Goal: Information Seeking & Learning: Check status

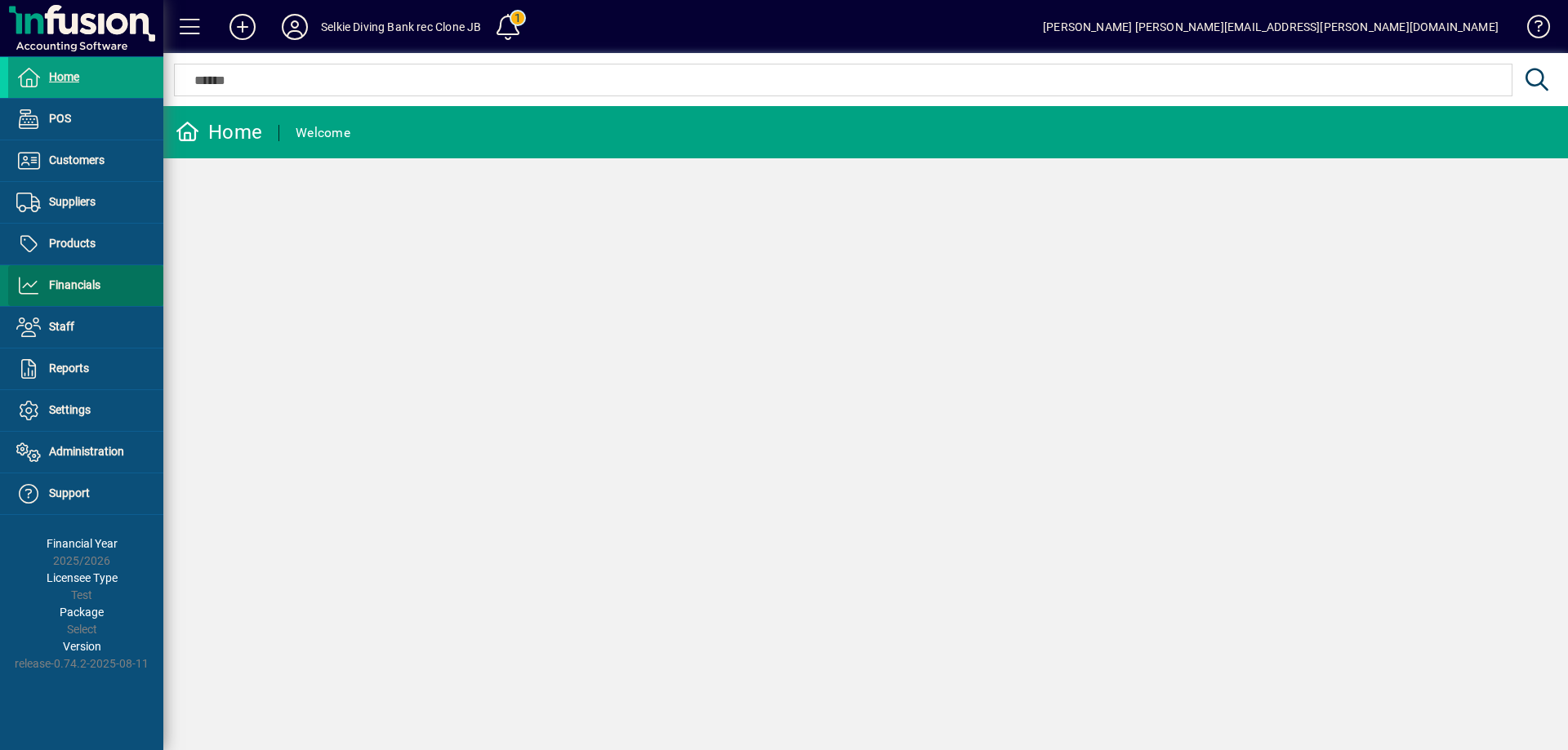
click at [67, 280] on span "Financials" at bounding box center [74, 285] width 51 height 13
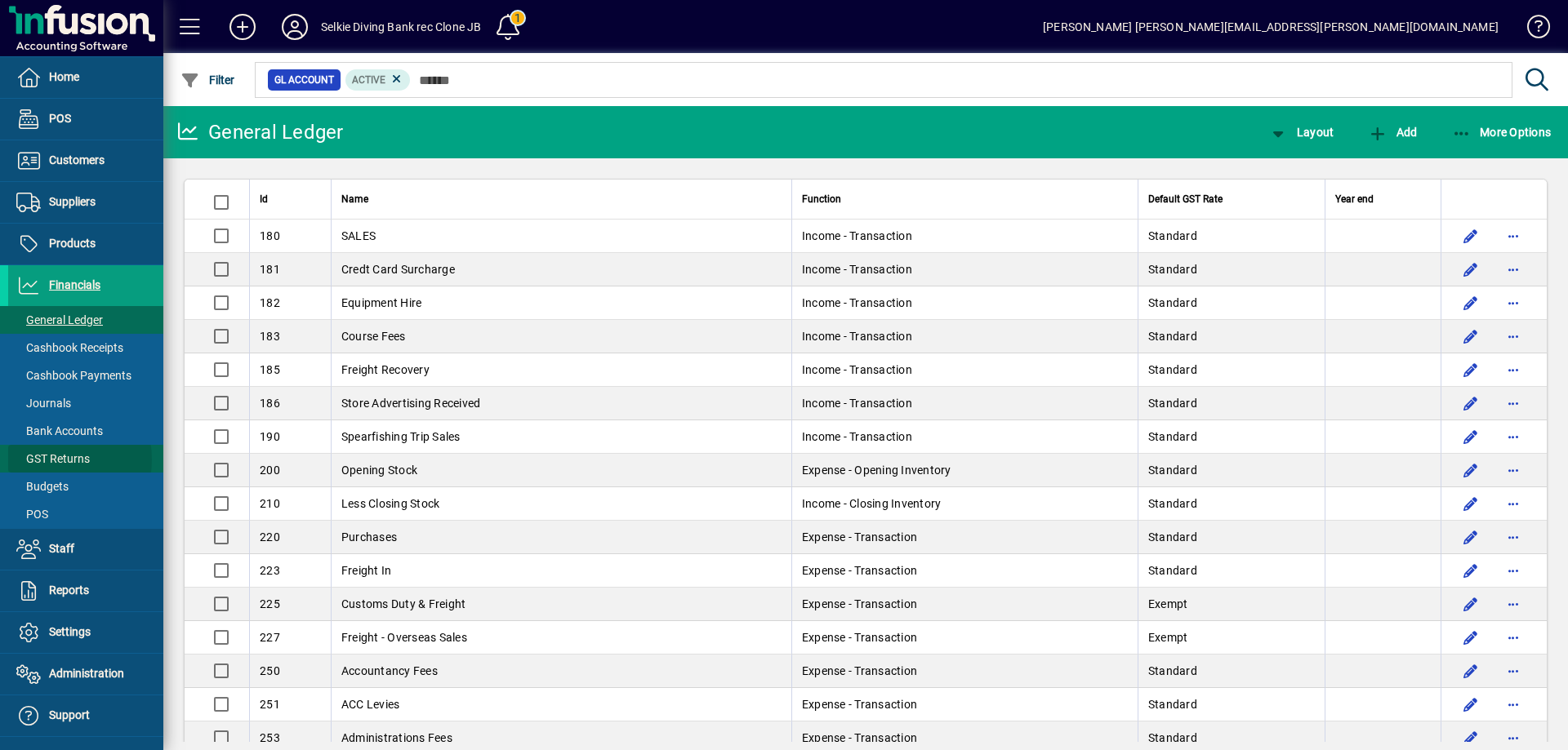
click at [49, 460] on span "GST Returns" at bounding box center [52, 458] width 73 height 13
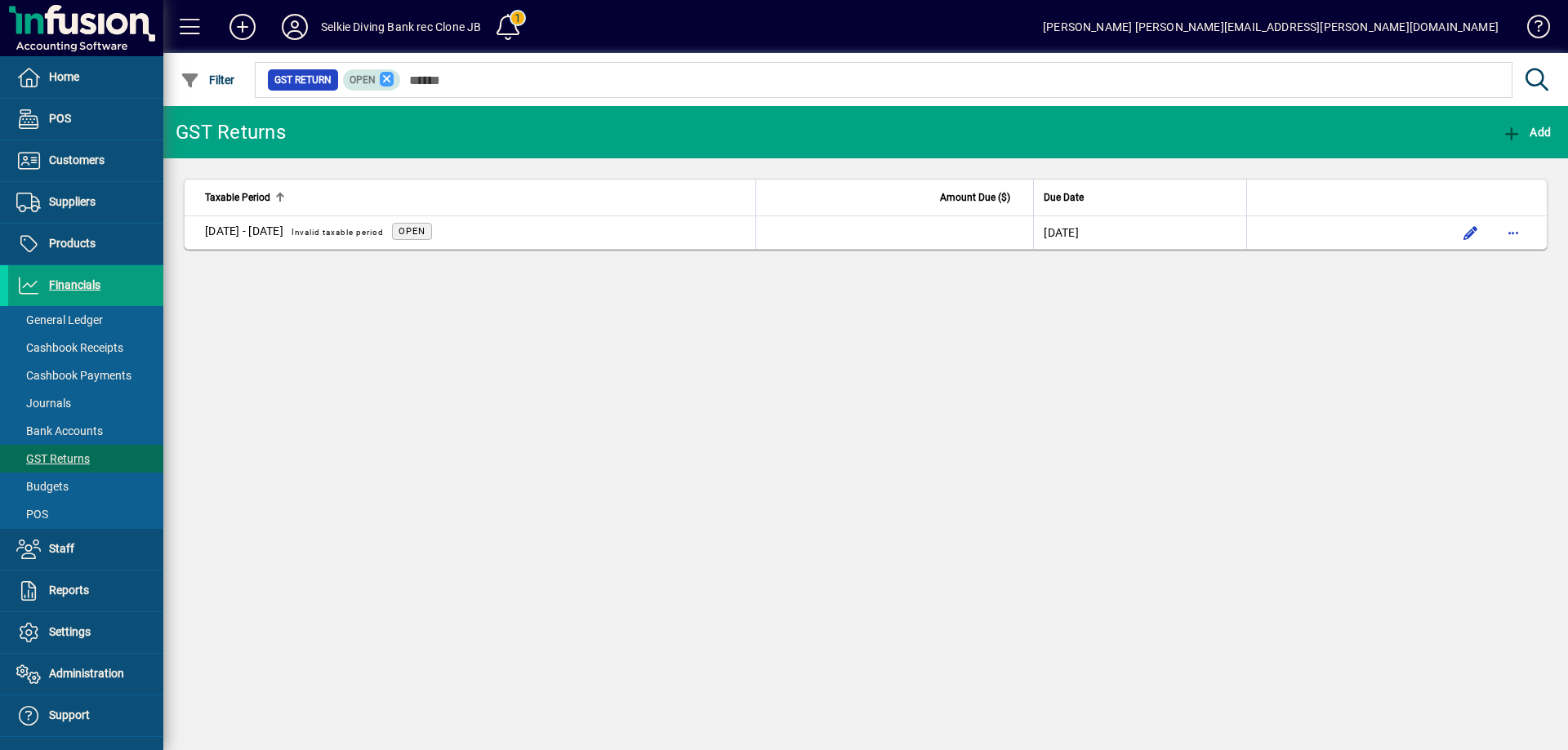
click at [385, 72] on icon at bounding box center [387, 79] width 15 height 15
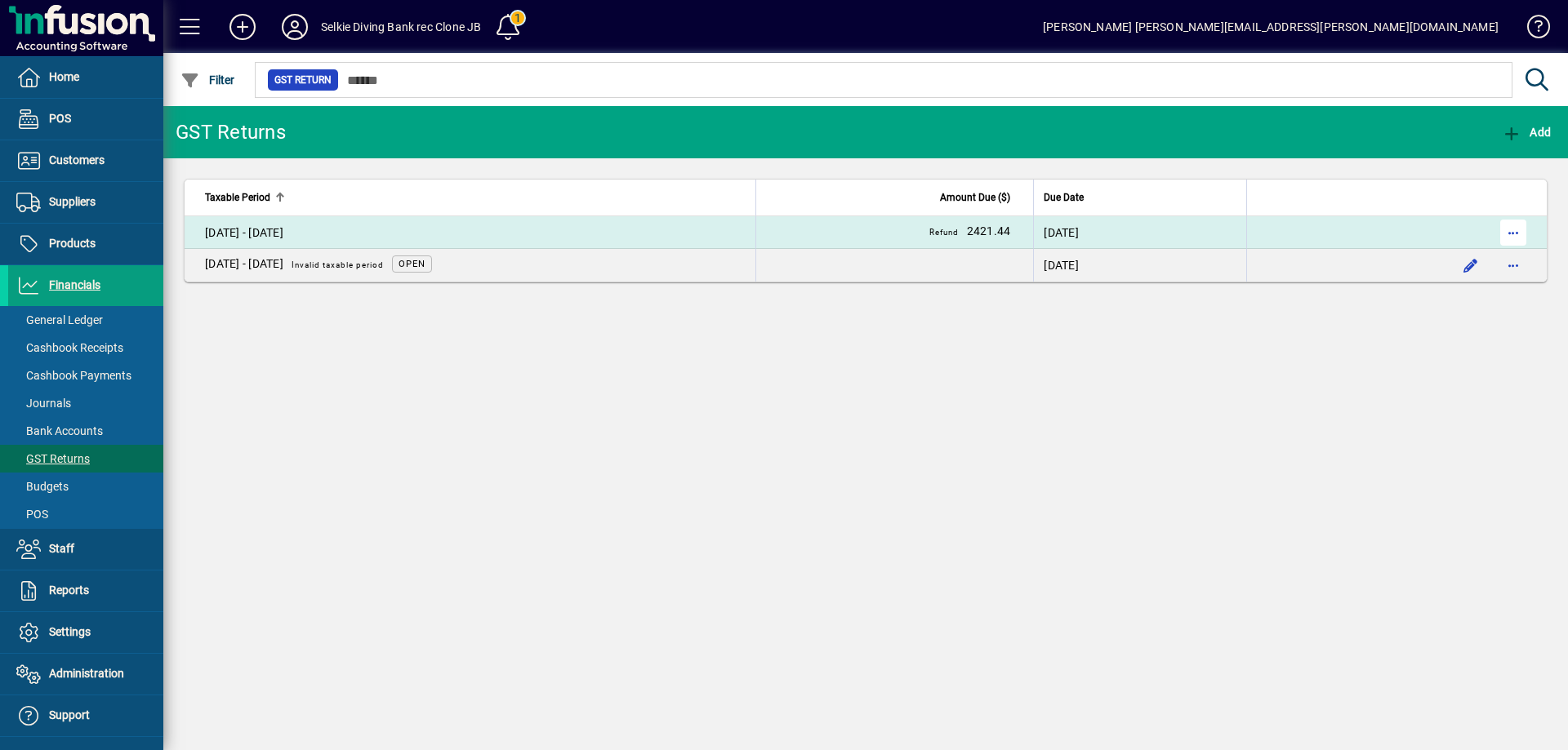
click at [1517, 229] on span "button" at bounding box center [1513, 233] width 39 height 39
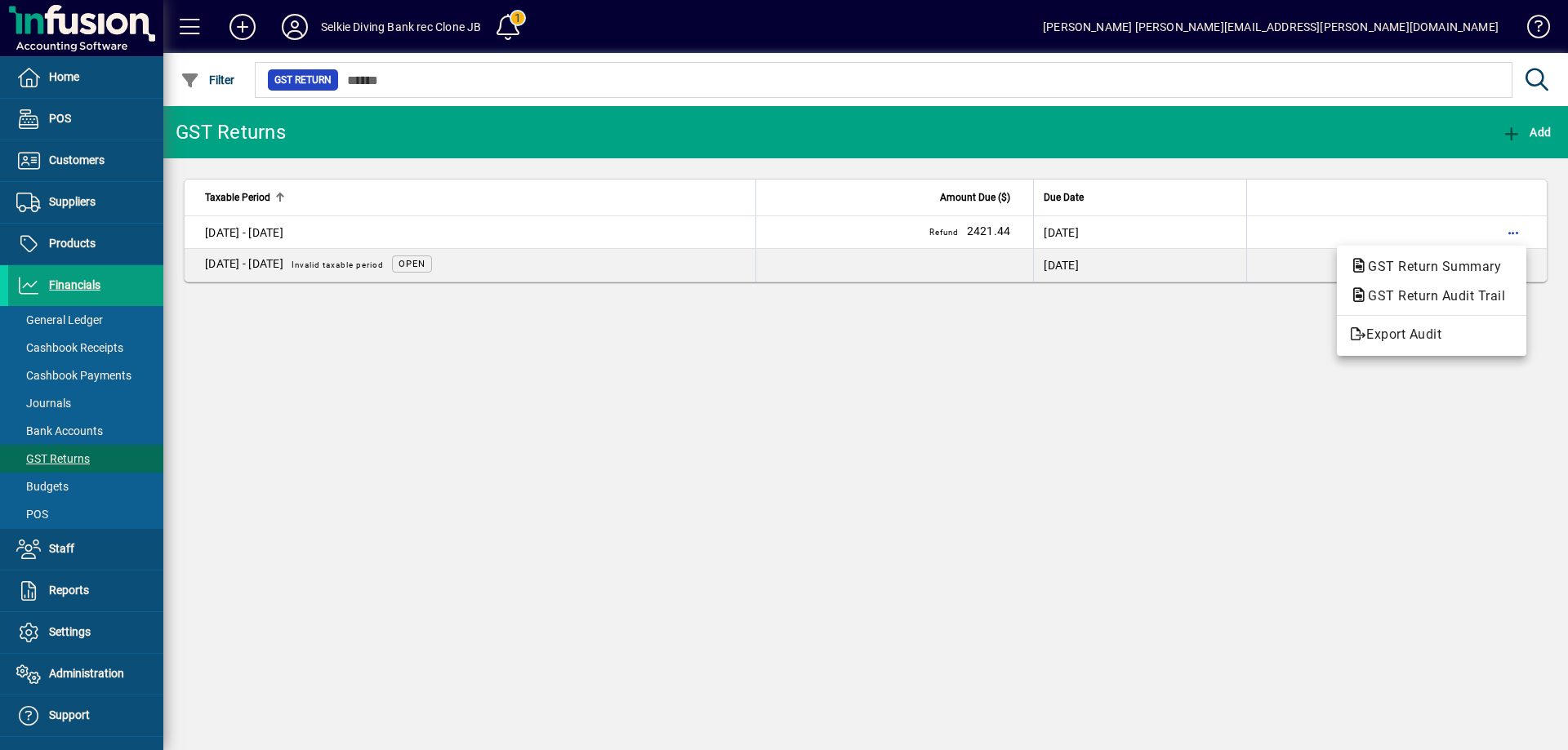
click at [811, 446] on div at bounding box center [784, 375] width 1568 height 750
click at [1533, 21] on span at bounding box center [1531, 30] width 39 height 39
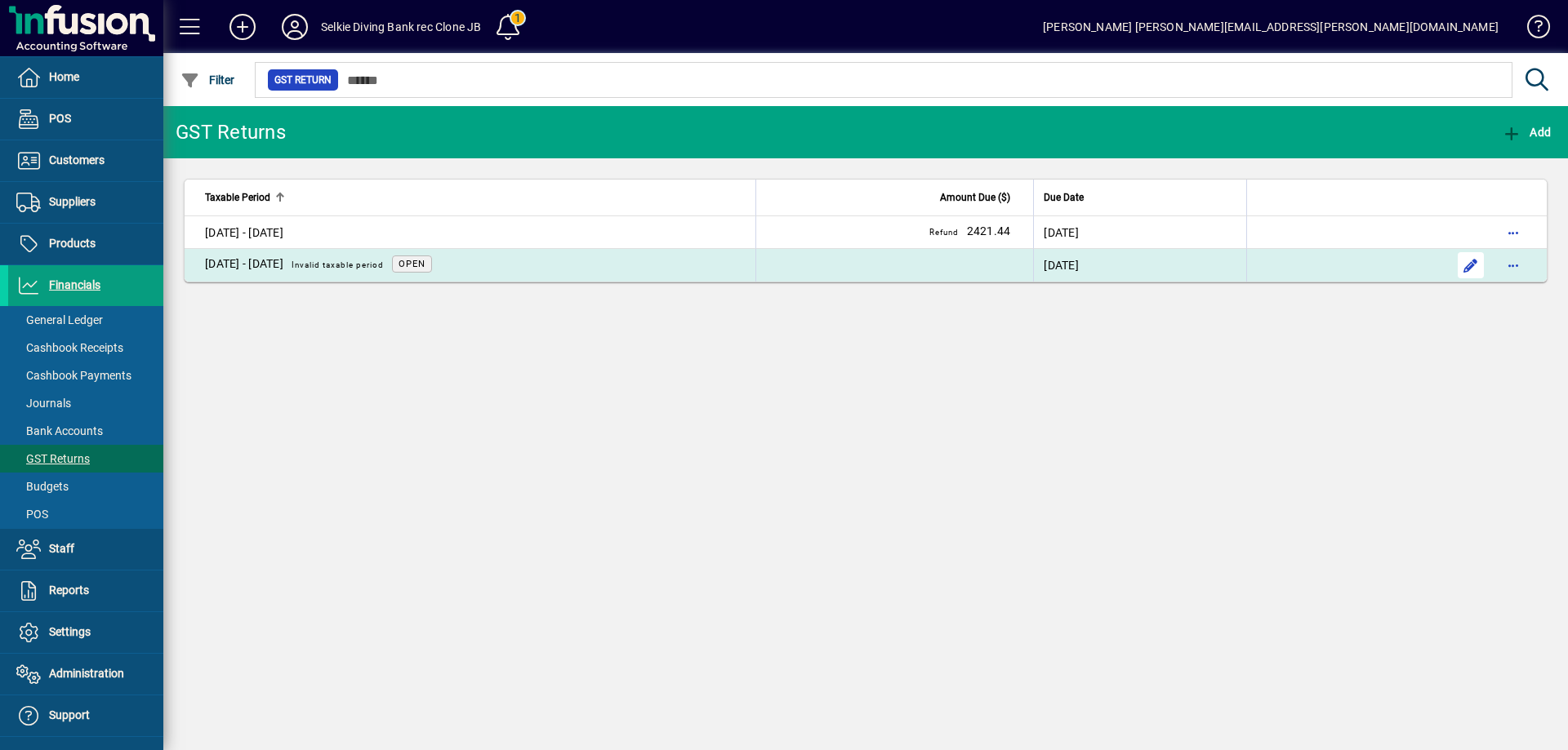
click at [1465, 264] on span "button" at bounding box center [1471, 265] width 39 height 39
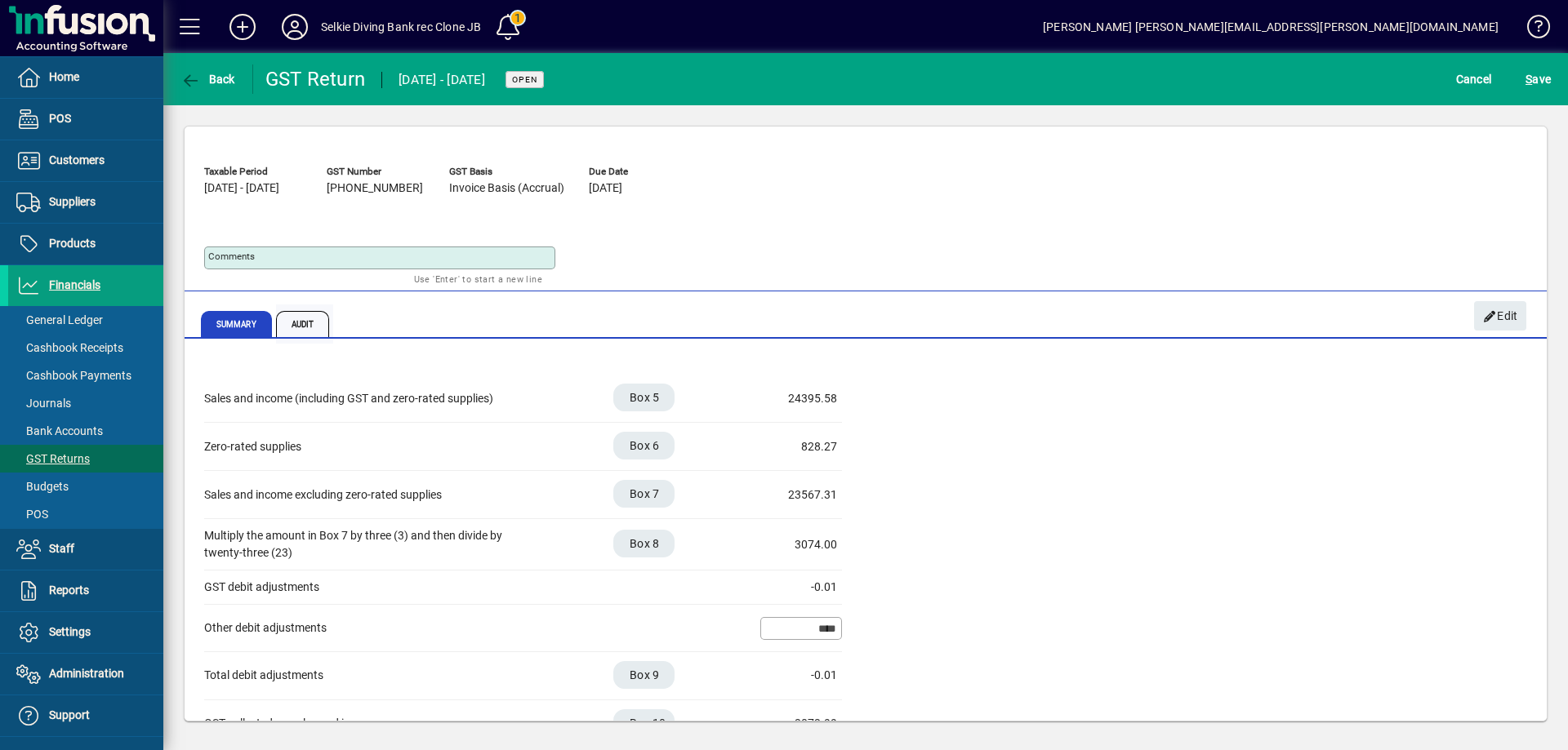
click at [288, 328] on span "Audit" at bounding box center [303, 325] width 54 height 27
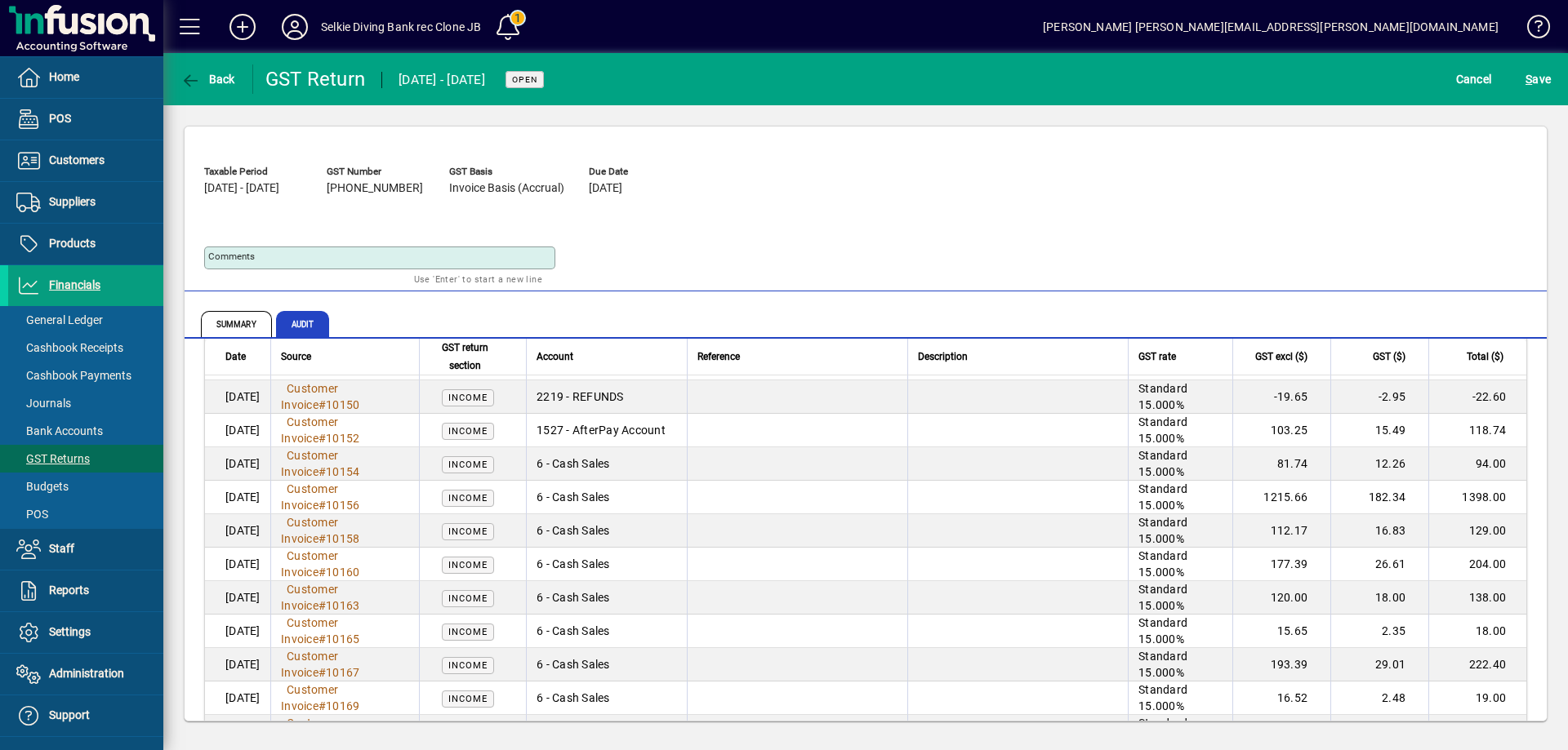
scroll to position [3077, 0]
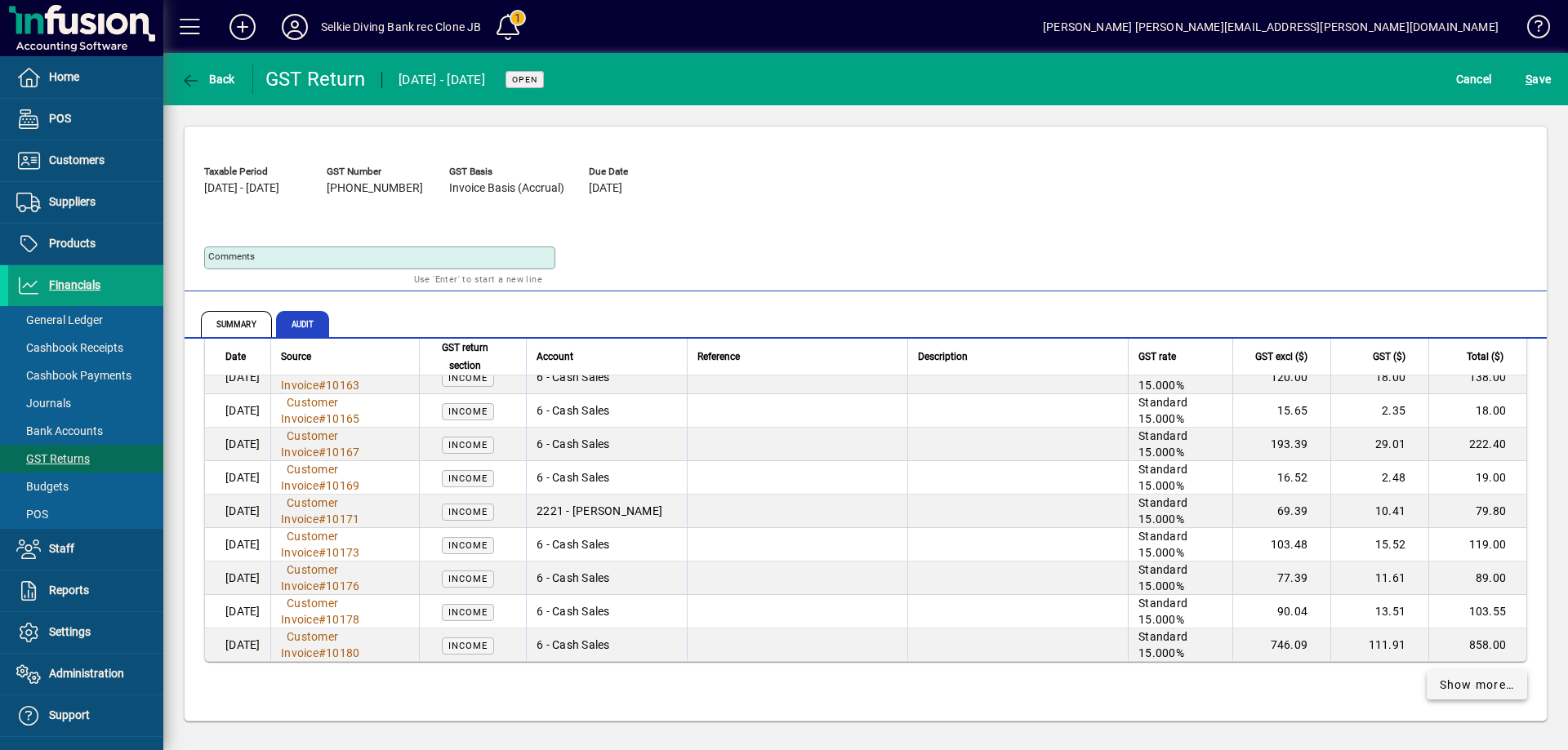
click at [1455, 678] on span "Show more…" at bounding box center [1477, 685] width 75 height 17
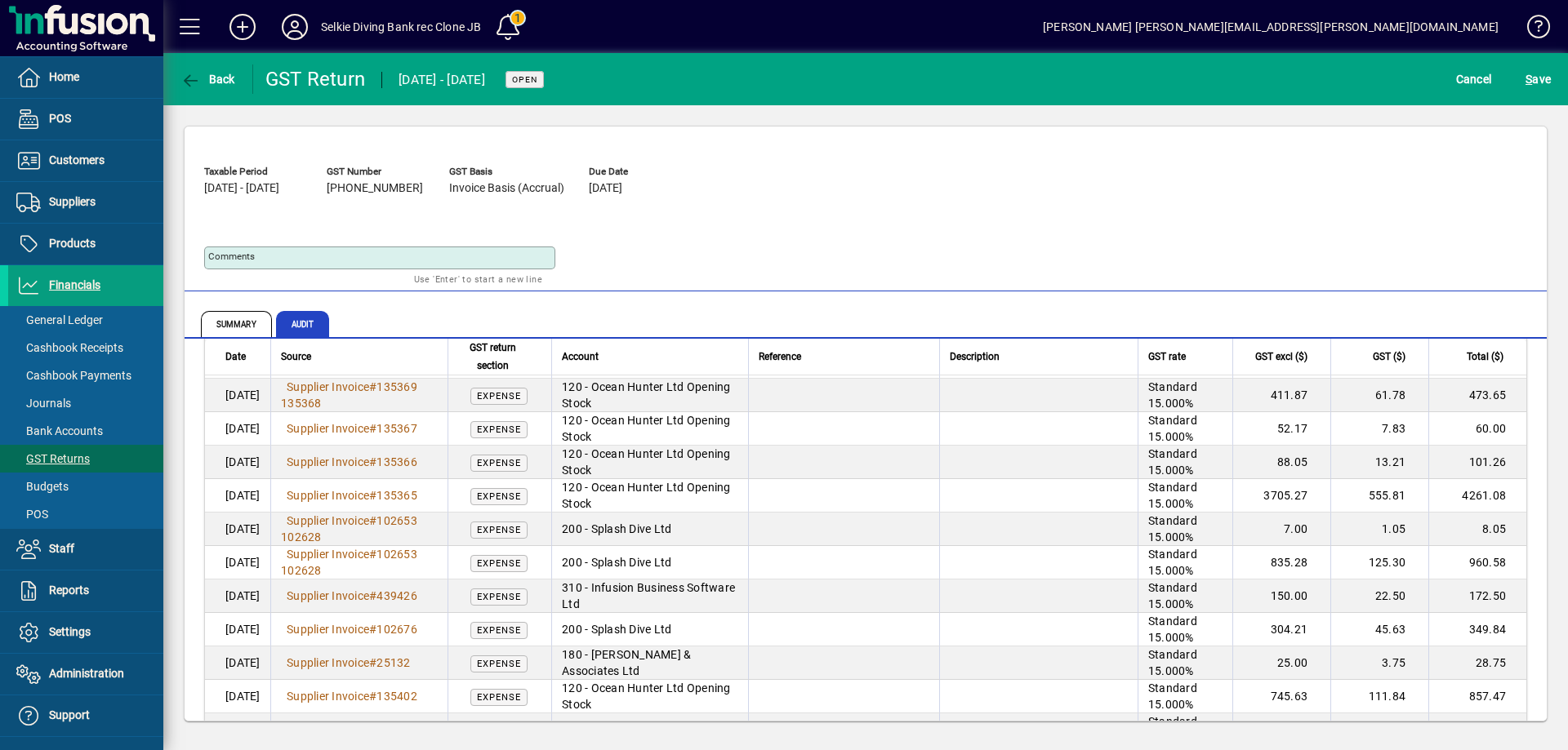
scroll to position [5575, 0]
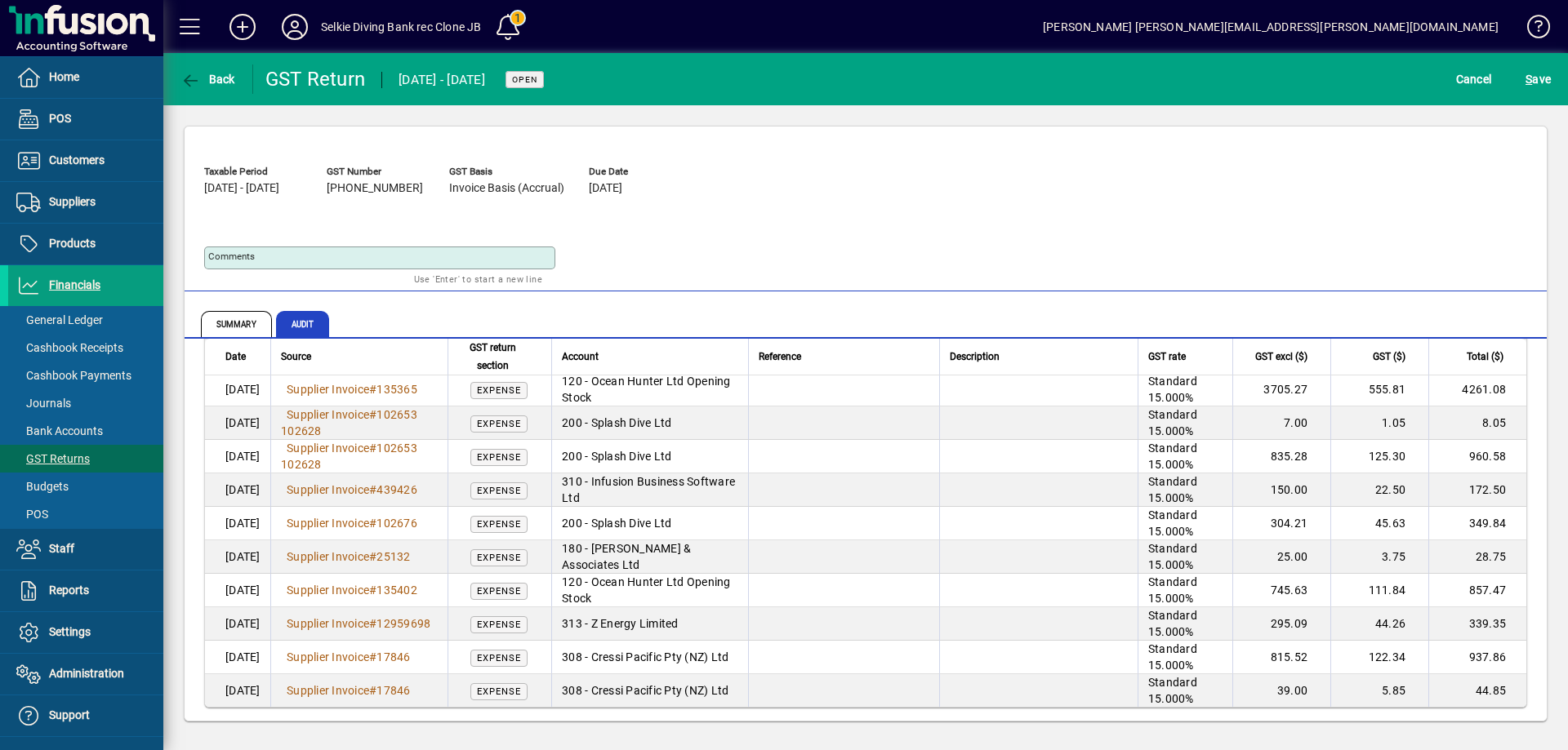
drag, startPoint x: 1461, startPoint y: 82, endPoint x: 1401, endPoint y: 172, distance: 108.2
click at [1461, 82] on span "Cancel" at bounding box center [1473, 80] width 36 height 27
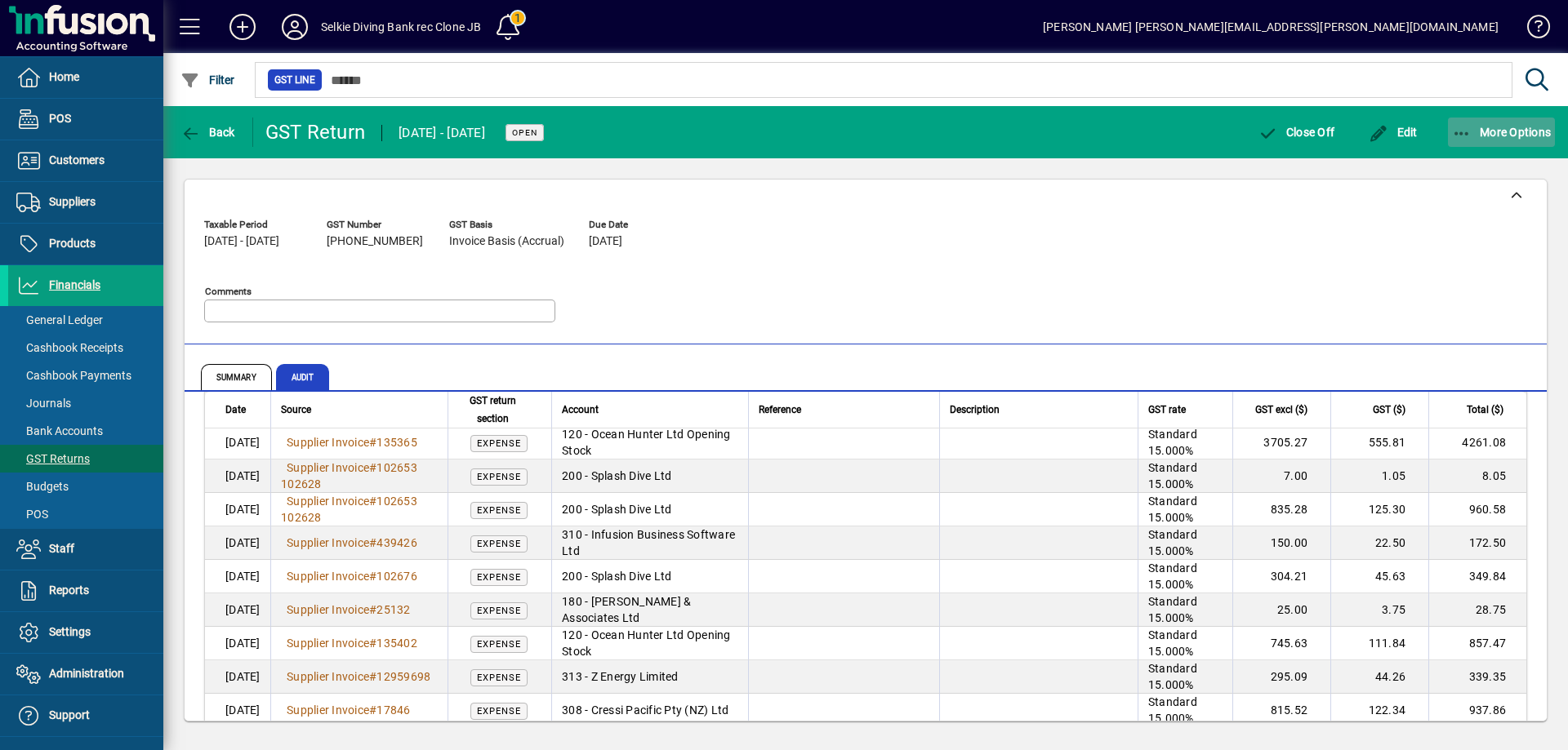
click at [1500, 127] on span "More Options" at bounding box center [1502, 132] width 100 height 13
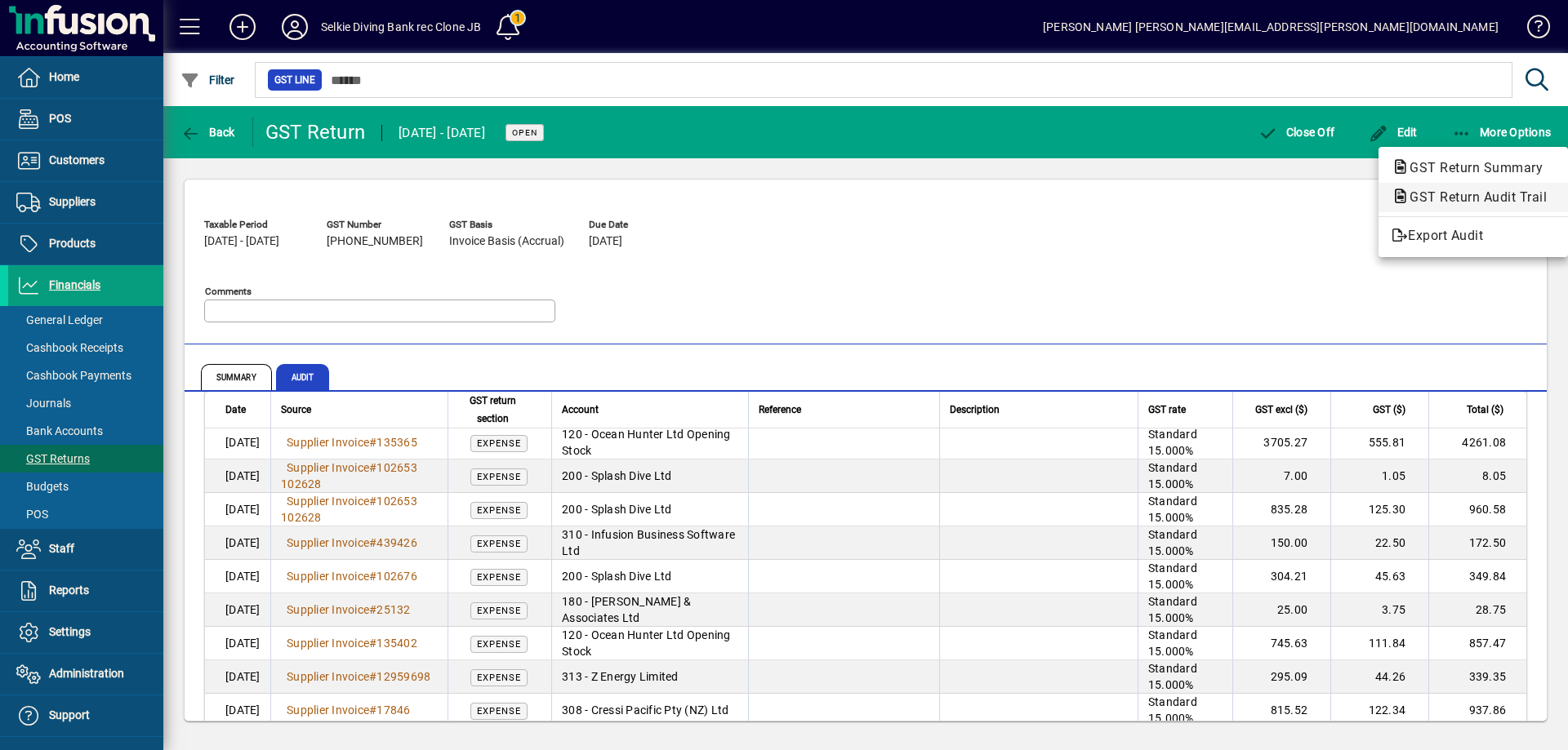
click at [1463, 195] on span "GST Return Audit Trail" at bounding box center [1472, 197] width 164 height 16
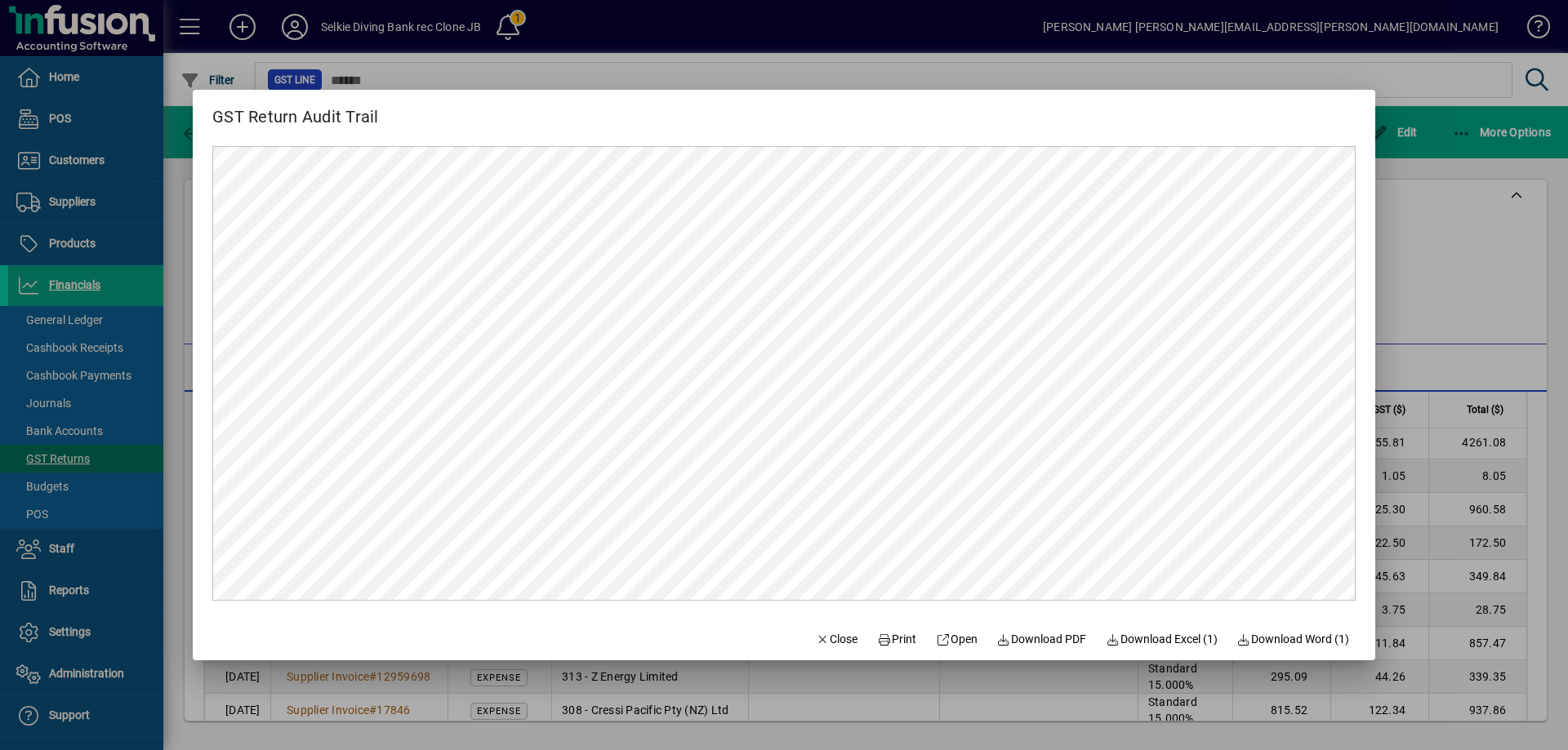
scroll to position [0, 0]
click at [816, 631] on span "Close" at bounding box center [837, 639] width 42 height 17
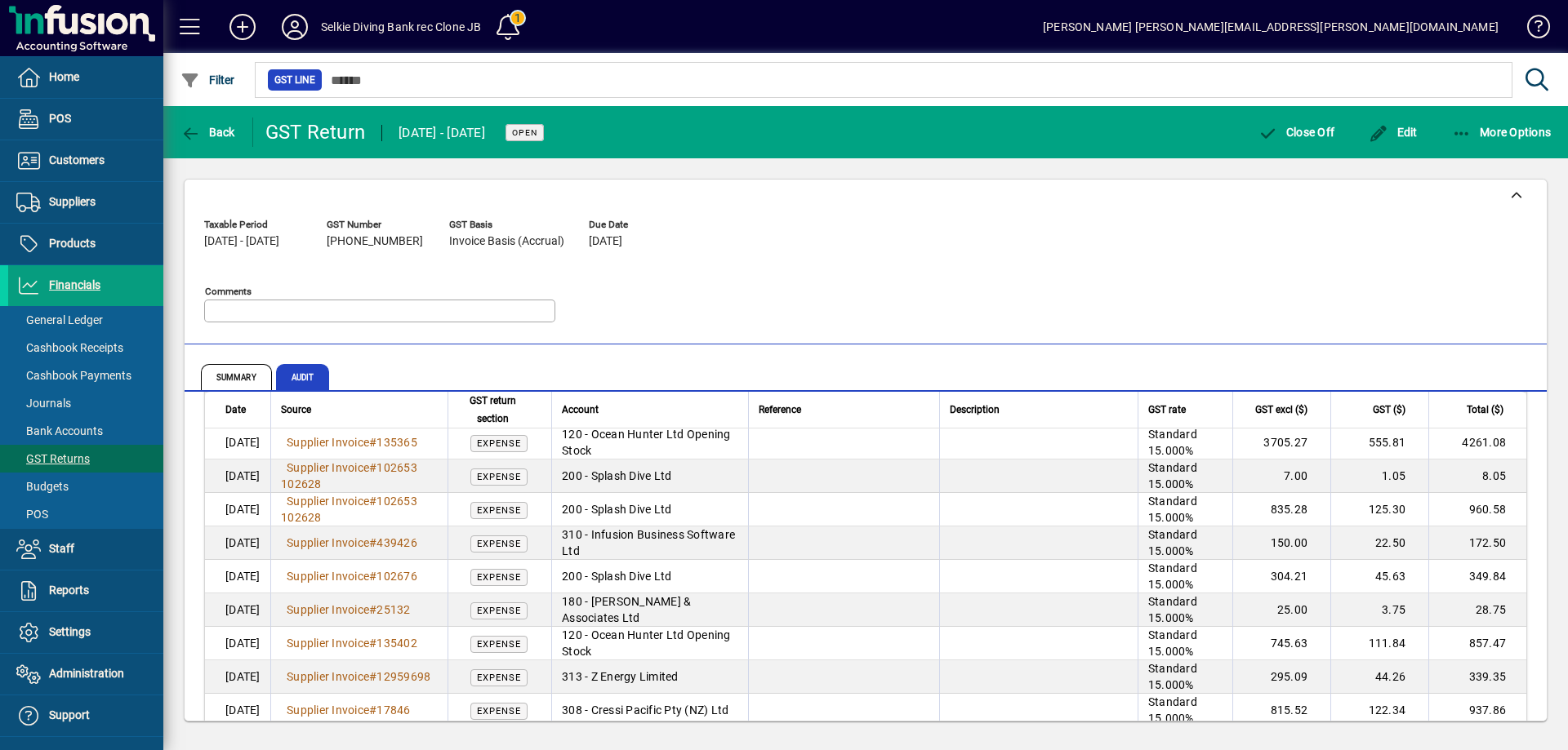
click at [374, 270] on div "Taxable Period [DATE] - [DATE] GST Number [PHONE_NUMBER] GST Basis Invoice Basi…" at bounding box center [457, 274] width 507 height 124
click at [64, 629] on span "Settings" at bounding box center [69, 631] width 42 height 13
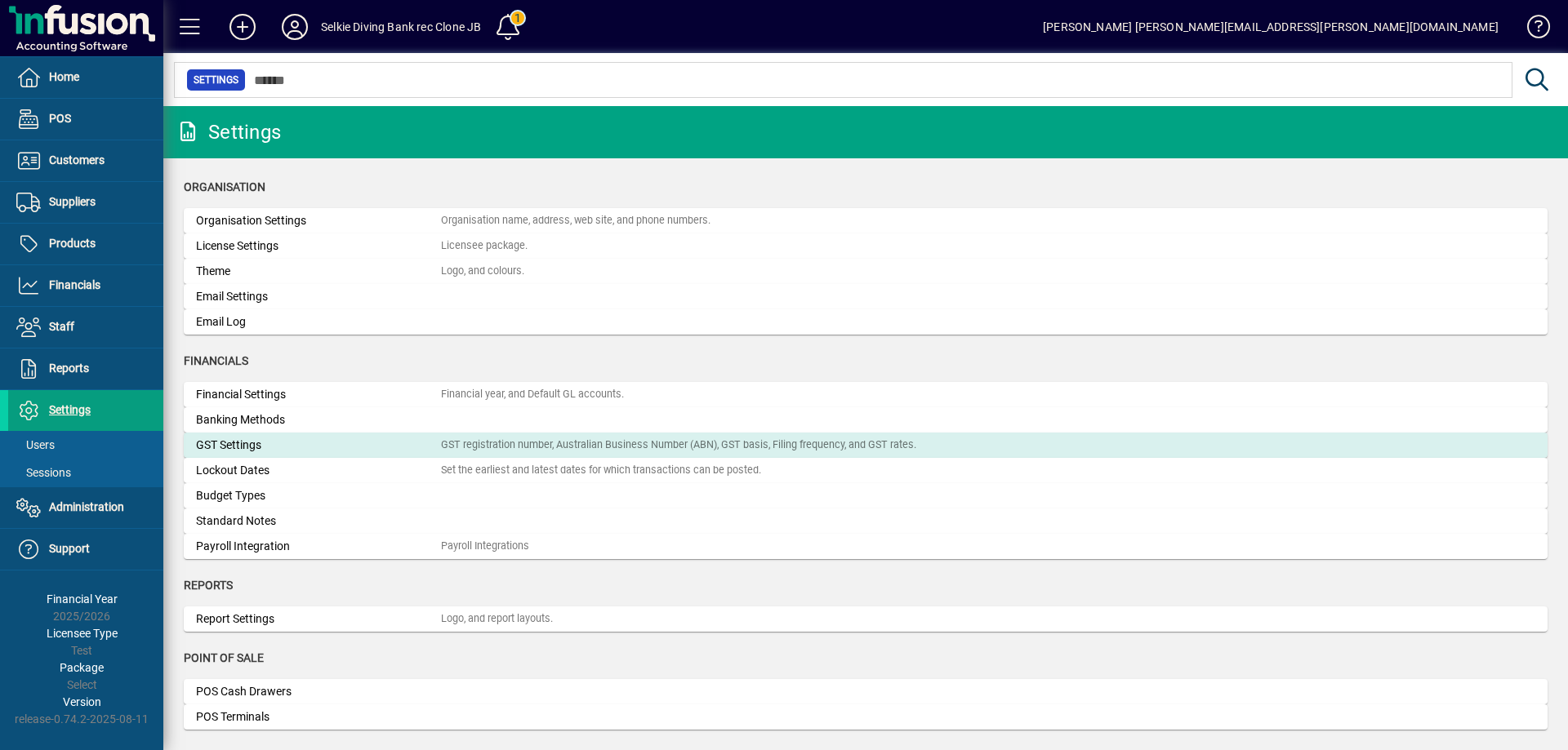
click at [267, 444] on div "GST Settings" at bounding box center [318, 445] width 245 height 17
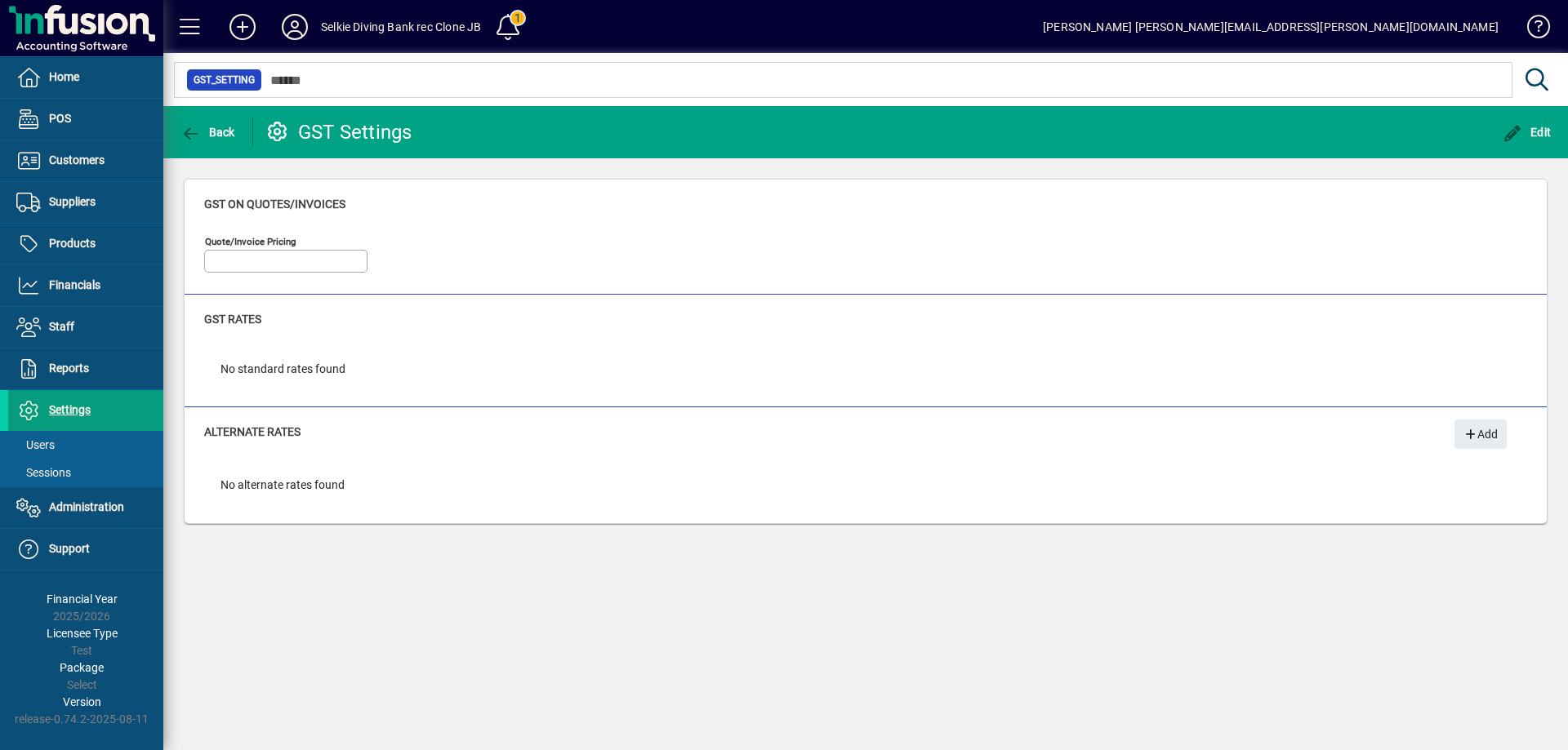
type input "**********"
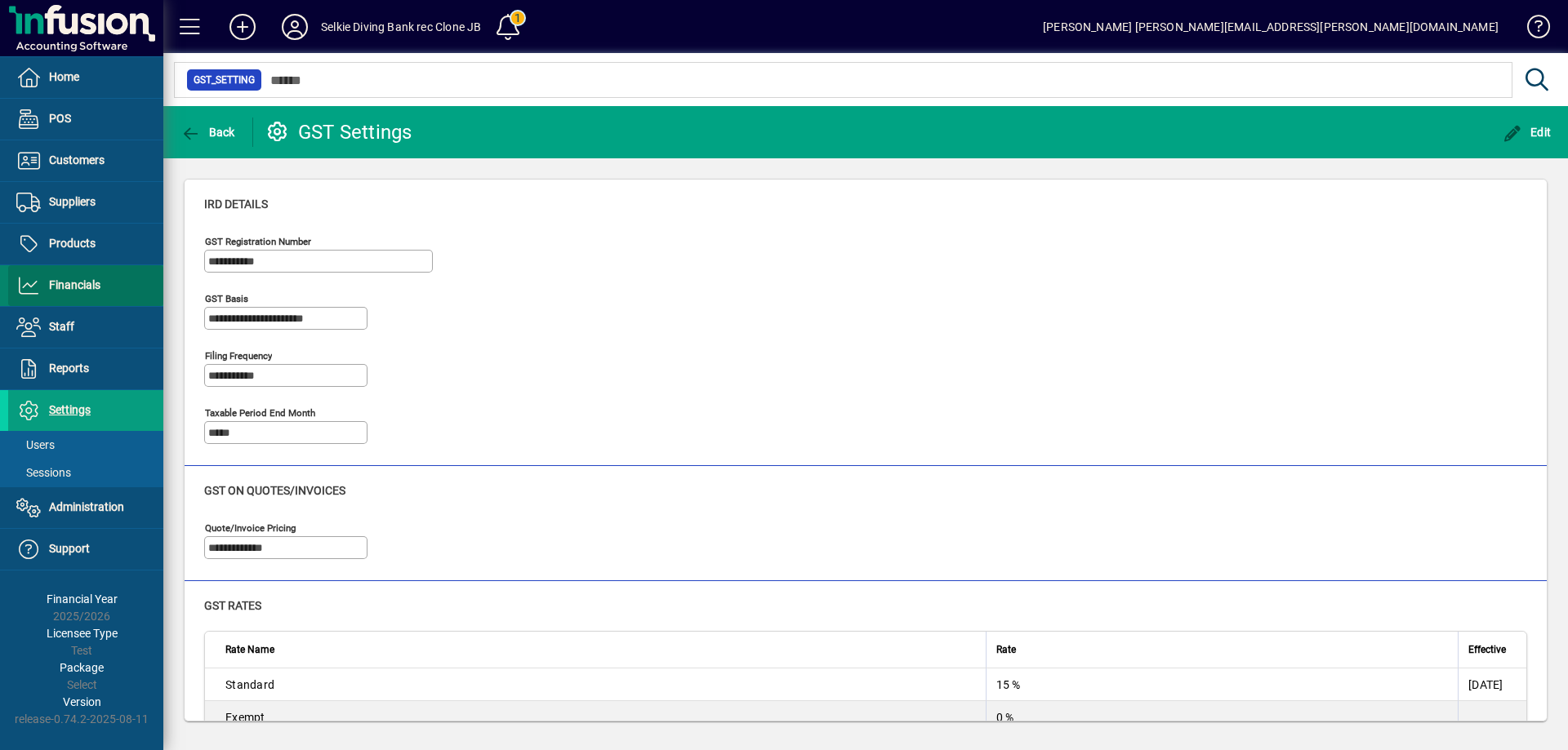
click at [49, 273] on span at bounding box center [85, 286] width 155 height 39
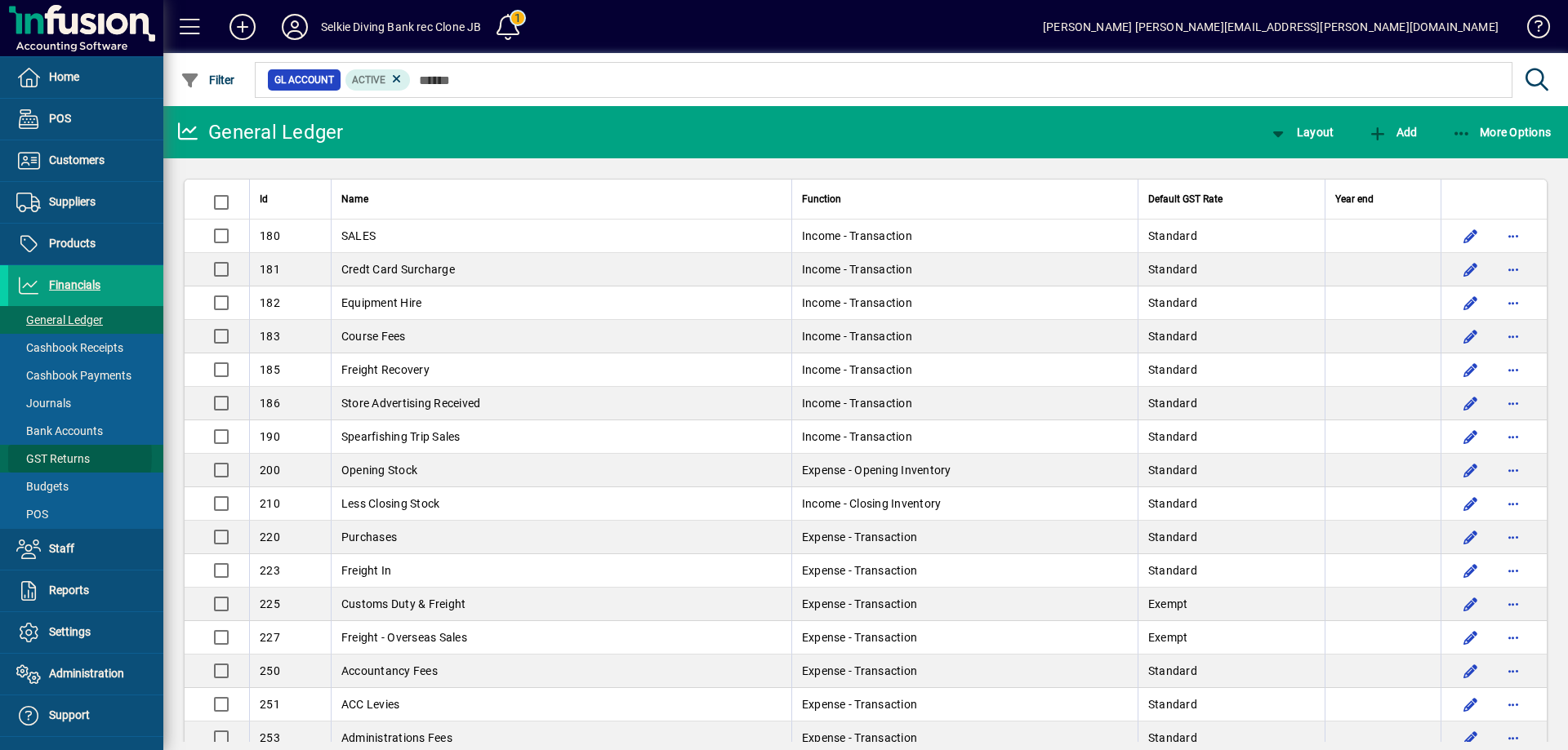
click at [36, 456] on span "GST Returns" at bounding box center [52, 458] width 73 height 13
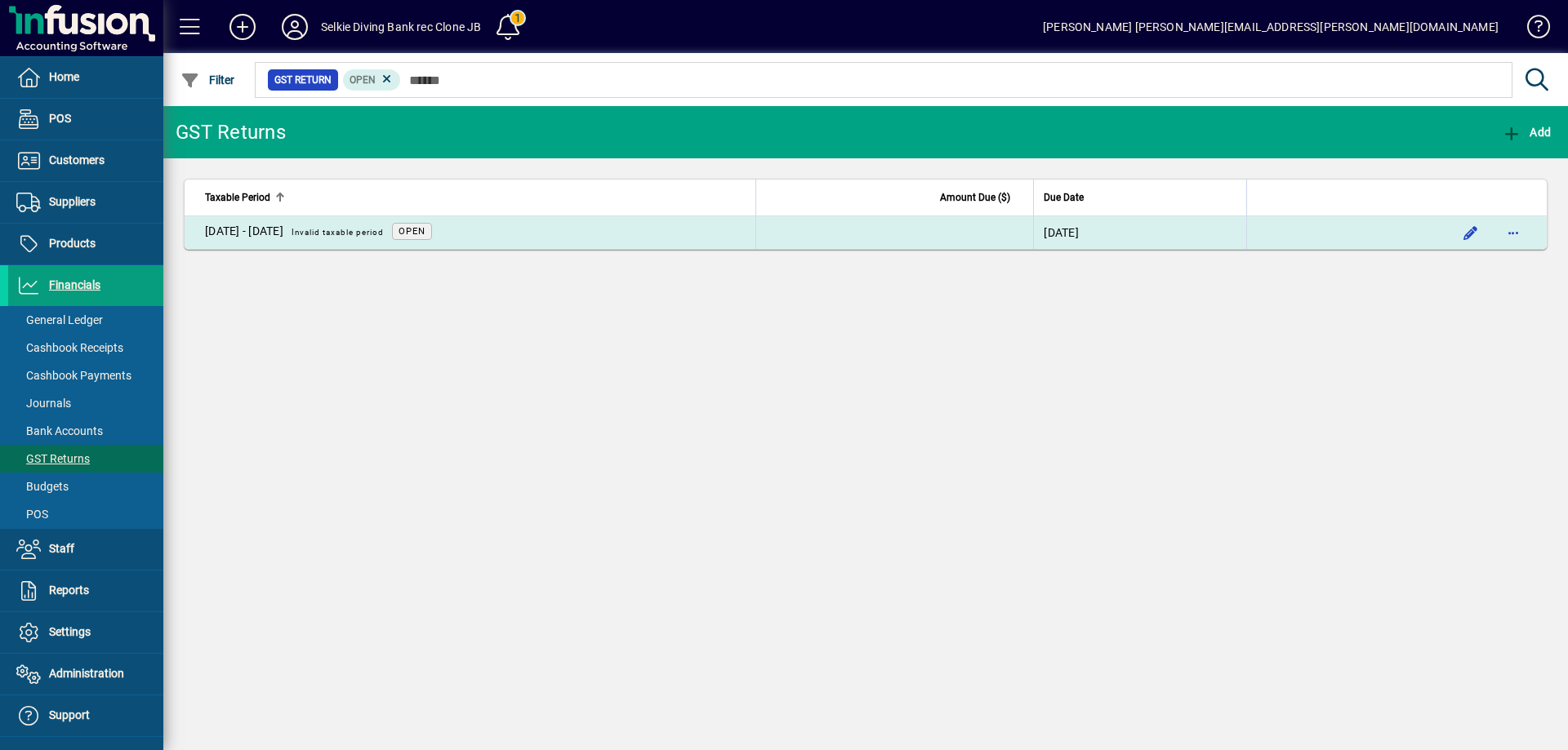
click at [429, 233] on span "Open" at bounding box center [411, 231] width 40 height 17
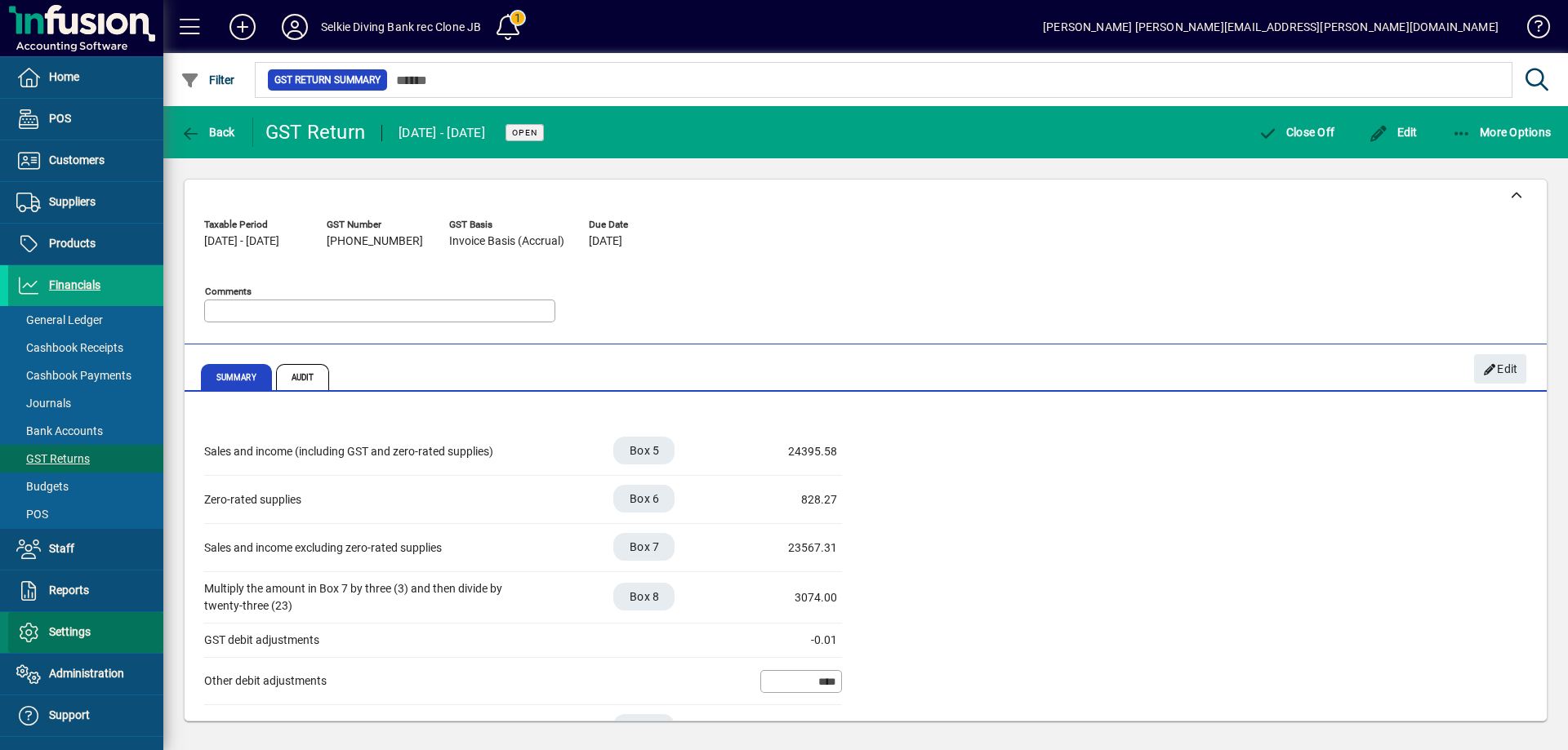
click at [88, 632] on span "Settings" at bounding box center [69, 631] width 42 height 13
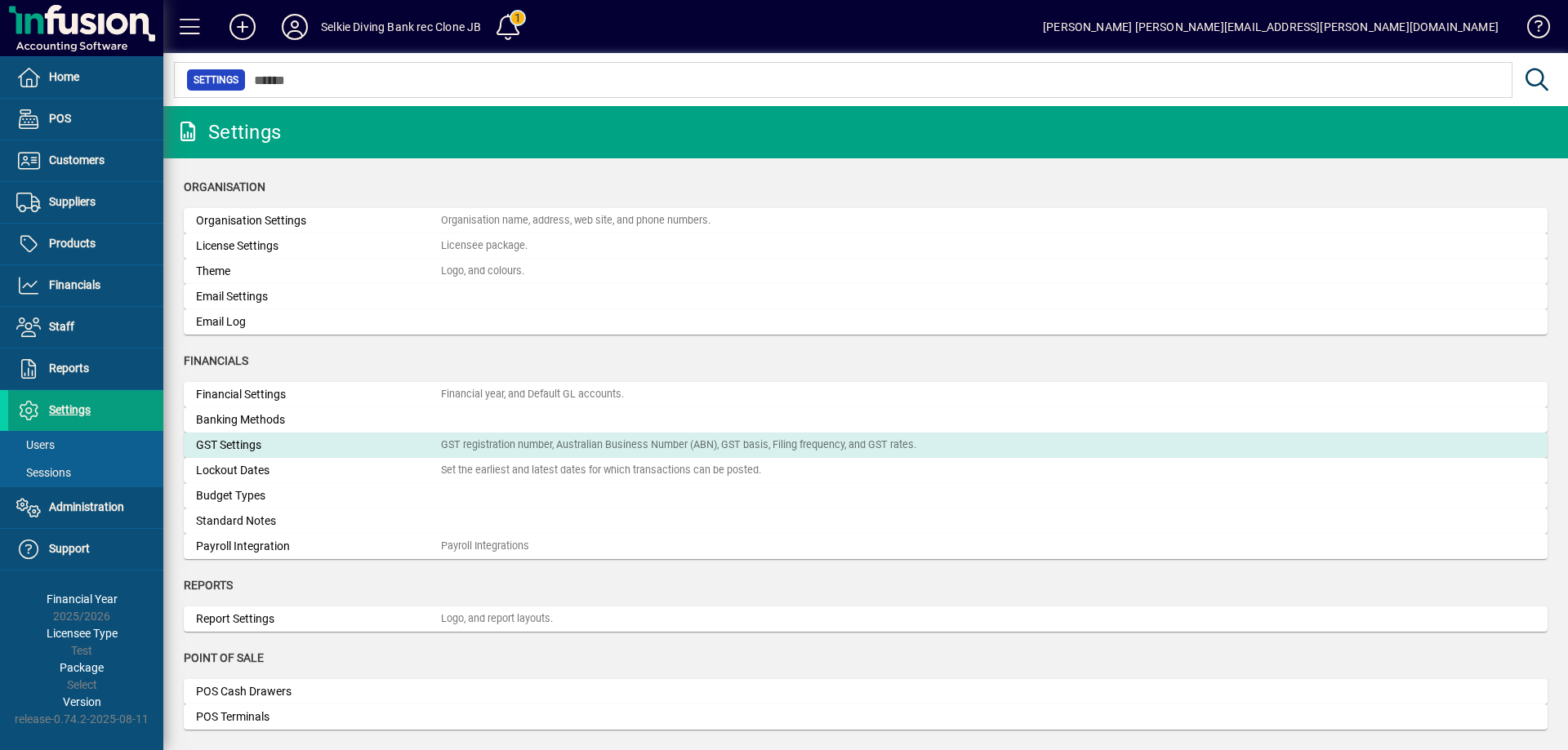
click at [264, 443] on div "GST Settings" at bounding box center [318, 445] width 245 height 17
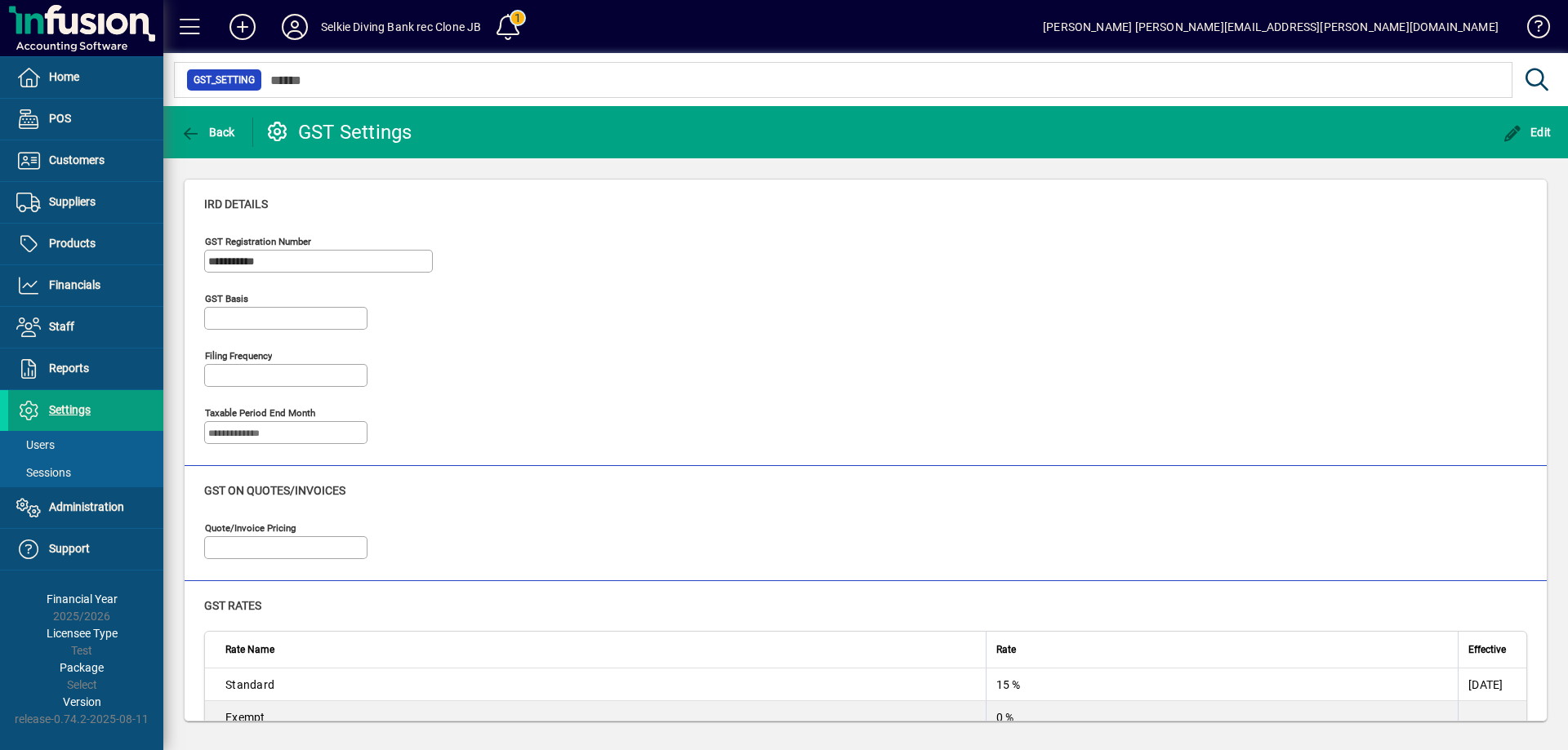
type input "**********"
type input "*****"
type input "**********"
click at [1525, 129] on span "Edit" at bounding box center [1526, 132] width 49 height 13
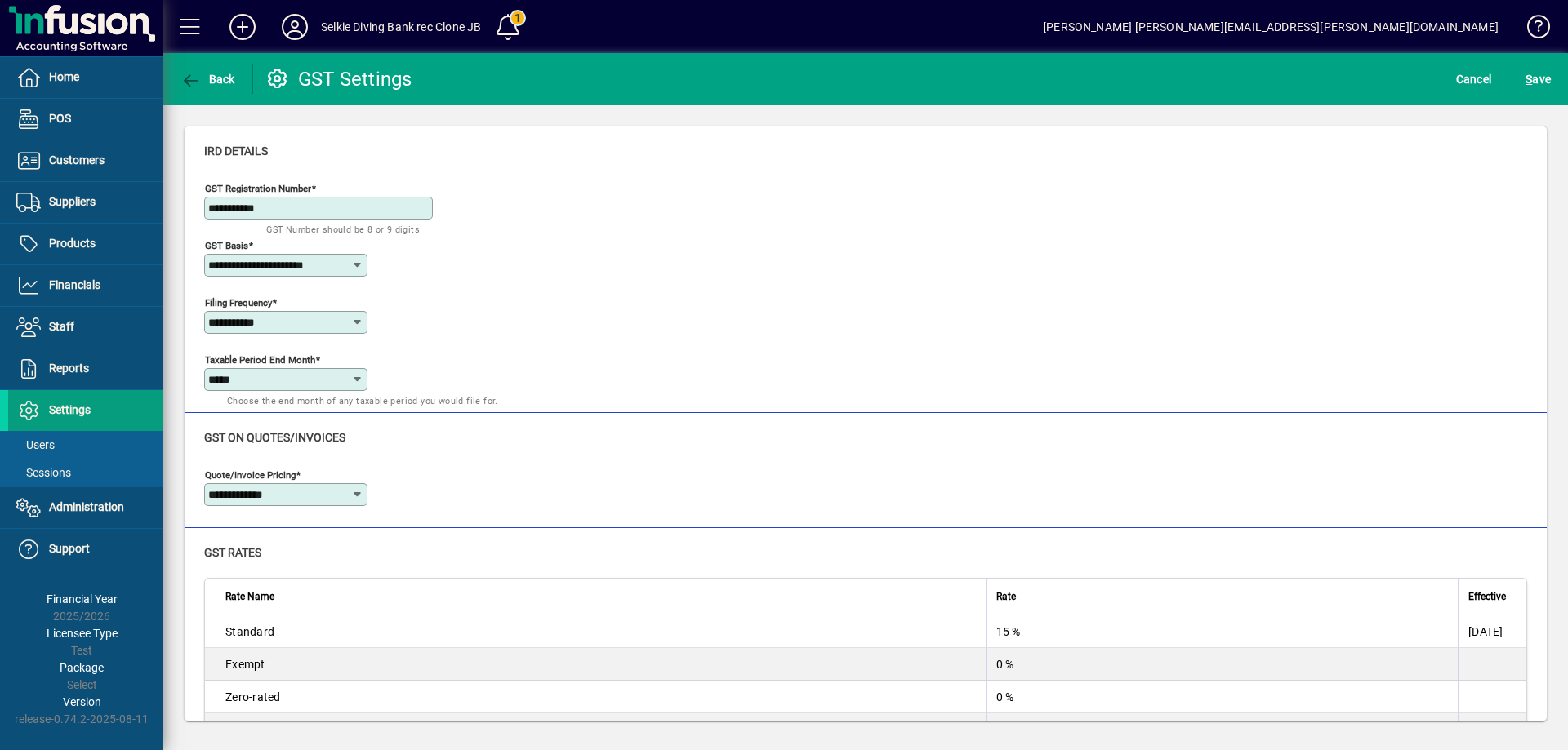
click at [354, 378] on icon at bounding box center [357, 379] width 13 height 13
click at [236, 589] on div "May" at bounding box center [228, 592] width 23 height 17
type input "***"
click at [1538, 84] on span "S ave" at bounding box center [1538, 80] width 26 height 27
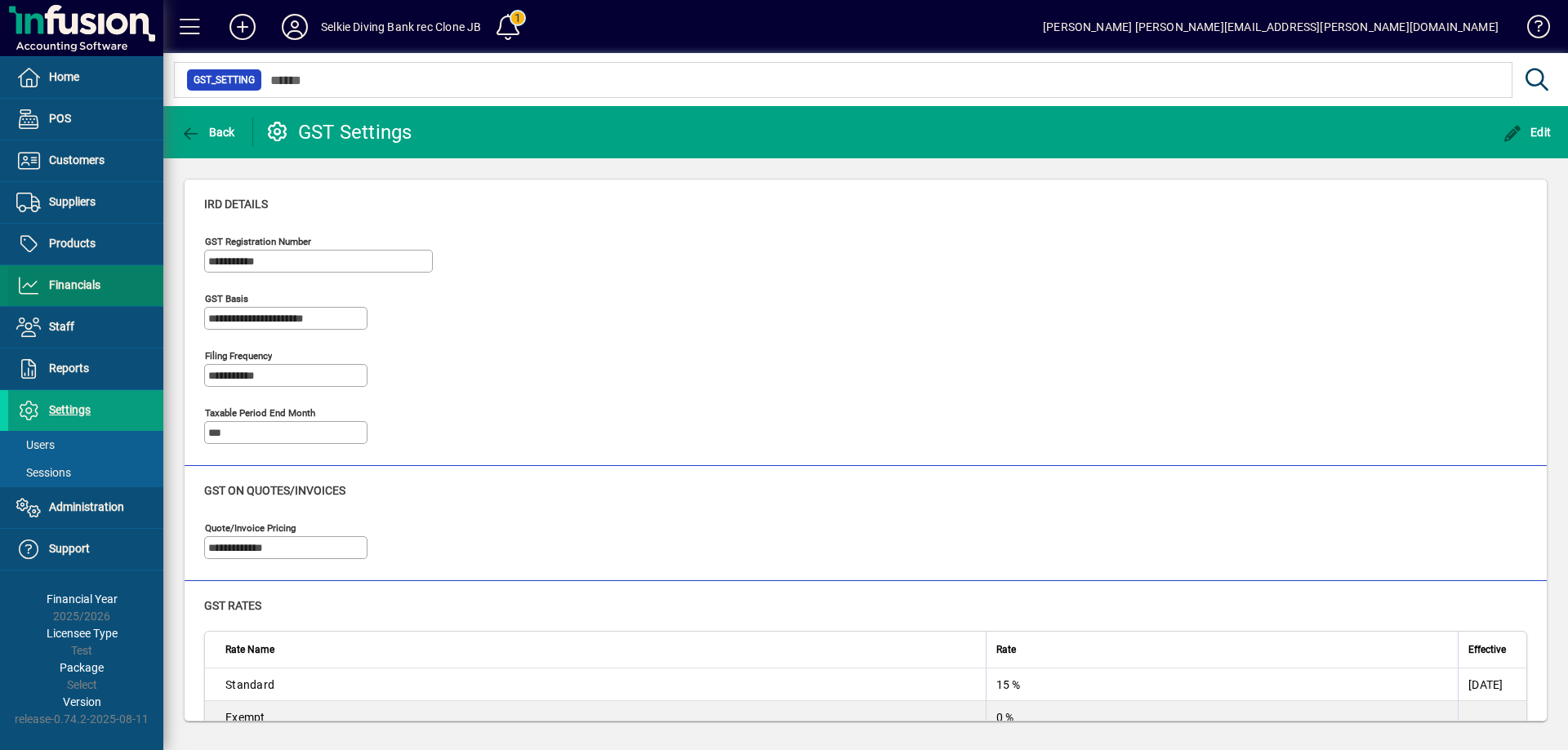
click at [75, 280] on span "Financials" at bounding box center [74, 285] width 51 height 13
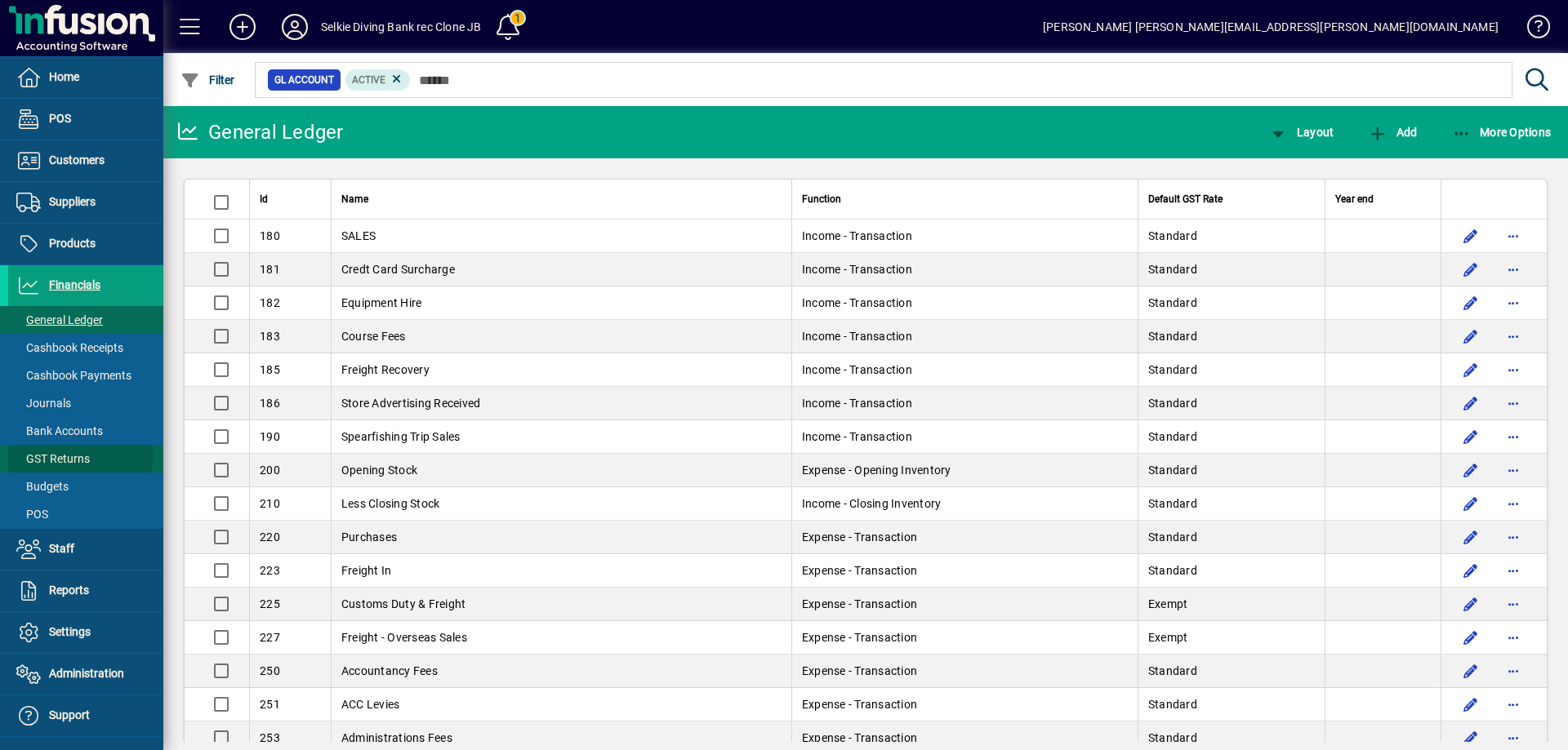
click at [61, 450] on span "GST Returns" at bounding box center [49, 458] width 81 height 17
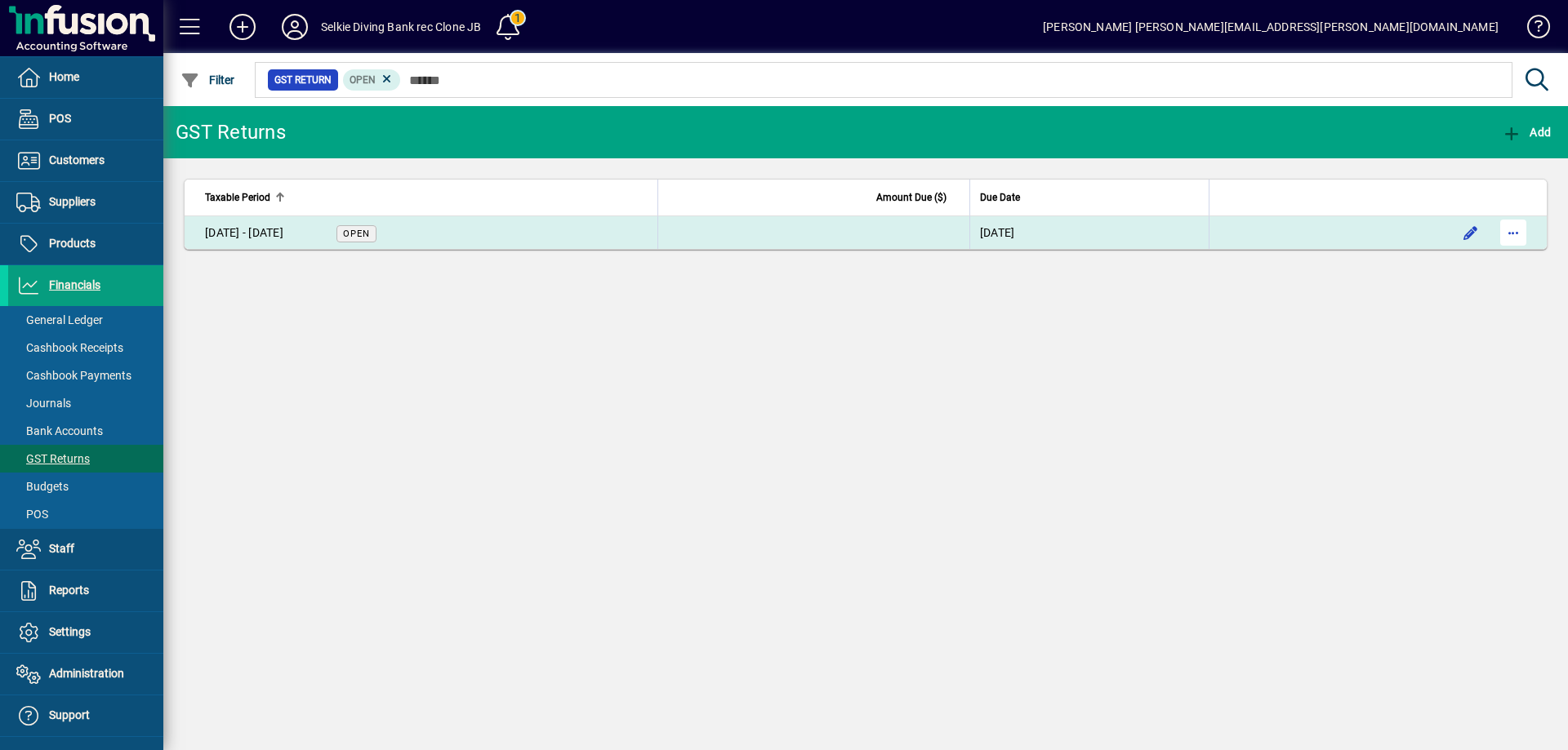
click at [1509, 232] on span "button" at bounding box center [1513, 233] width 39 height 39
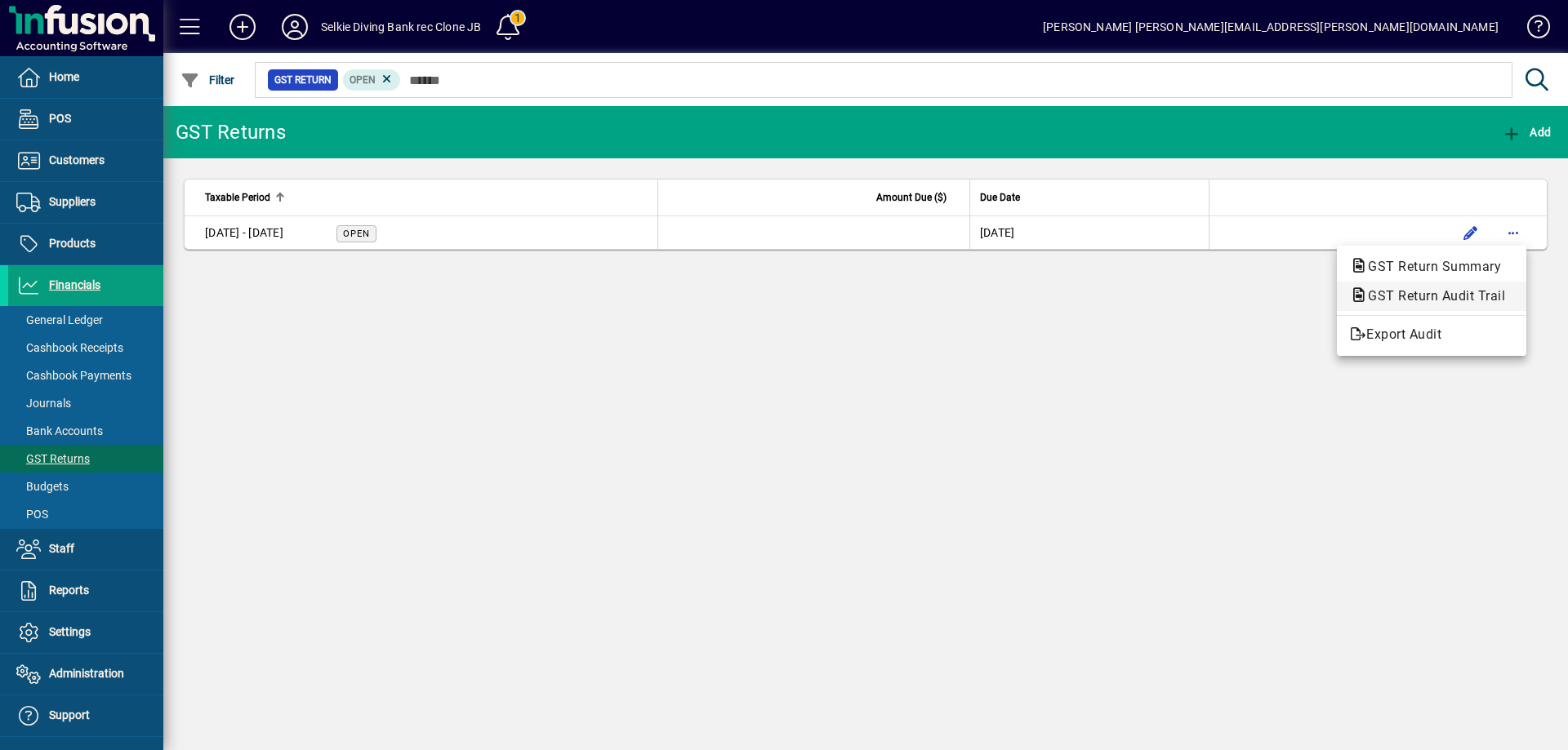
click at [1463, 292] on span "GST Return Audit Trail" at bounding box center [1431, 296] width 164 height 16
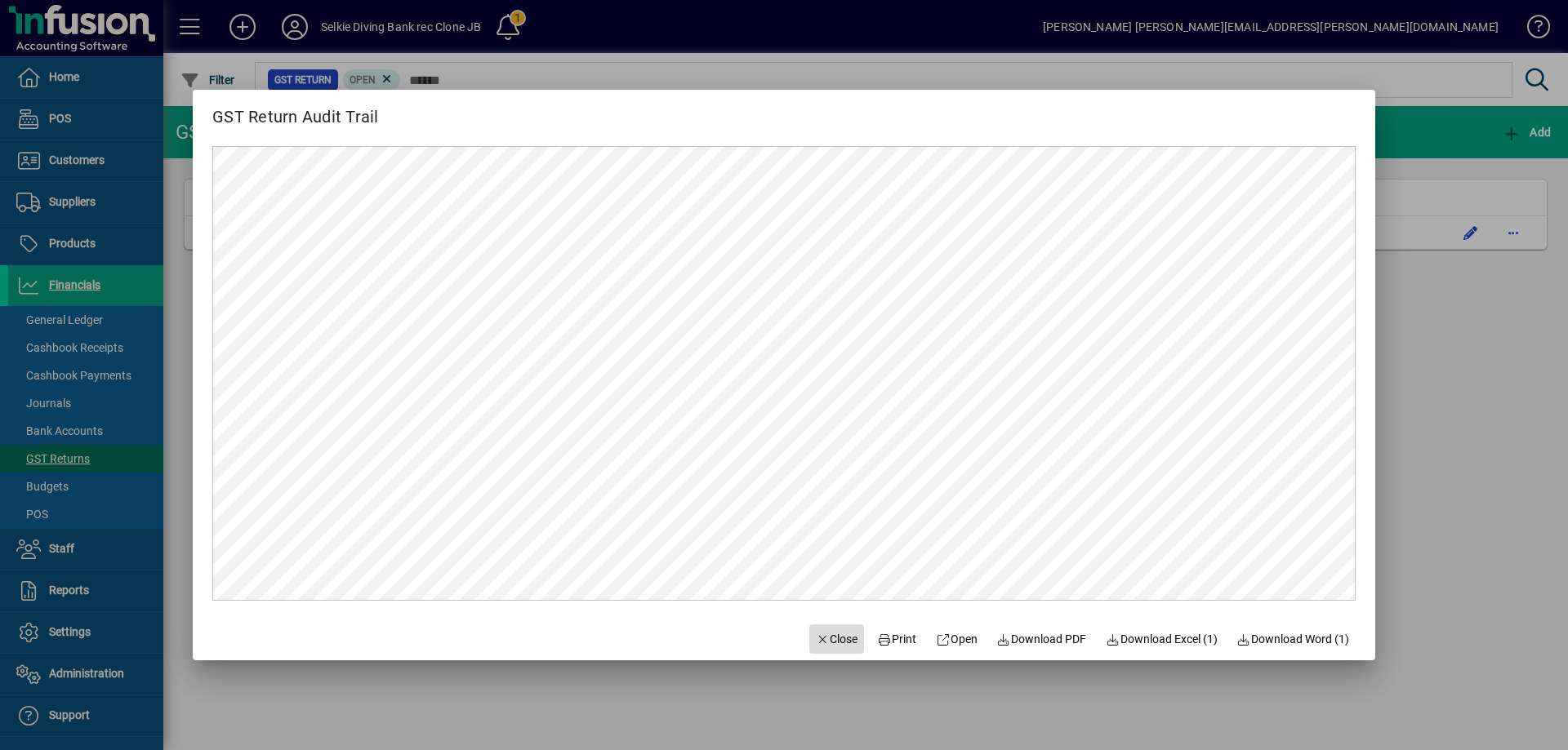
click at [817, 636] on span "Close" at bounding box center [837, 639] width 42 height 17
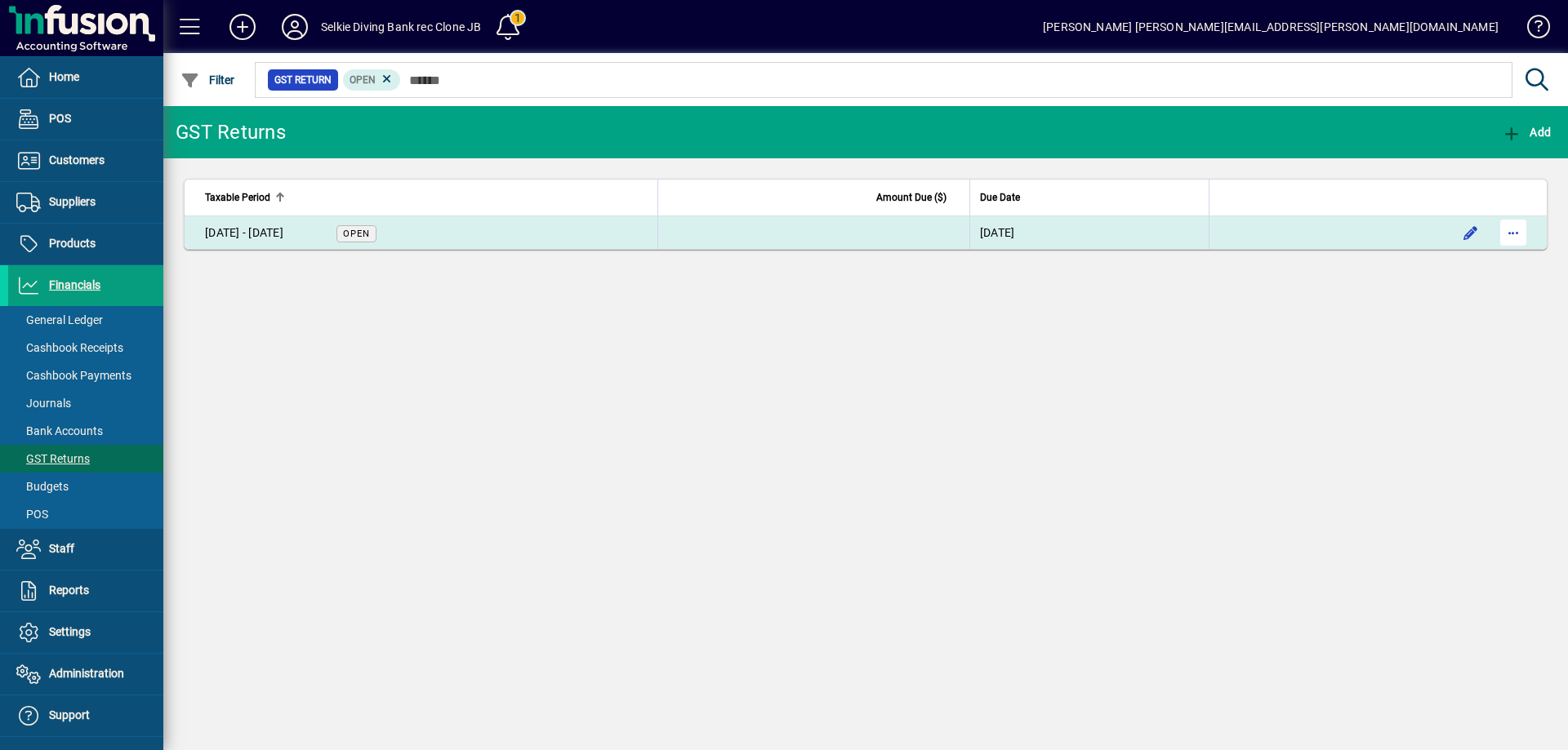
click at [1510, 233] on span "button" at bounding box center [1513, 233] width 39 height 39
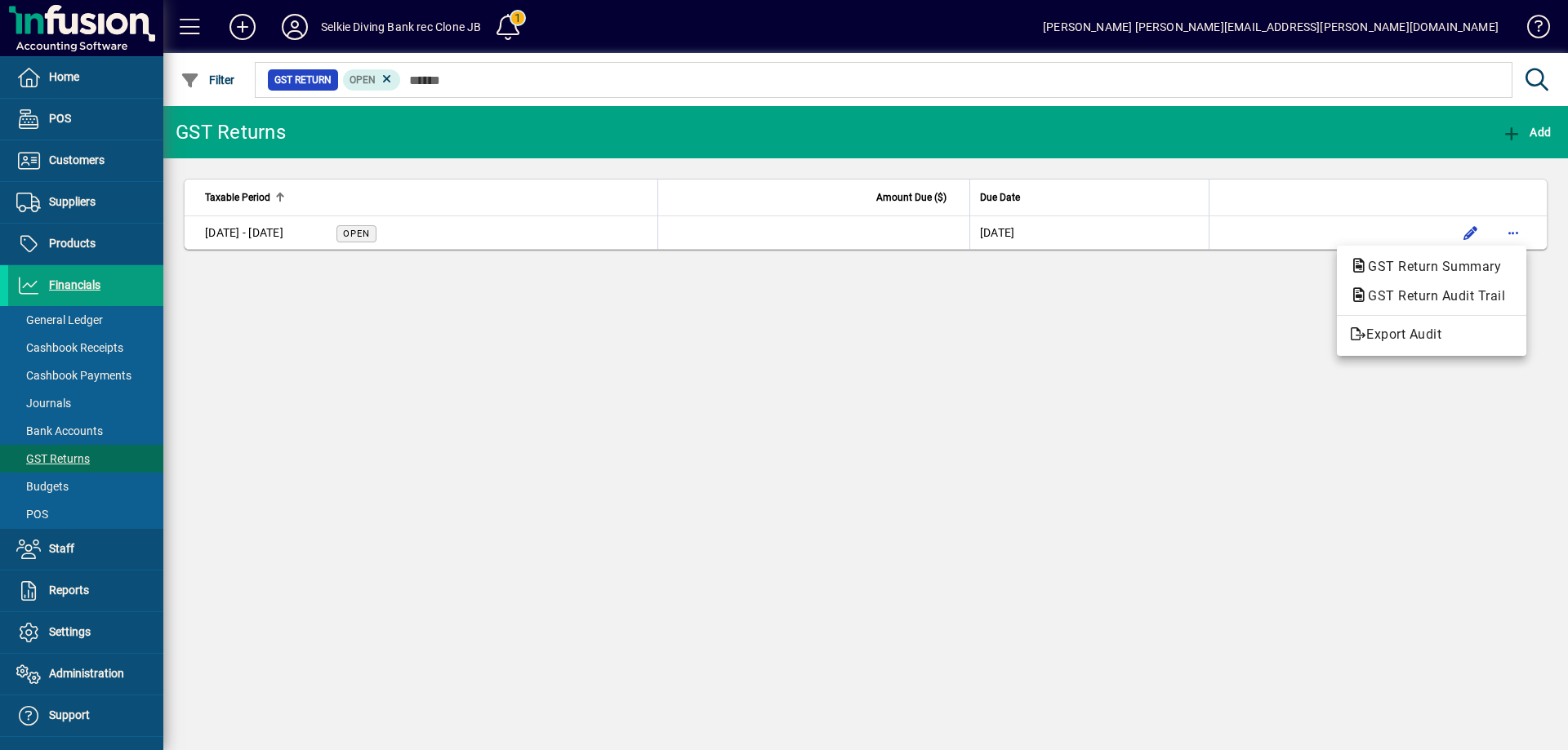
click at [1486, 269] on span "GST Return Summary" at bounding box center [1429, 267] width 159 height 16
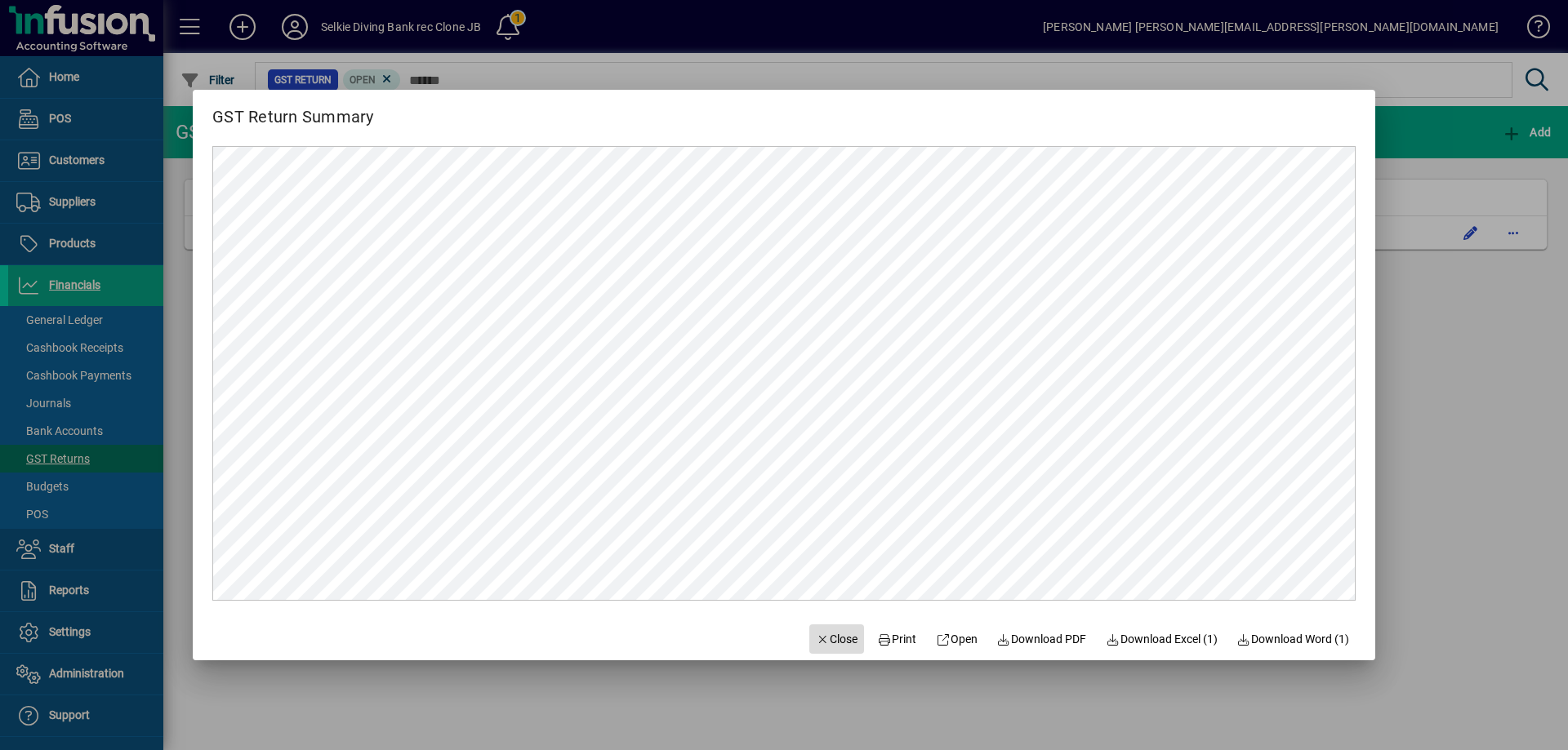
click at [818, 639] on span "Close" at bounding box center [837, 639] width 42 height 17
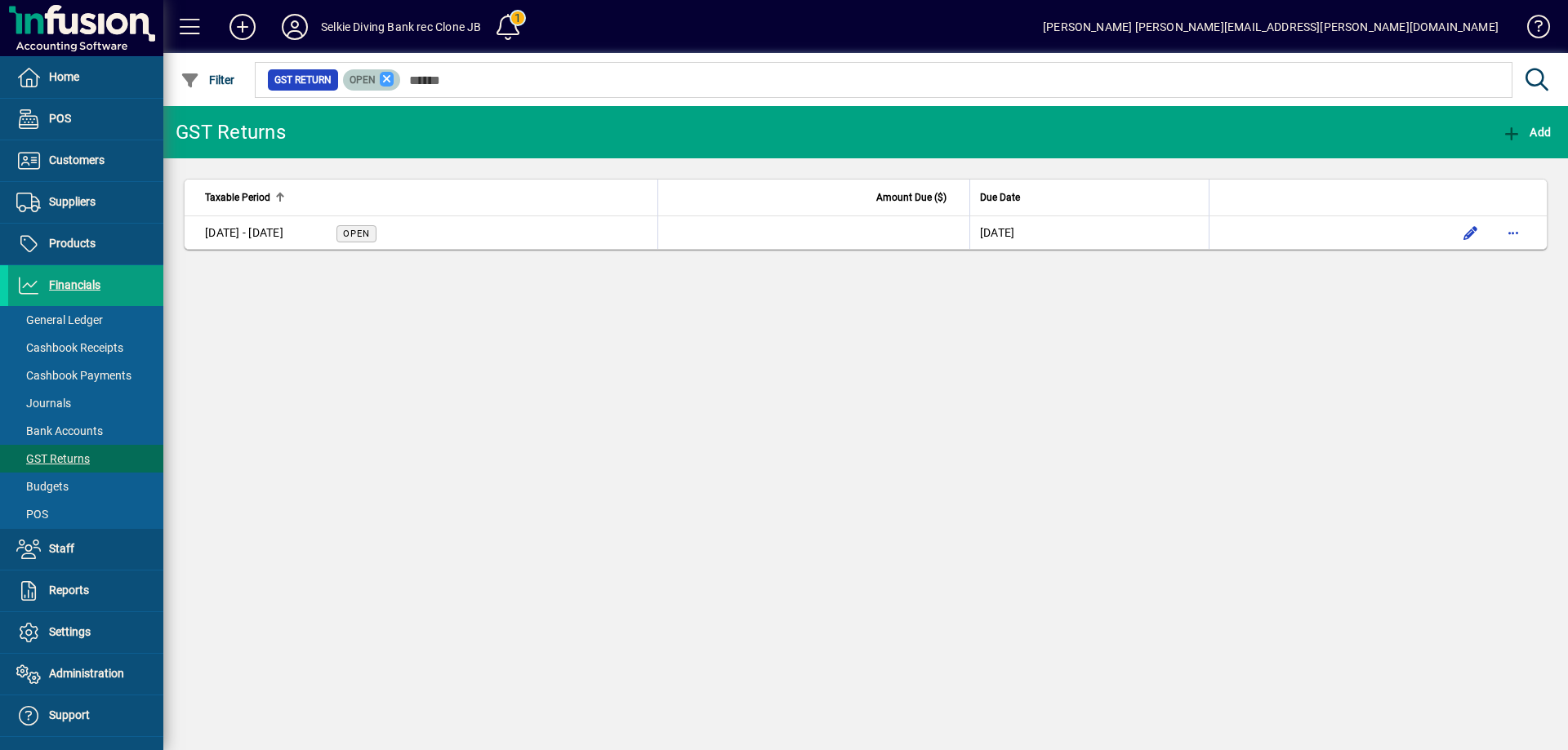
click at [388, 80] on icon at bounding box center [387, 79] width 15 height 15
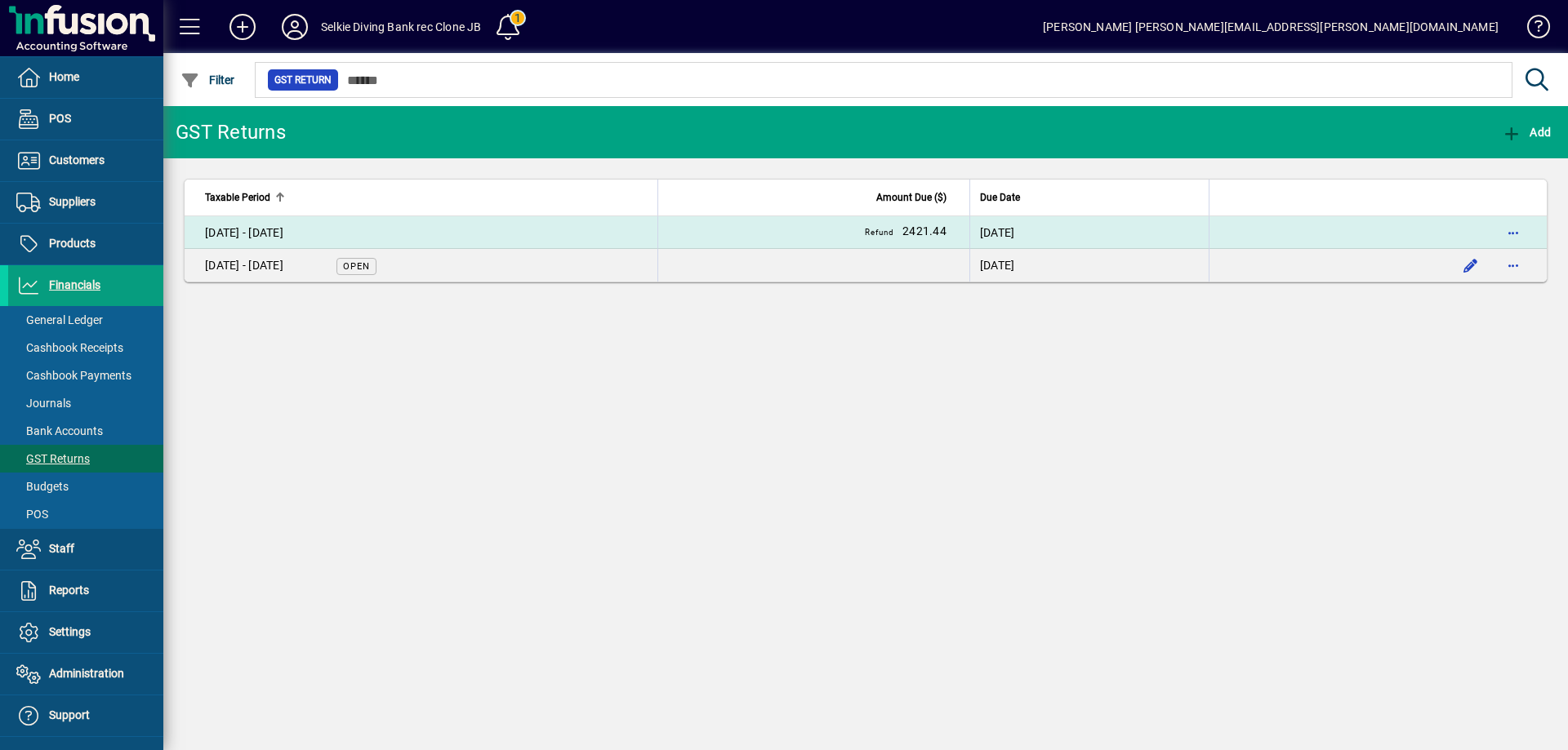
click at [453, 223] on td "[DATE] - [DATE]" at bounding box center [421, 233] width 473 height 33
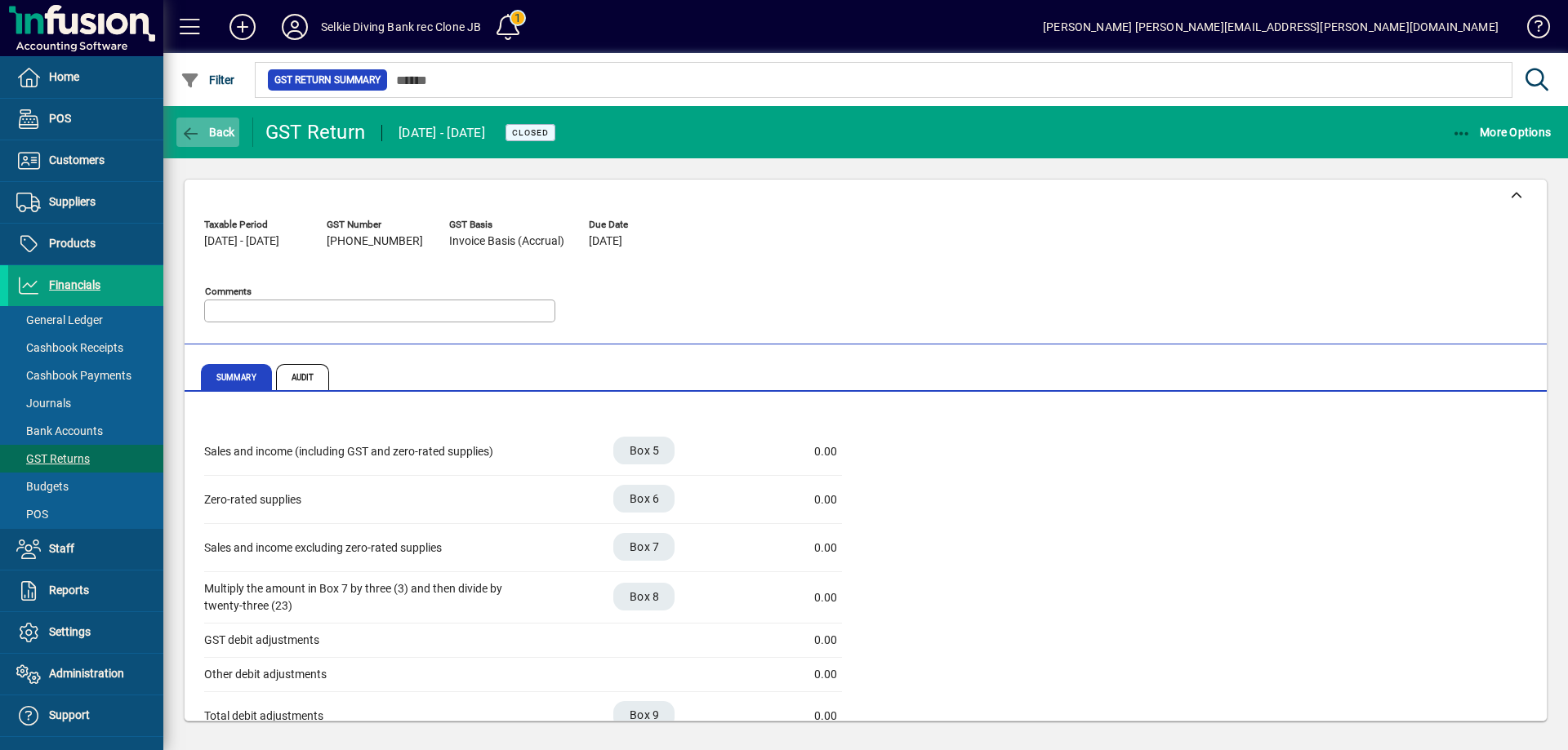
click at [222, 130] on span "Back" at bounding box center [208, 132] width 55 height 13
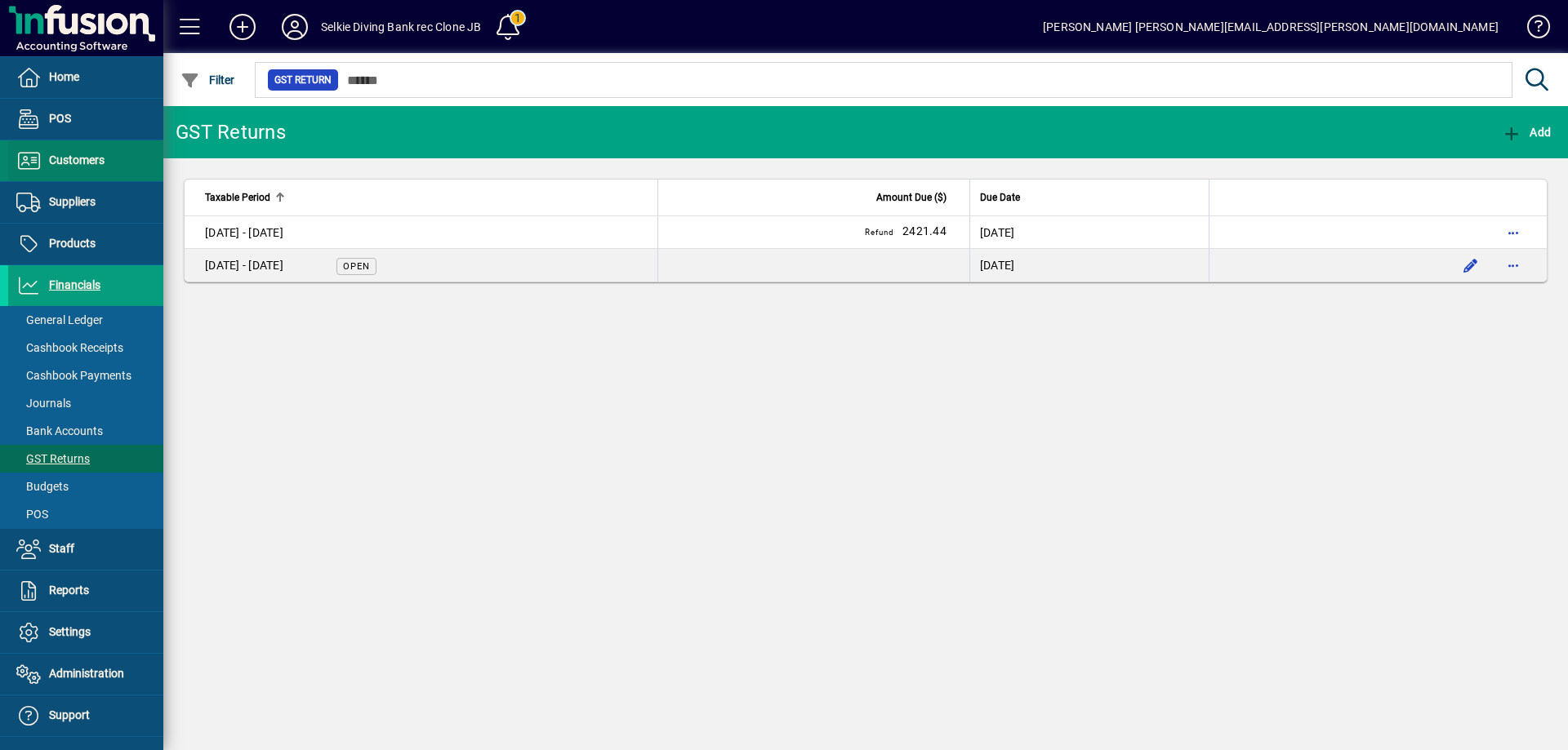
click at [56, 164] on span "Customers" at bounding box center [76, 159] width 56 height 13
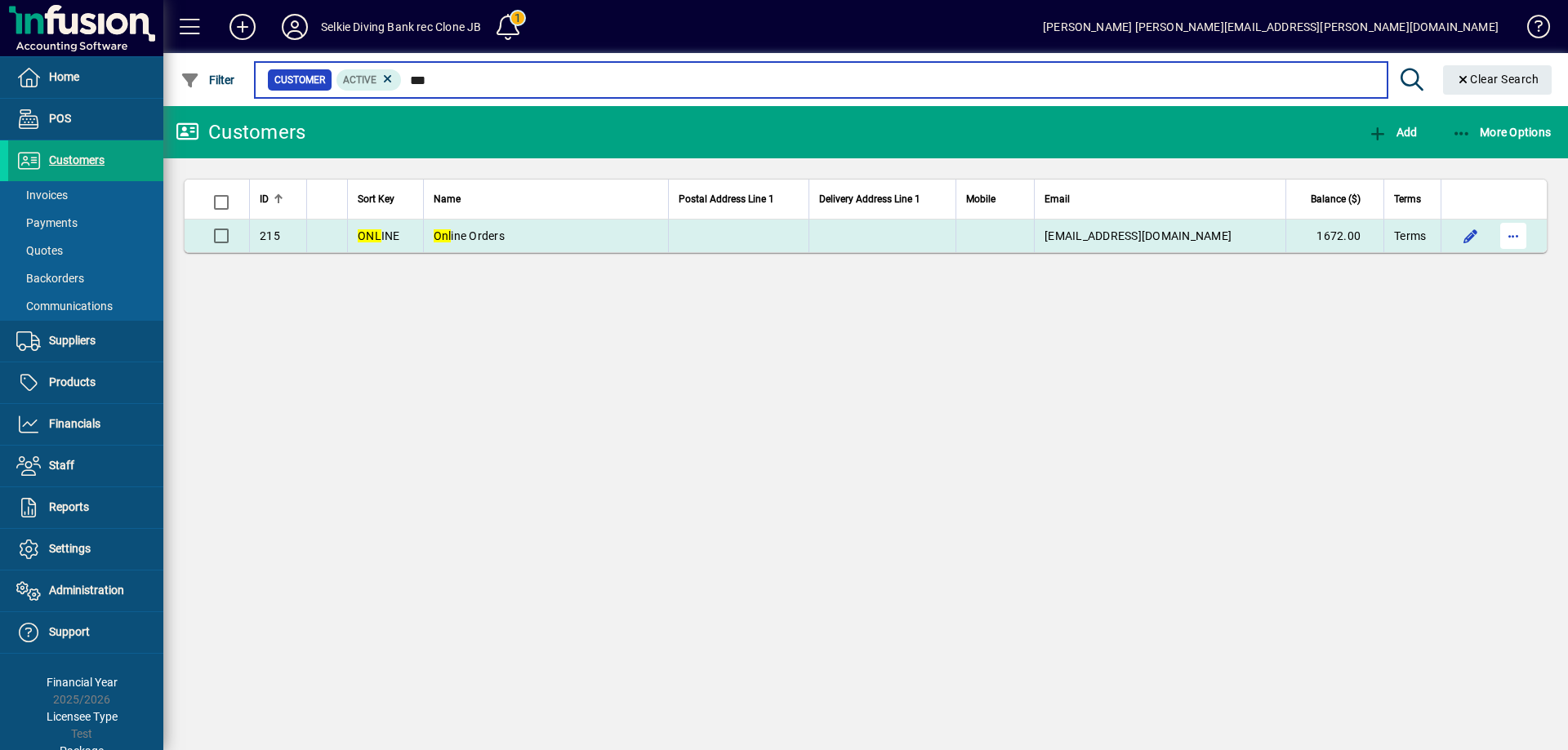
type input "***"
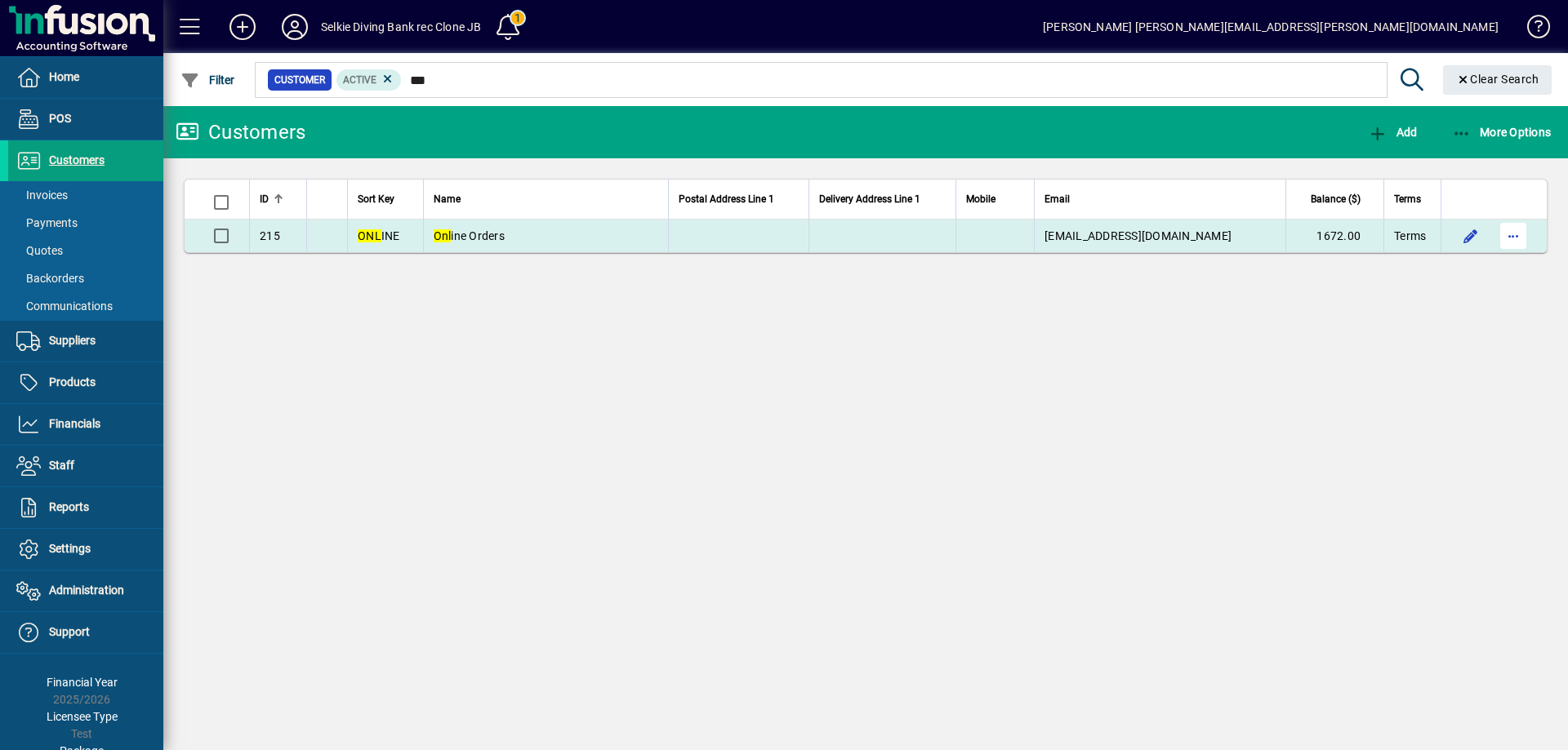
click at [1515, 243] on span "button" at bounding box center [1513, 236] width 39 height 39
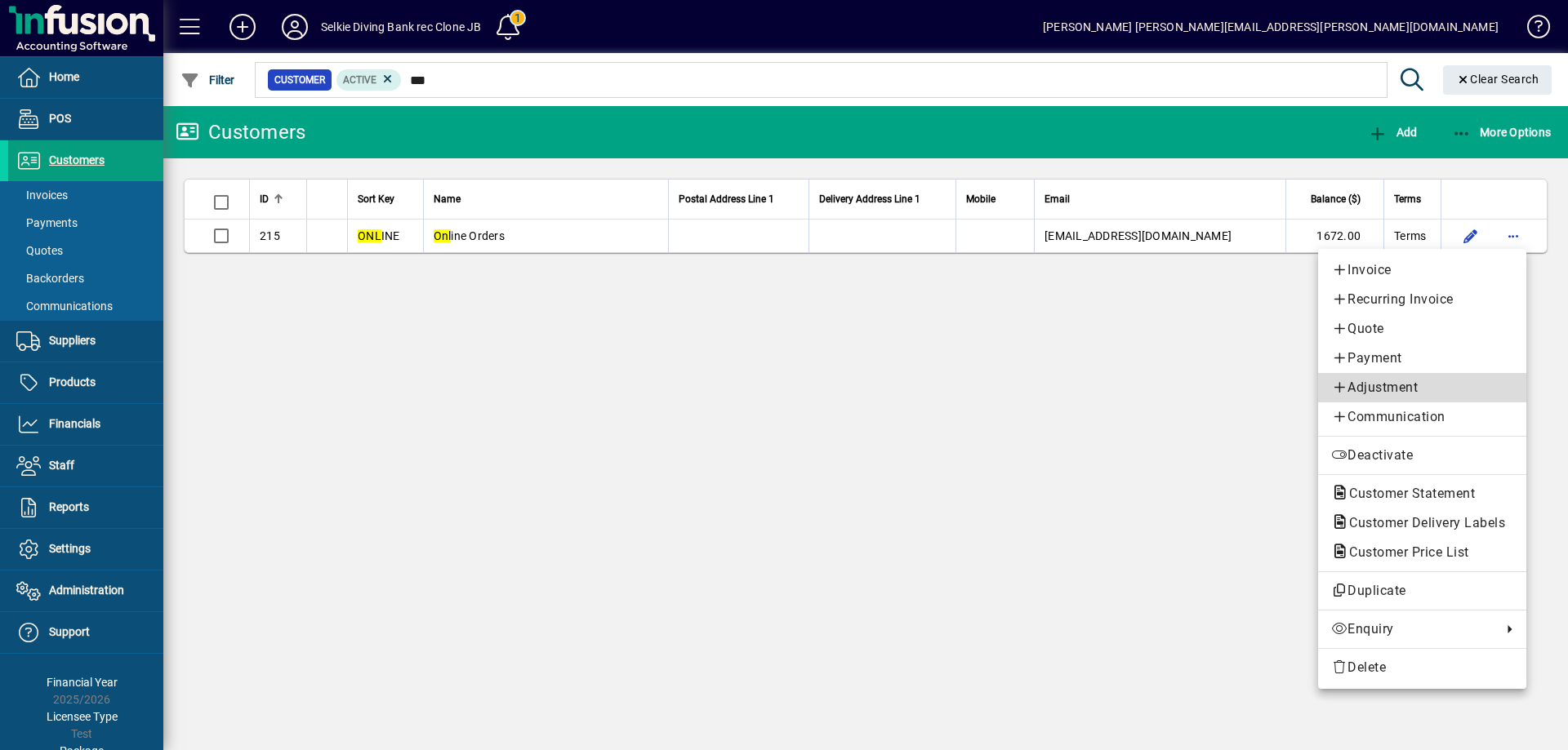
click at [1408, 385] on span "Adjustment" at bounding box center [1422, 387] width 182 height 19
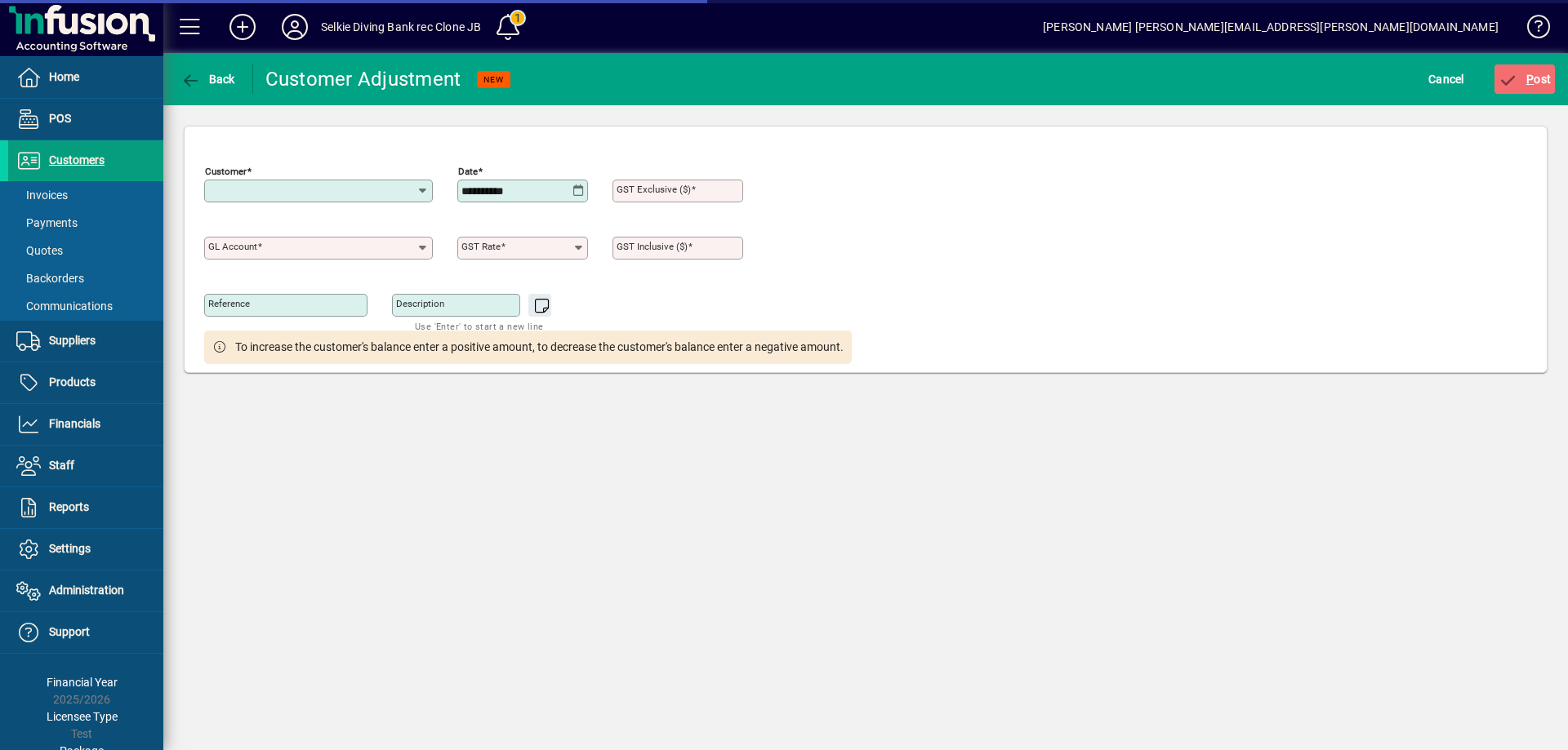
type input "**********"
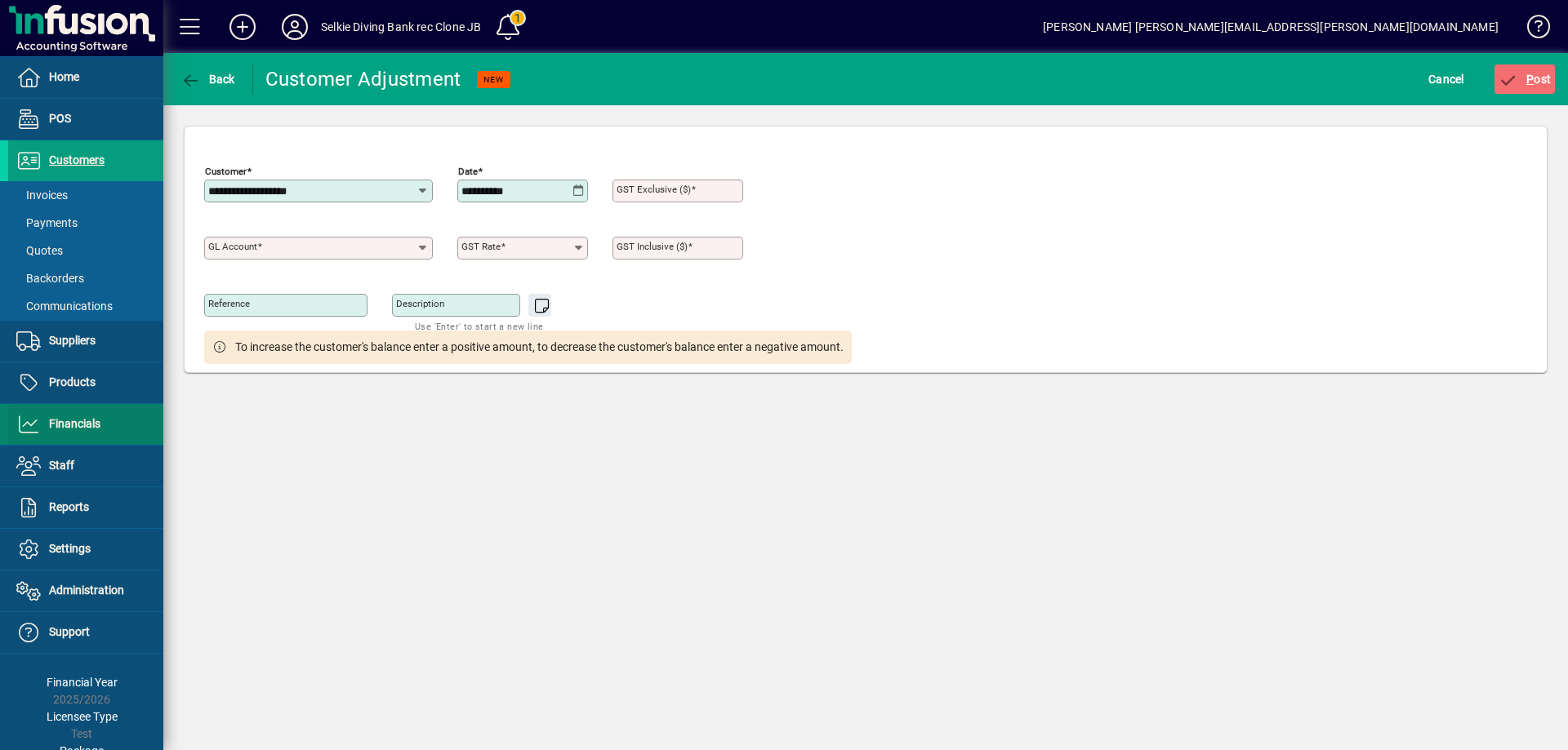
click at [66, 406] on span at bounding box center [85, 425] width 155 height 39
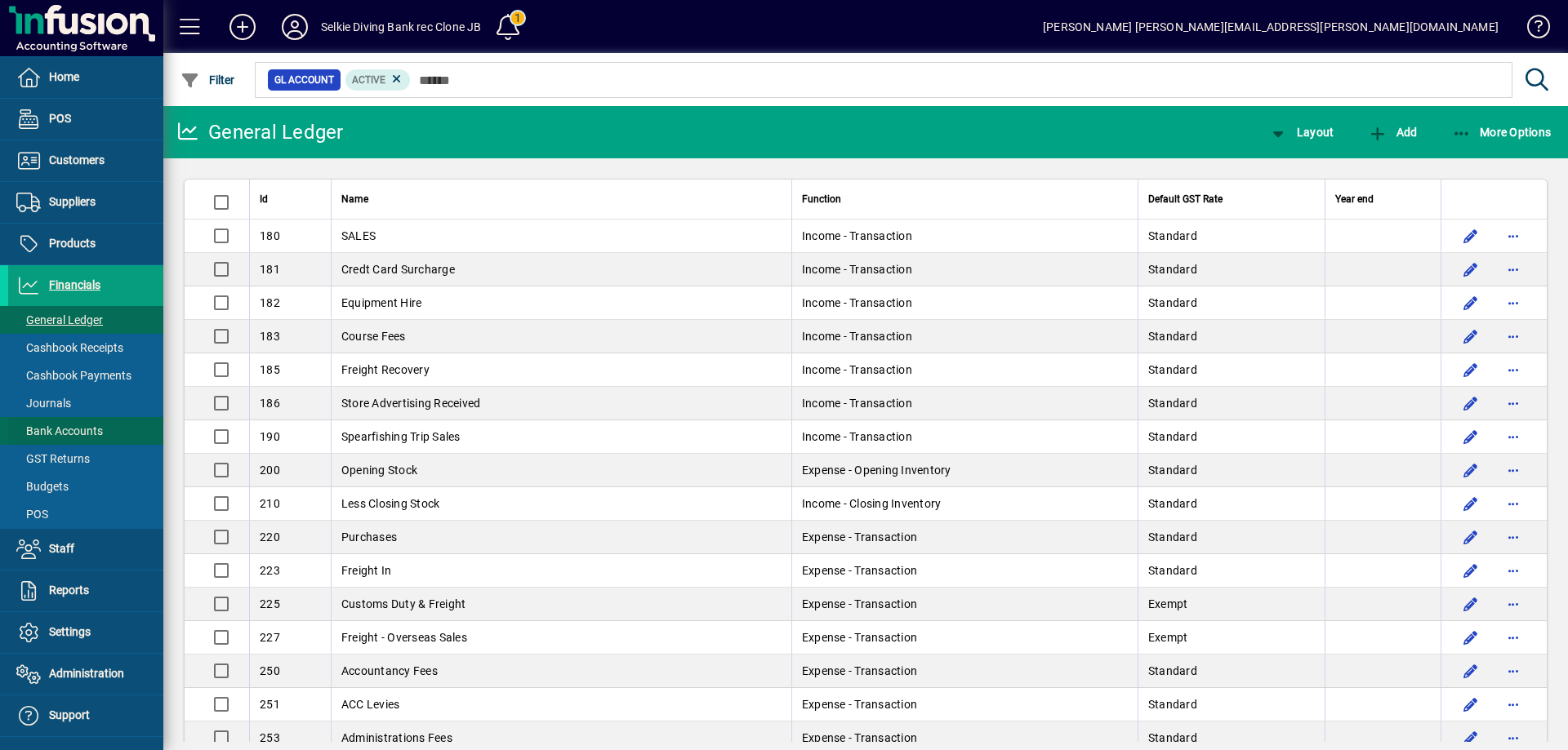
click at [70, 431] on span "Bank Accounts" at bounding box center [59, 431] width 87 height 13
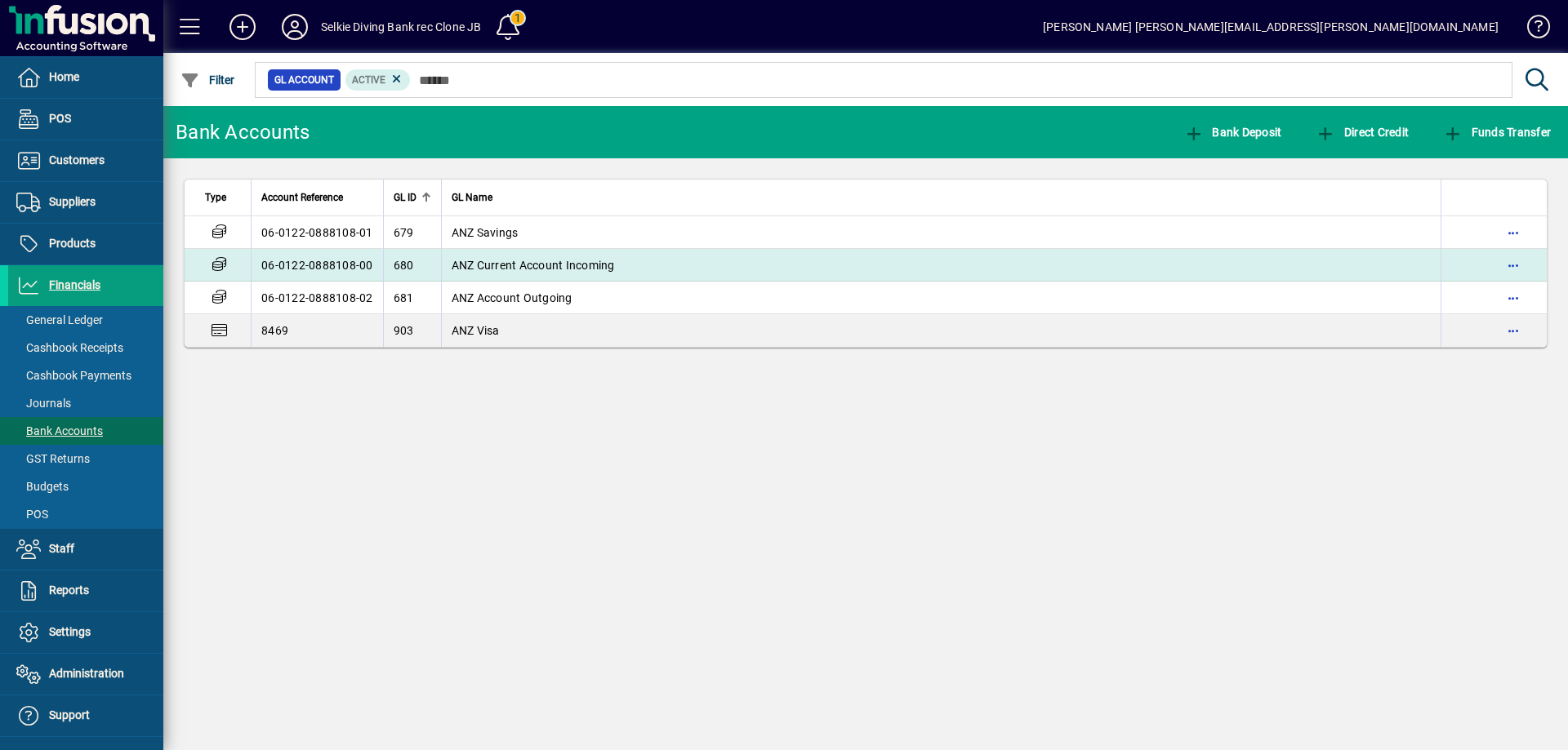
click at [294, 266] on td "06-0122-0888108-00" at bounding box center [316, 264] width 132 height 33
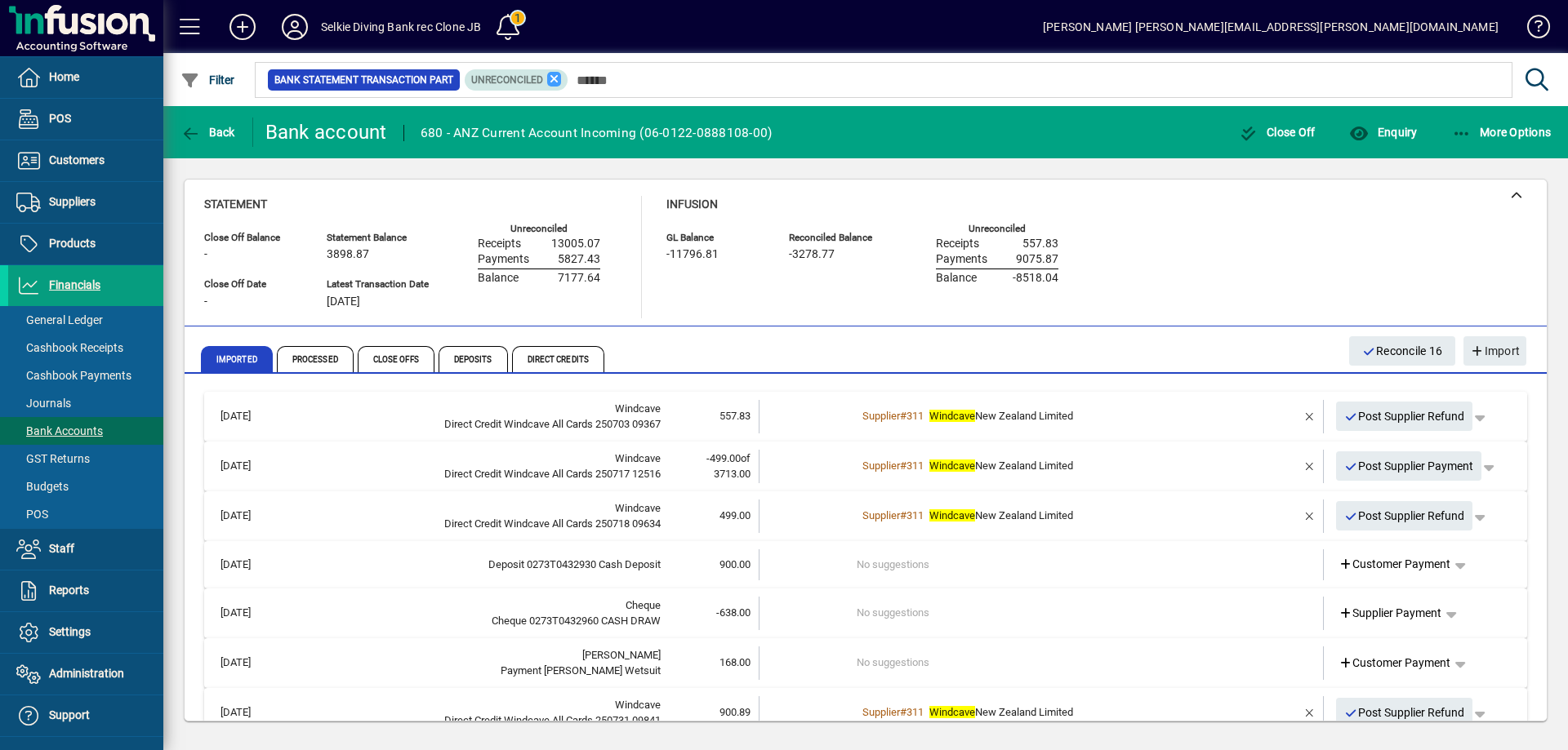
click at [553, 75] on icon at bounding box center [554, 79] width 15 height 15
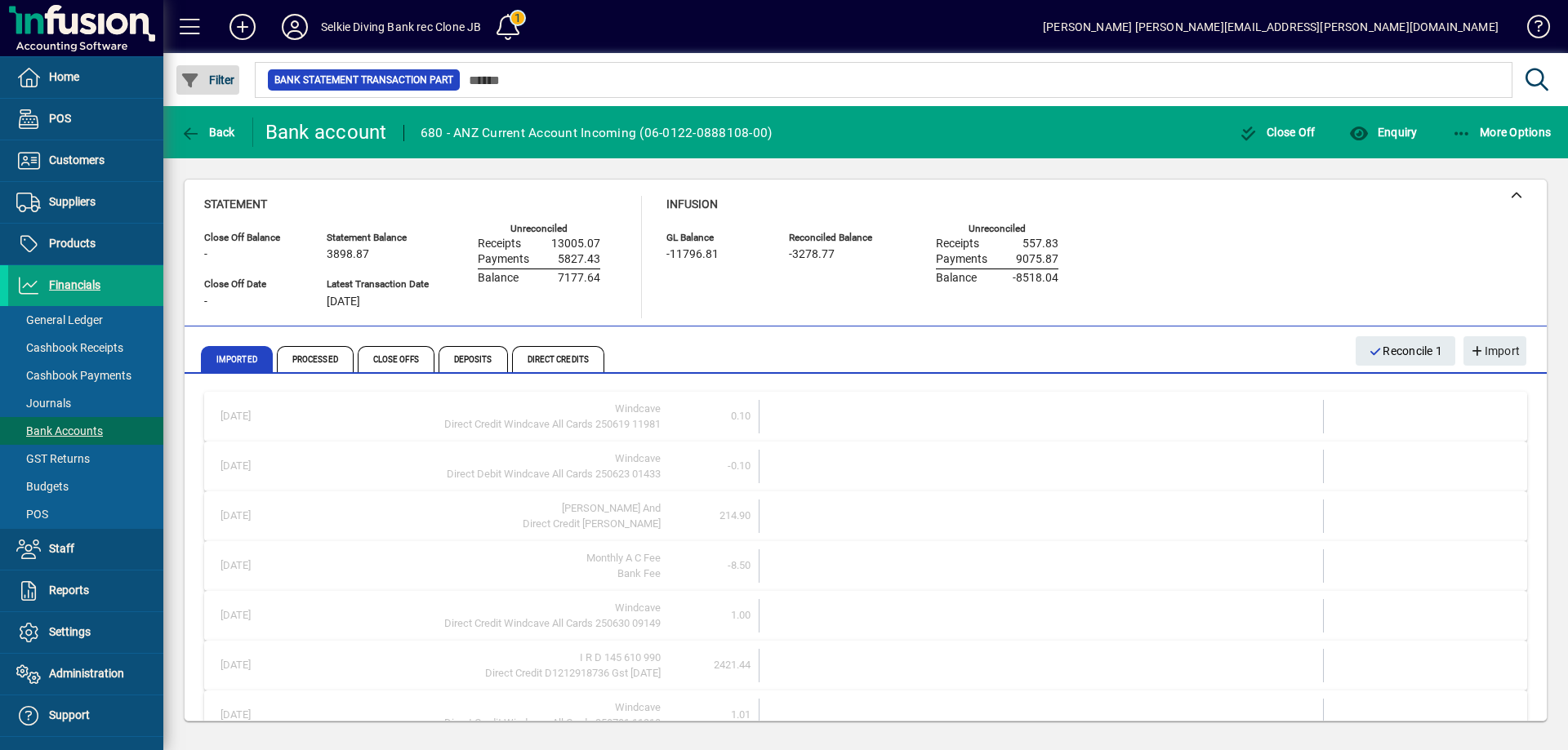
click at [217, 80] on span "Filter" at bounding box center [208, 80] width 55 height 13
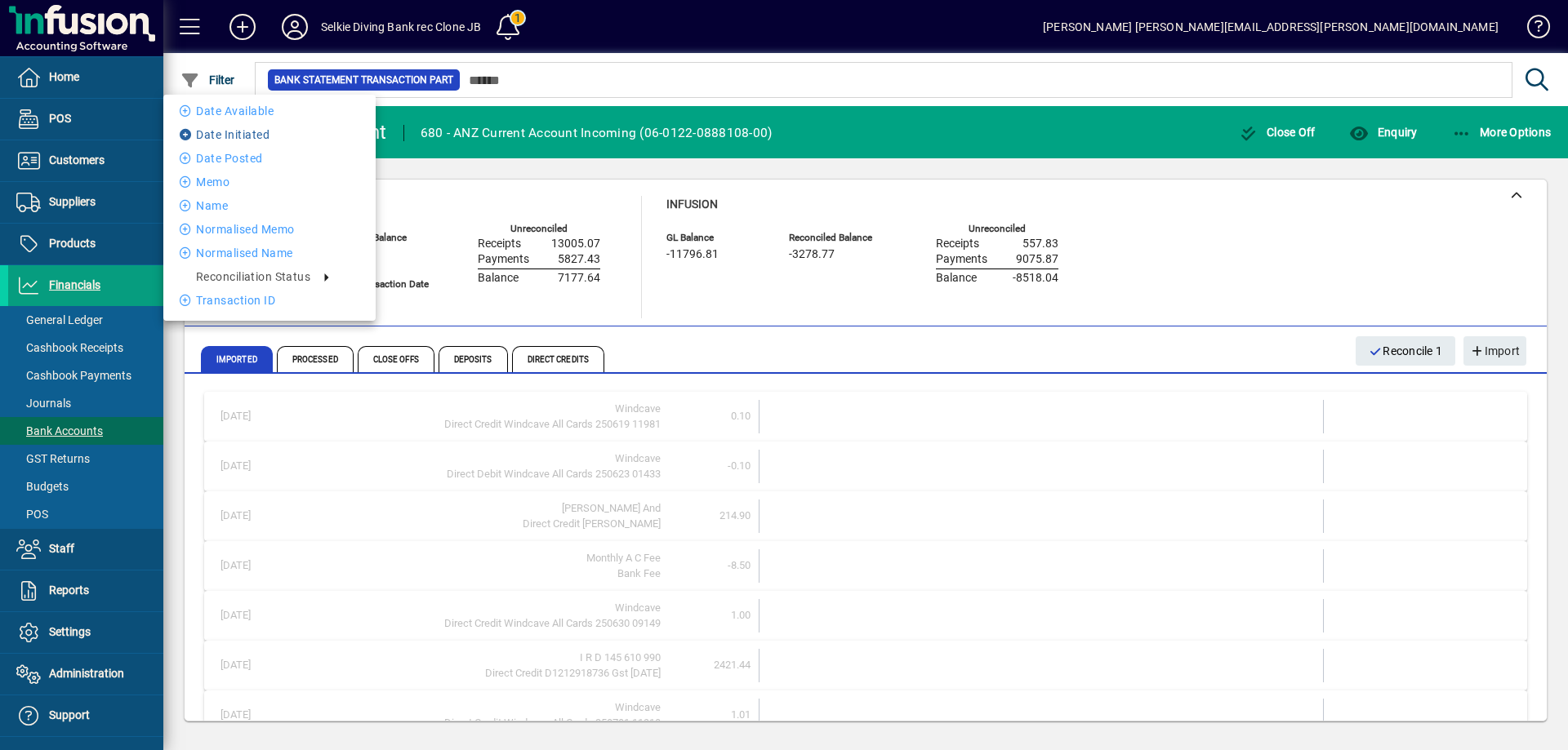
click at [219, 136] on li "Date Initiated" at bounding box center [270, 134] width 212 height 19
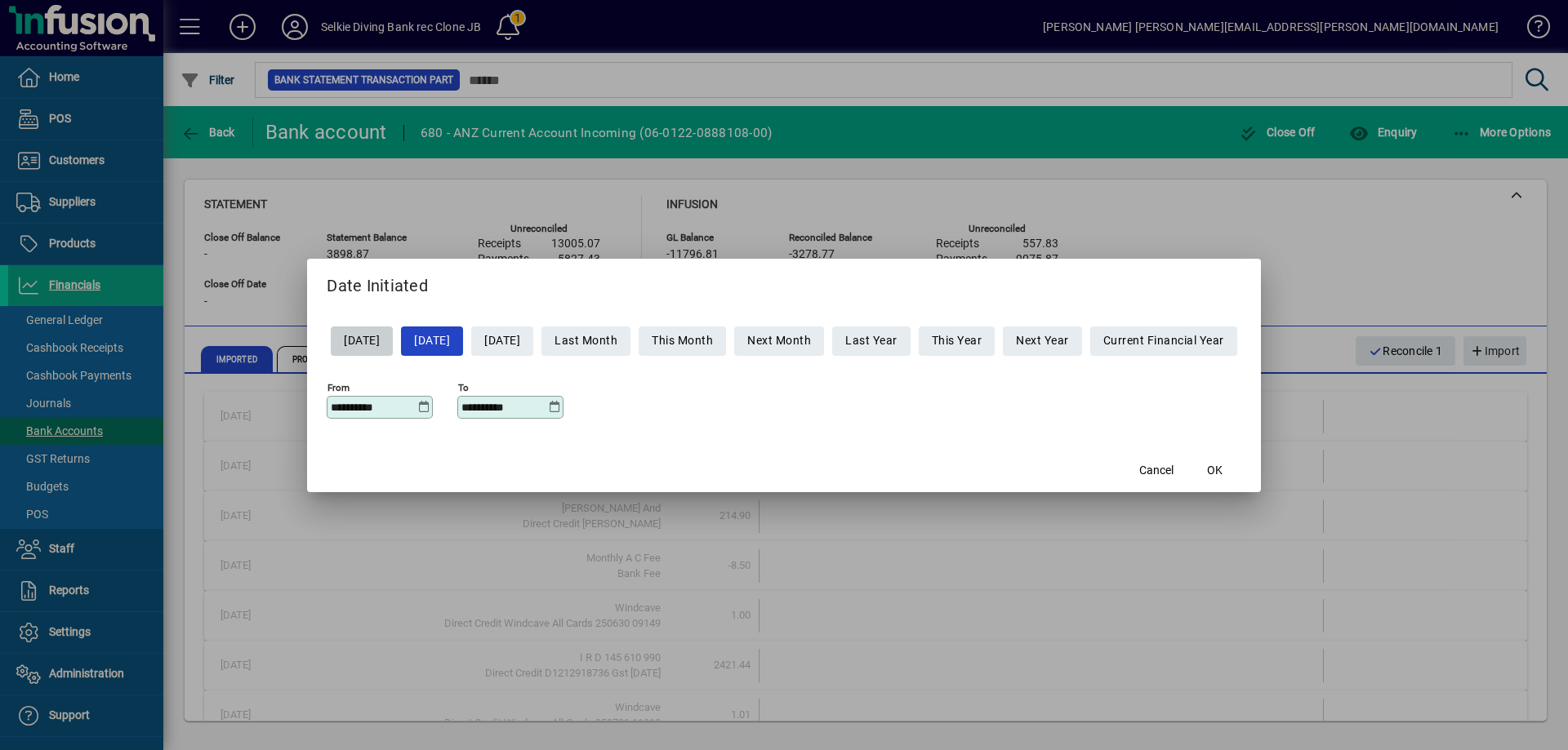
click at [418, 407] on icon at bounding box center [424, 407] width 12 height 13
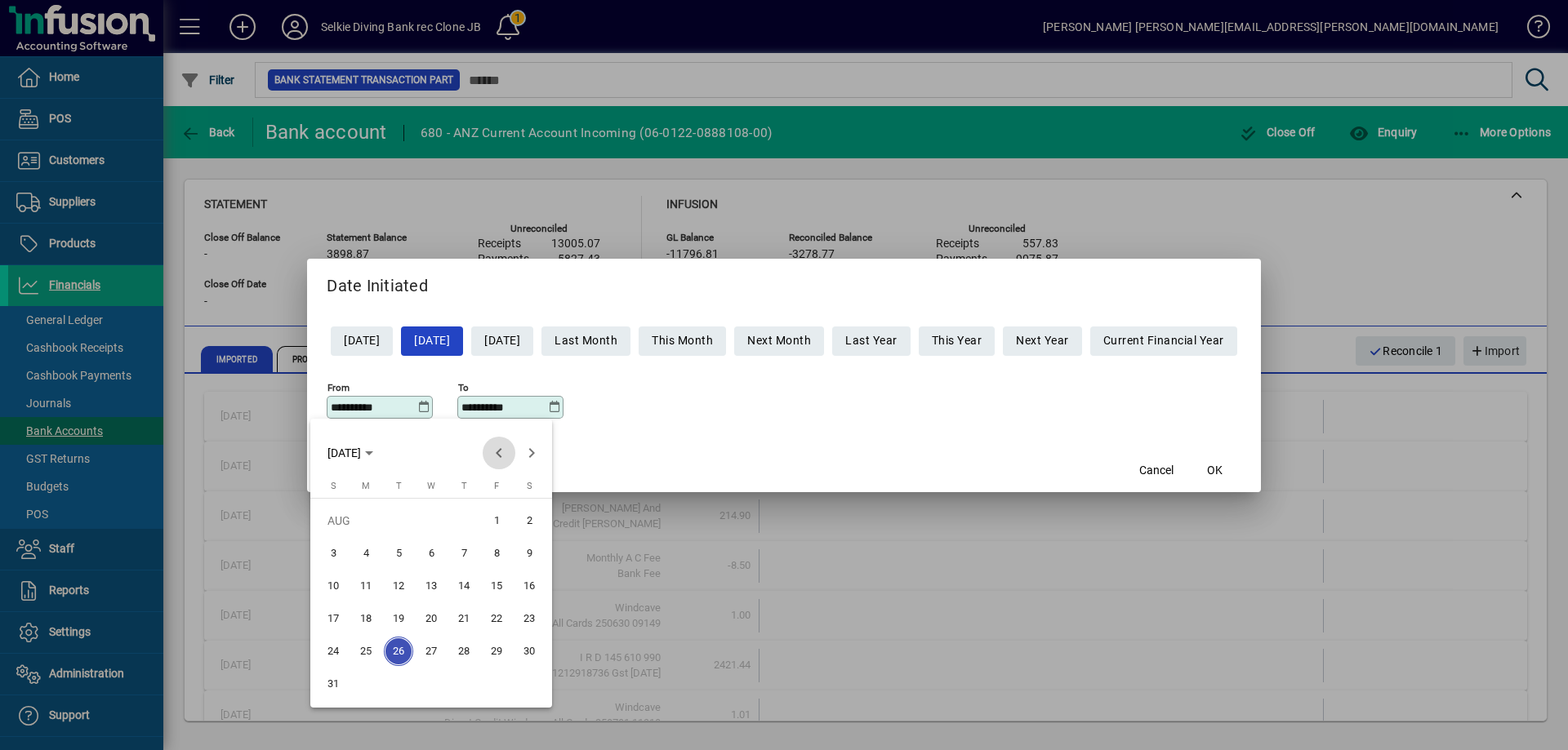
click at [499, 450] on span "Previous month" at bounding box center [498, 453] width 33 height 33
click at [400, 554] on span "1" at bounding box center [398, 553] width 29 height 29
type input "**********"
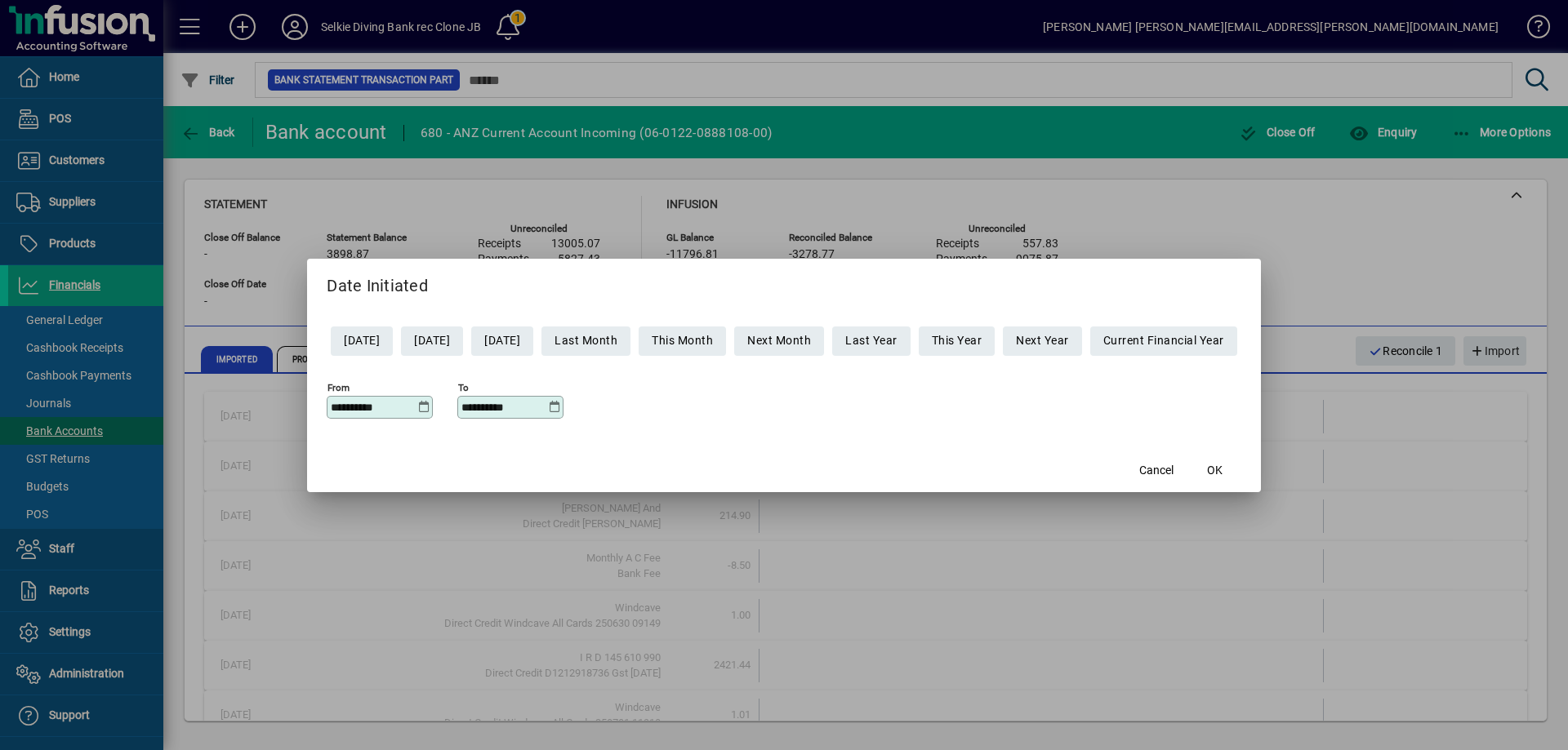
click at [548, 406] on icon at bounding box center [554, 407] width 12 height 13
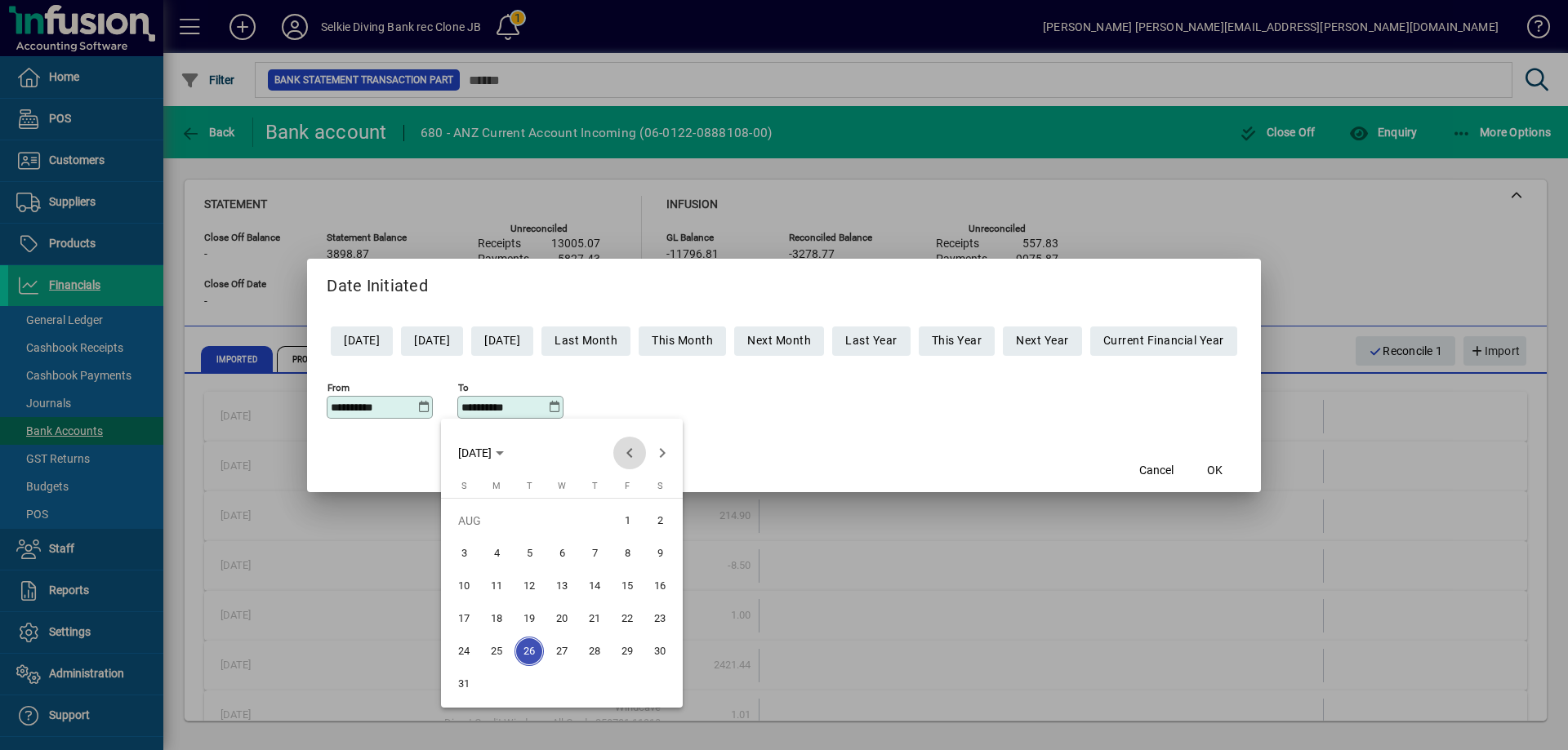
drag, startPoint x: 624, startPoint y: 451, endPoint x: 627, endPoint y: 467, distance: 16.3
click at [625, 451] on span "Previous month" at bounding box center [629, 453] width 33 height 33
click at [596, 685] on span "31" at bounding box center [594, 684] width 29 height 29
type input "**********"
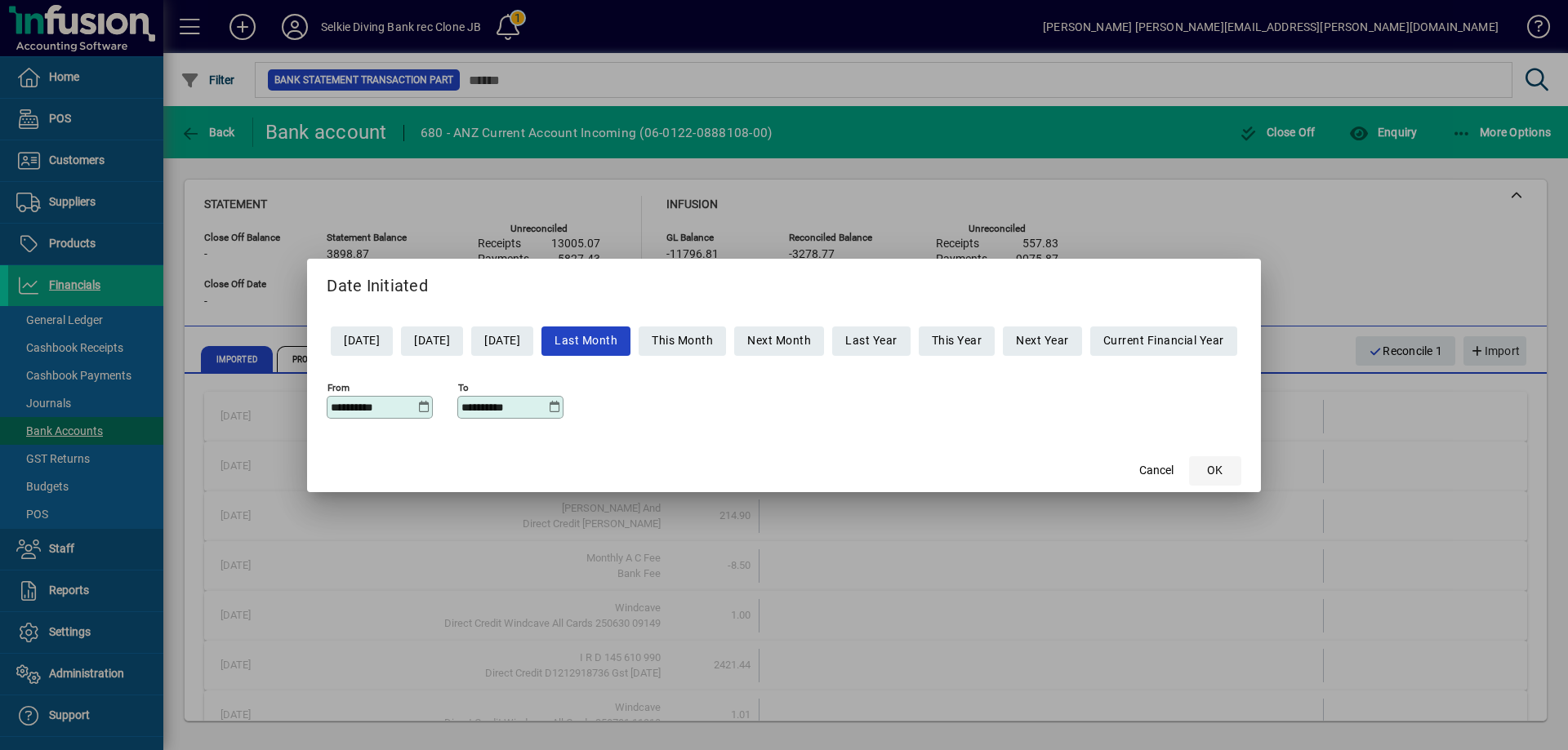
click at [1222, 471] on span "OK" at bounding box center [1215, 470] width 16 height 17
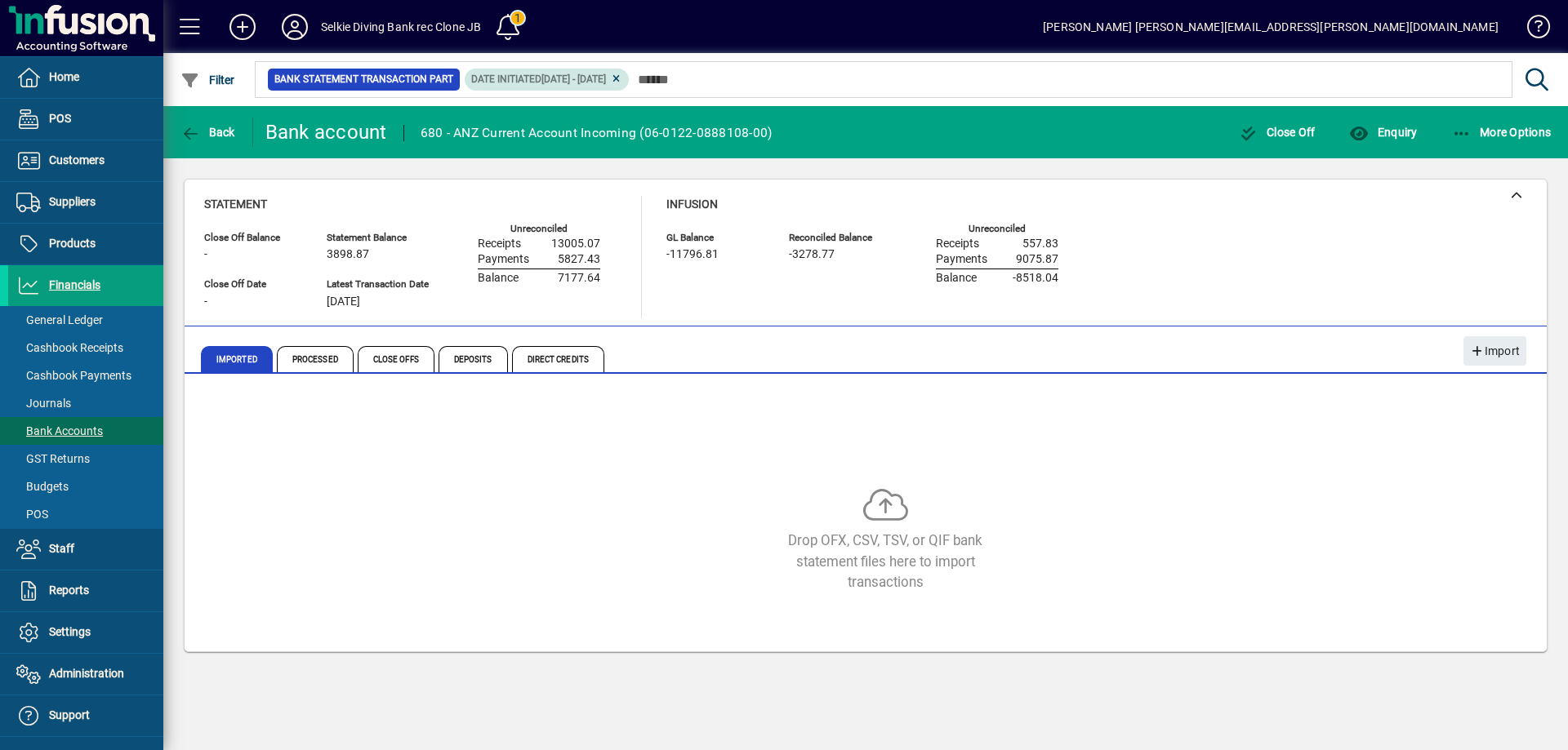
click at [622, 80] on icon at bounding box center [616, 79] width 12 height 10
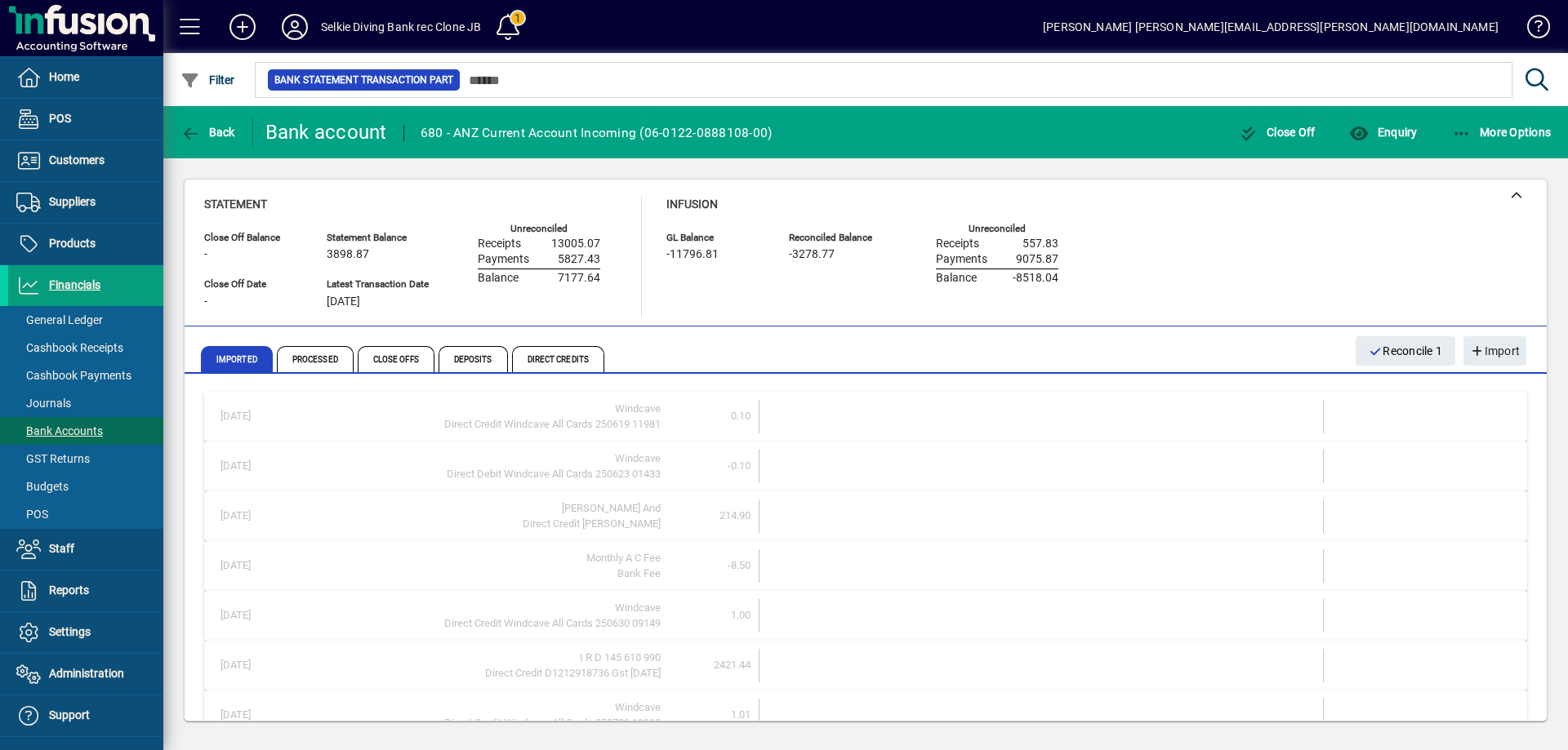
click at [762, 291] on div "Infusion GL Balance -11796.81 Reconciled Balance -3278.77 Unreconciled Receipts…" at bounding box center [874, 256] width 417 height 122
click at [1364, 132] on icon "button" at bounding box center [1358, 134] width 20 height 16
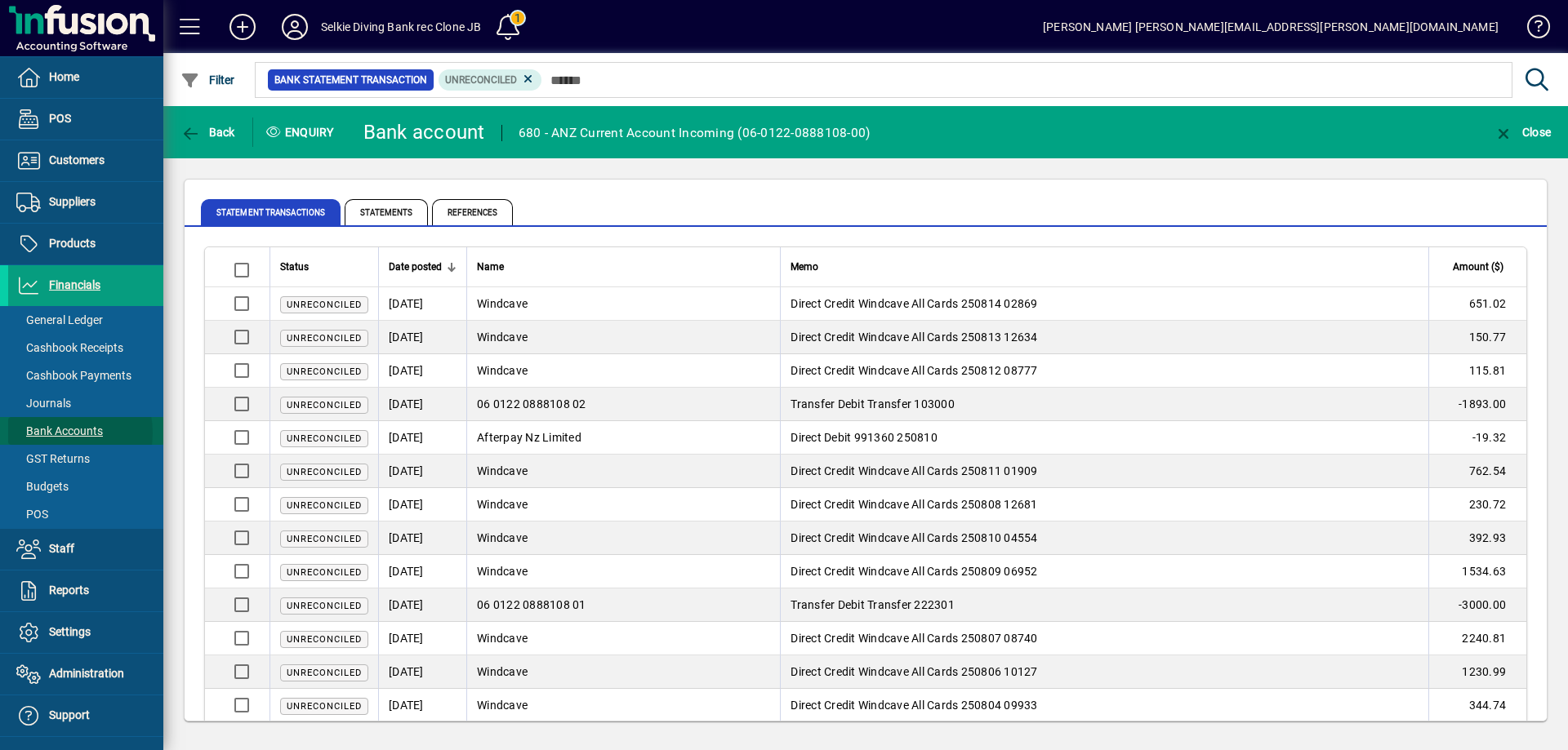
click at [53, 432] on span "Bank Accounts" at bounding box center [59, 431] width 87 height 13
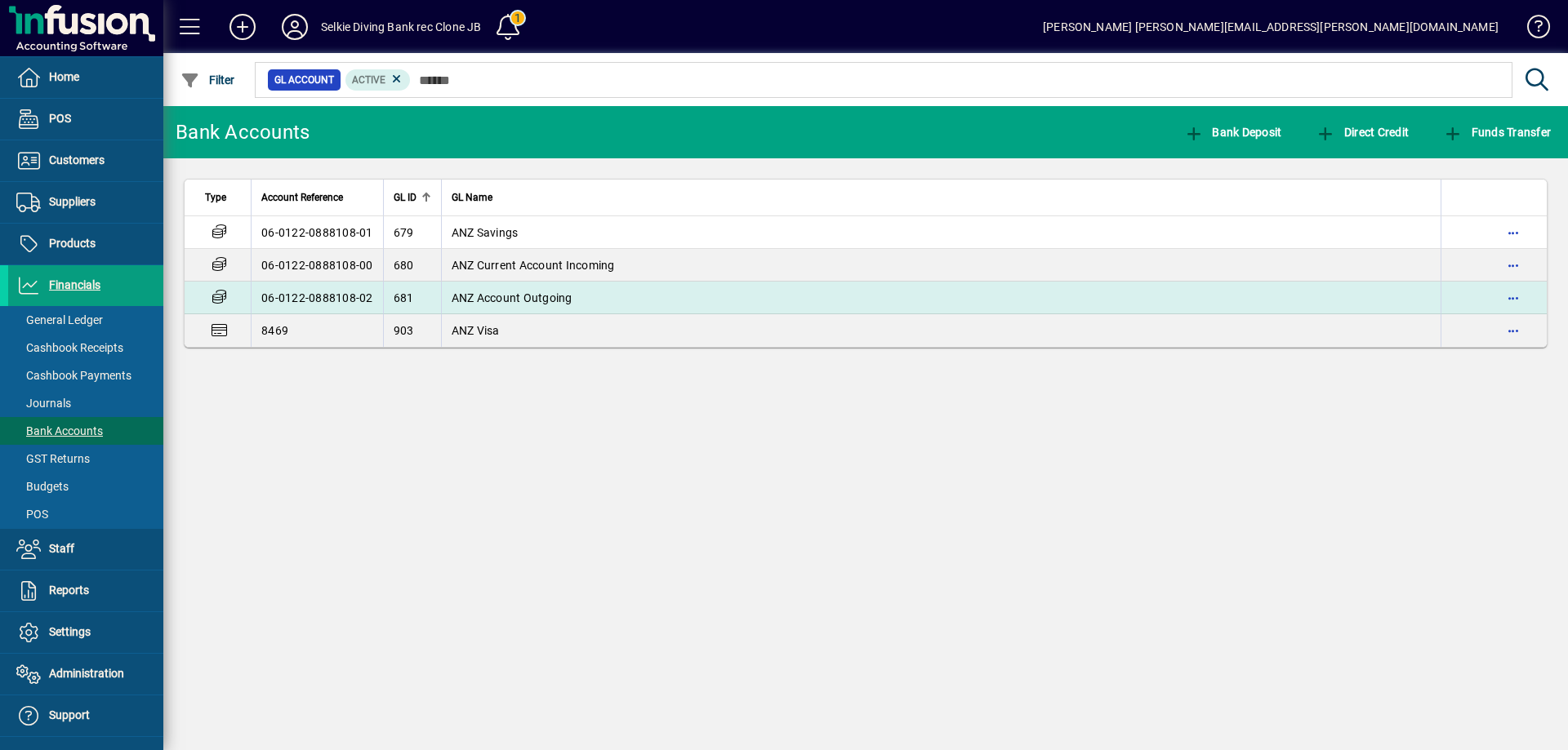
click at [333, 302] on td "06-0122-0888108-02" at bounding box center [316, 297] width 132 height 33
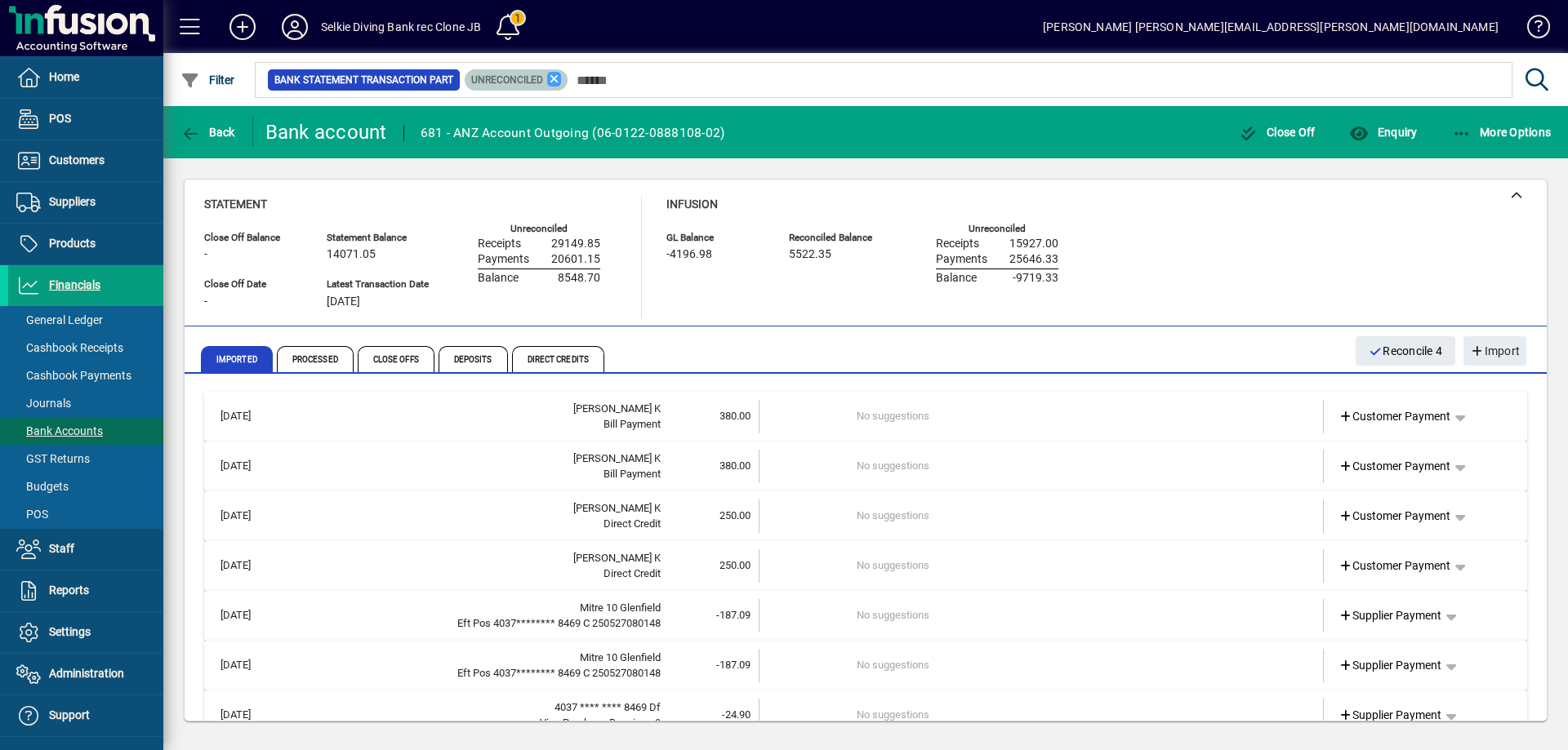
click at [552, 80] on icon at bounding box center [554, 79] width 15 height 15
click at [1391, 134] on span "Enquiry" at bounding box center [1382, 132] width 68 height 13
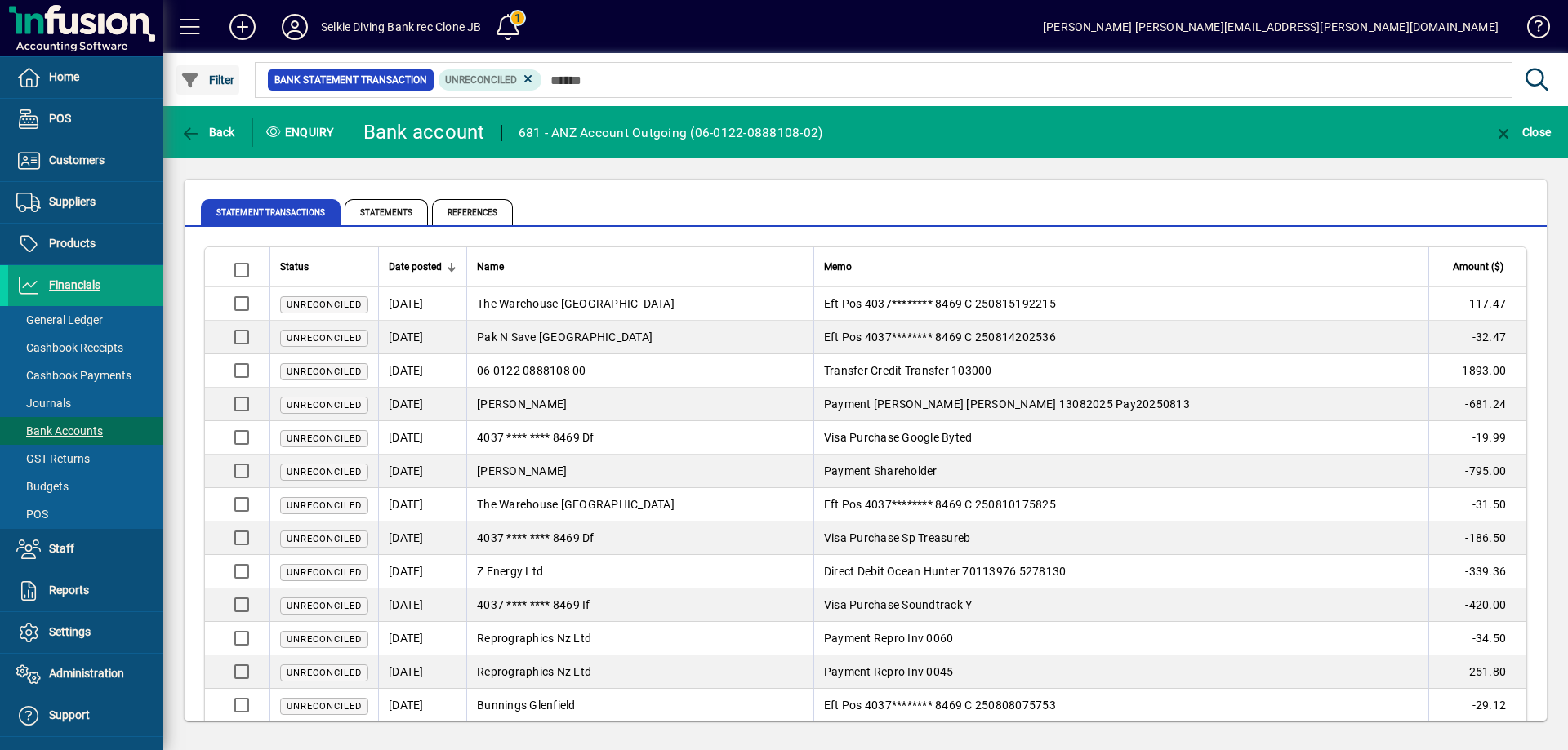
click at [214, 72] on span "button" at bounding box center [207, 80] width 63 height 39
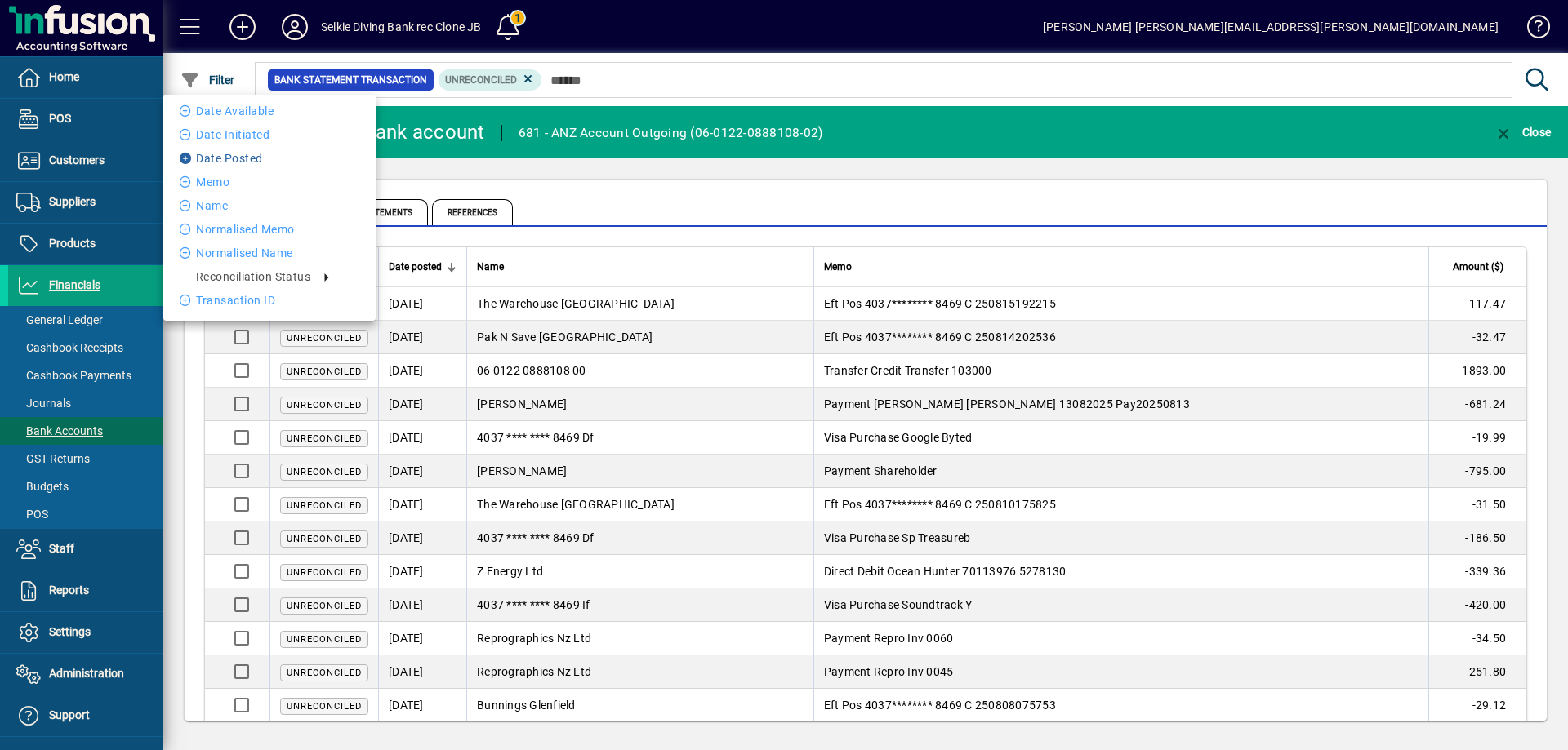
click at [254, 151] on li "Date Posted" at bounding box center [270, 158] width 212 height 19
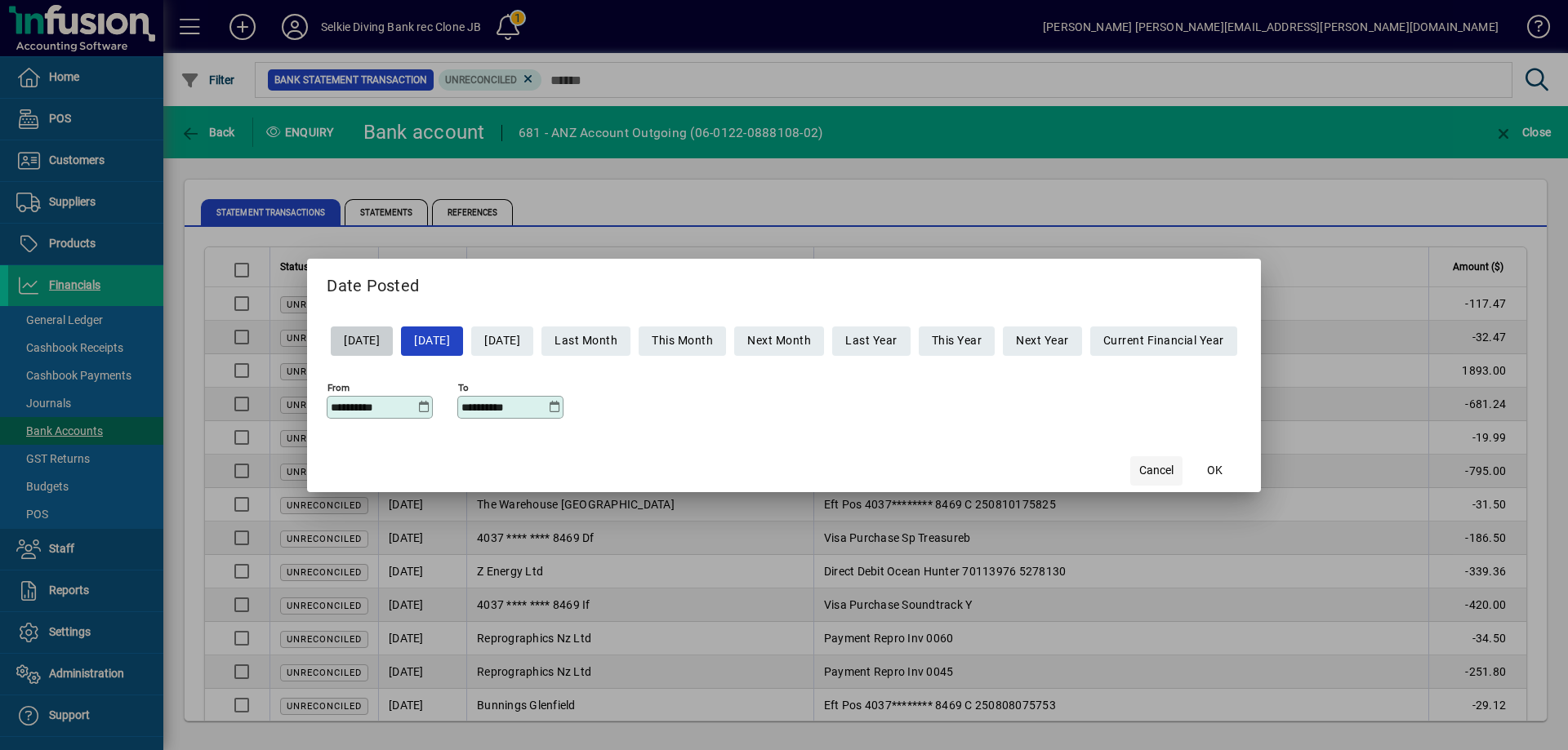
click at [1170, 472] on span "Cancel" at bounding box center [1156, 470] width 35 height 17
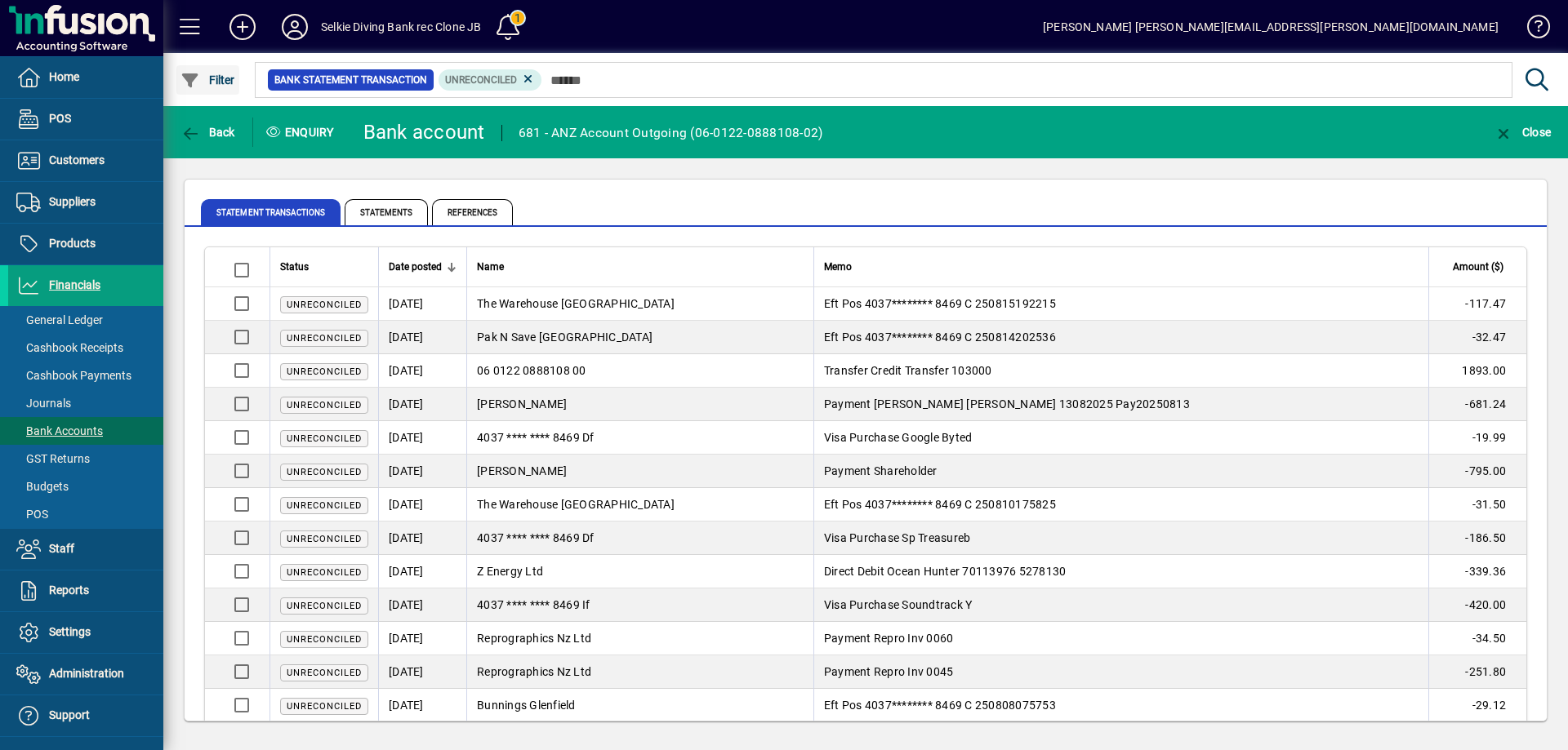
click at [213, 78] on span "Filter" at bounding box center [208, 80] width 55 height 13
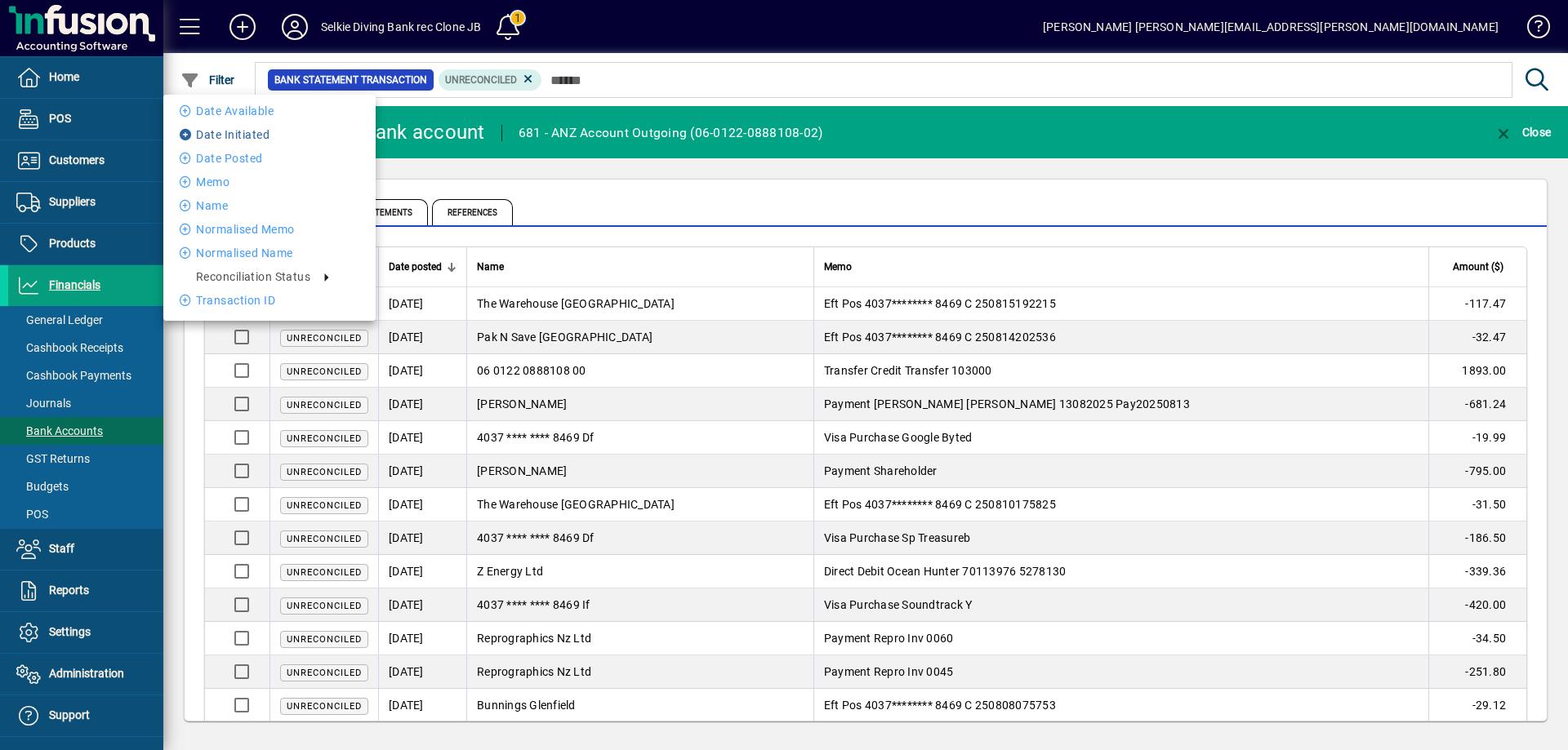
click at [253, 129] on li "Date Initiated" at bounding box center [270, 134] width 212 height 19
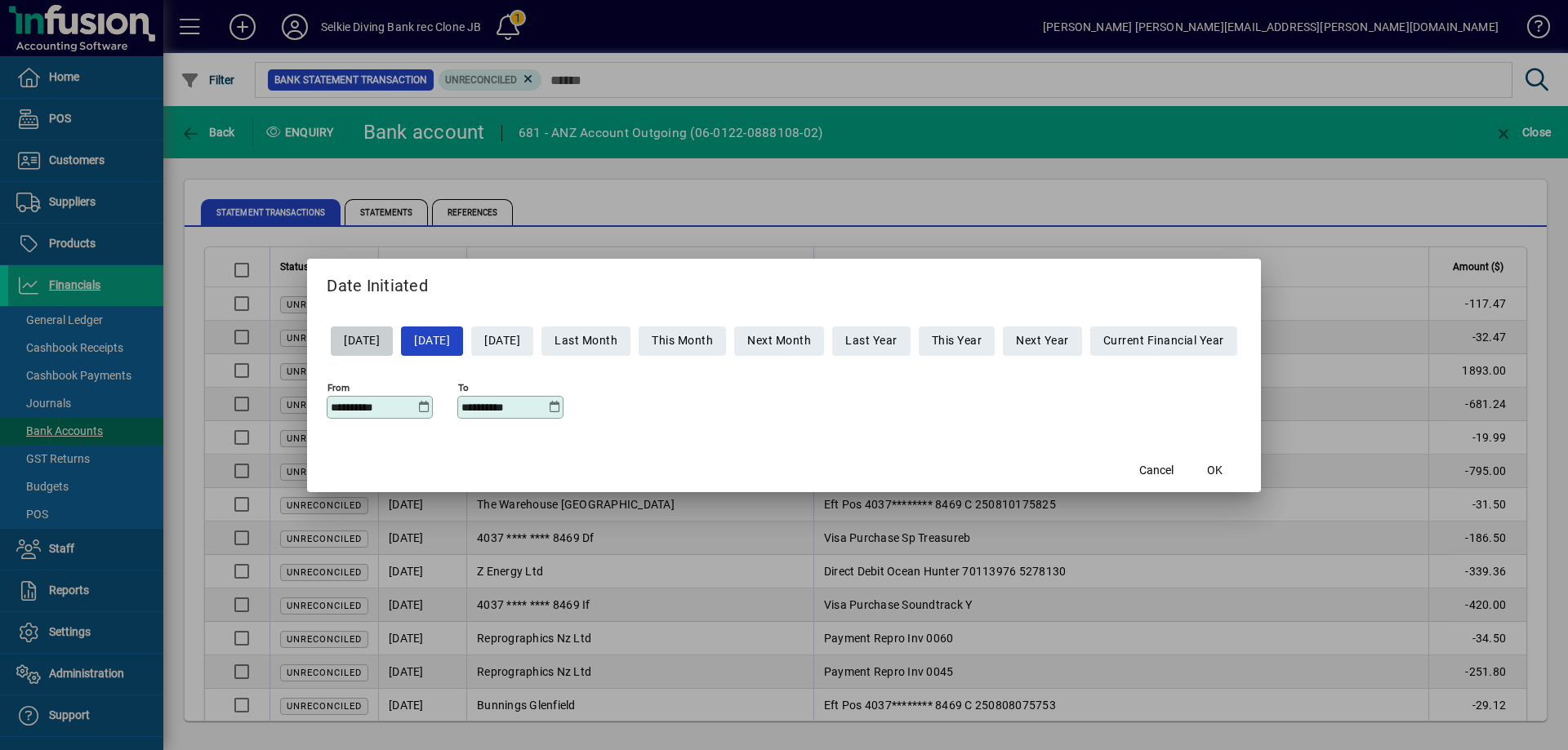
click at [418, 406] on icon at bounding box center [424, 407] width 12 height 13
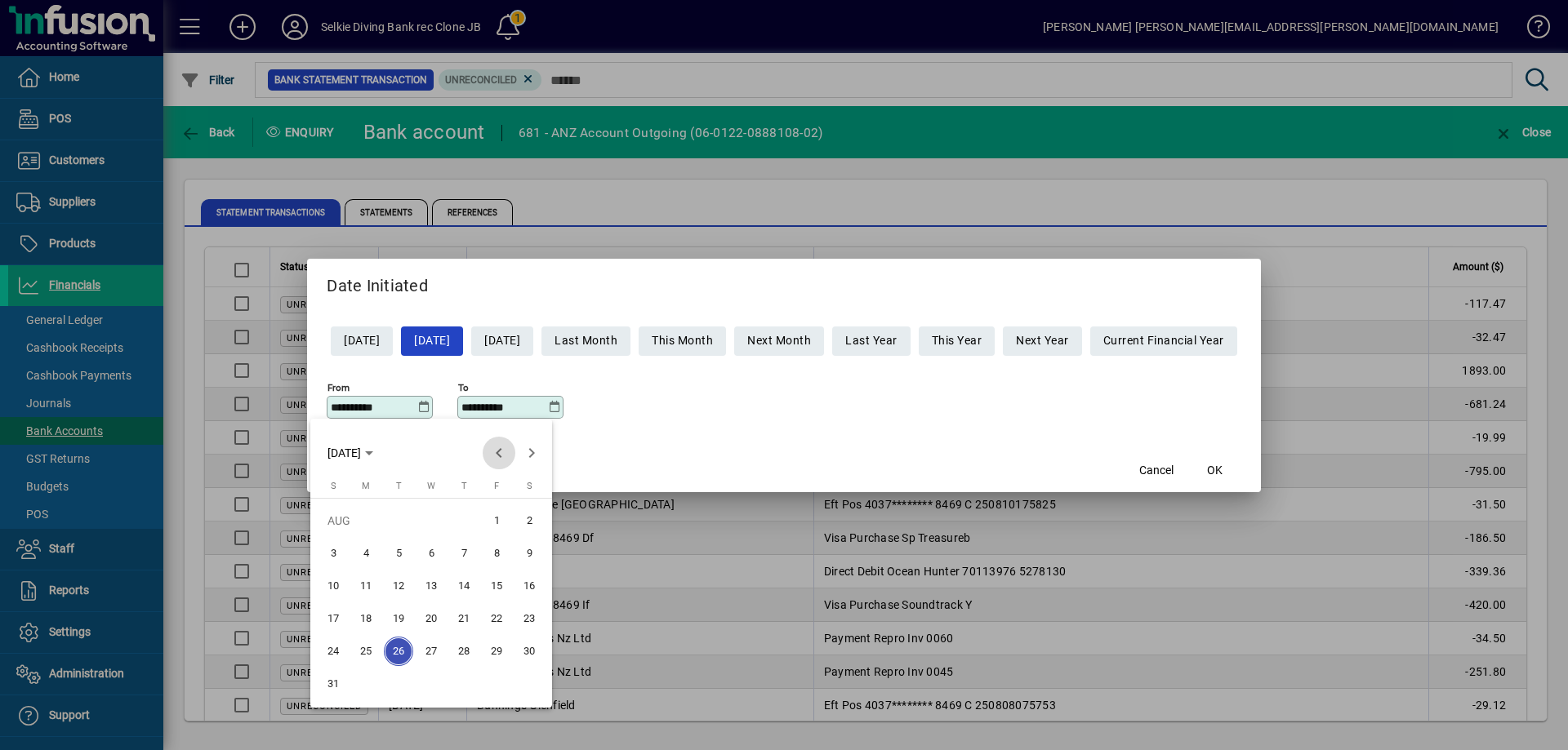
click at [503, 456] on span "Previous month" at bounding box center [498, 453] width 33 height 33
click at [336, 549] on span "1" at bounding box center [333, 553] width 29 height 29
type input "**********"
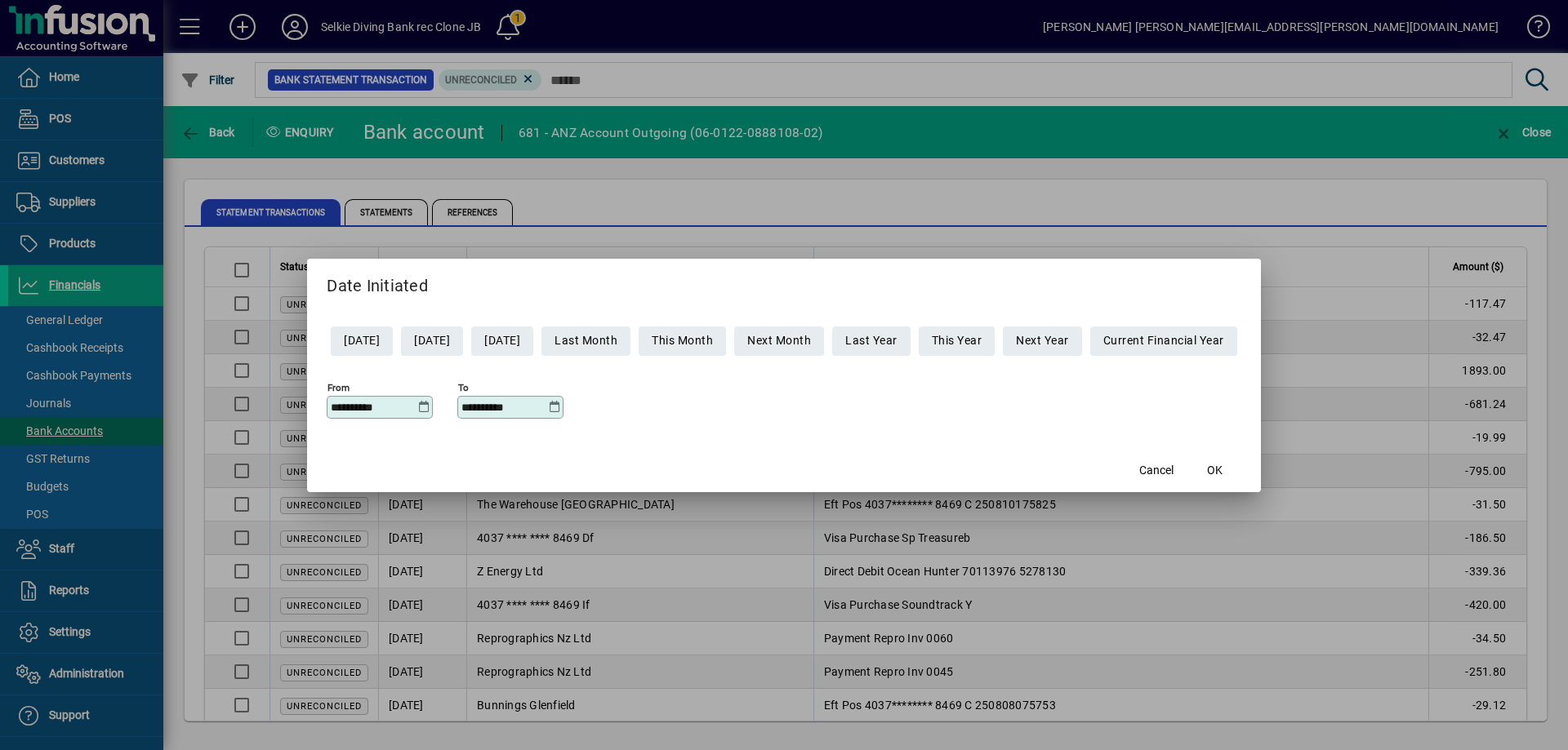
click at [548, 407] on icon at bounding box center [554, 407] width 12 height 13
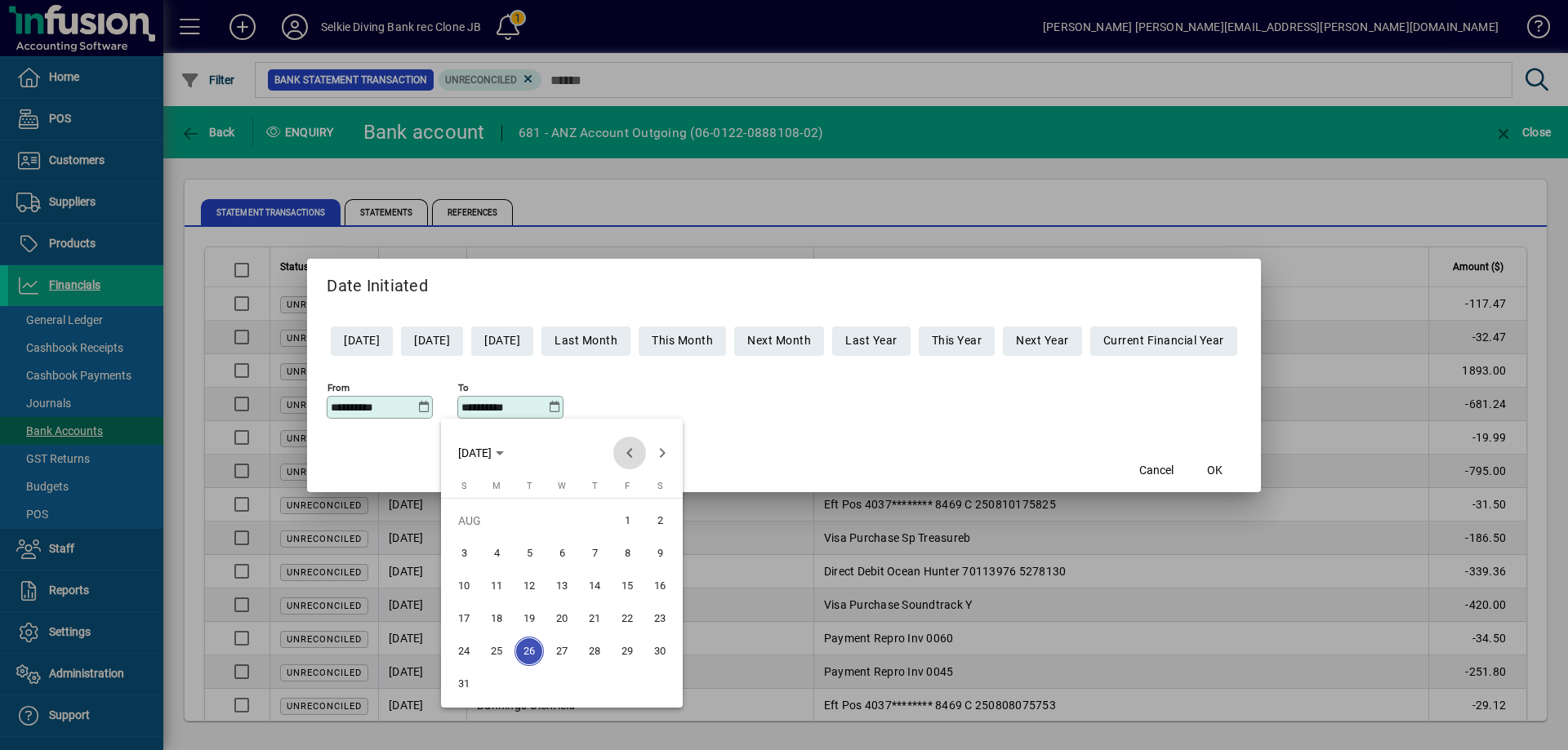
click at [628, 451] on span "Previous month" at bounding box center [629, 453] width 33 height 33
click at [503, 683] on span "30" at bounding box center [496, 684] width 29 height 29
type input "**********"
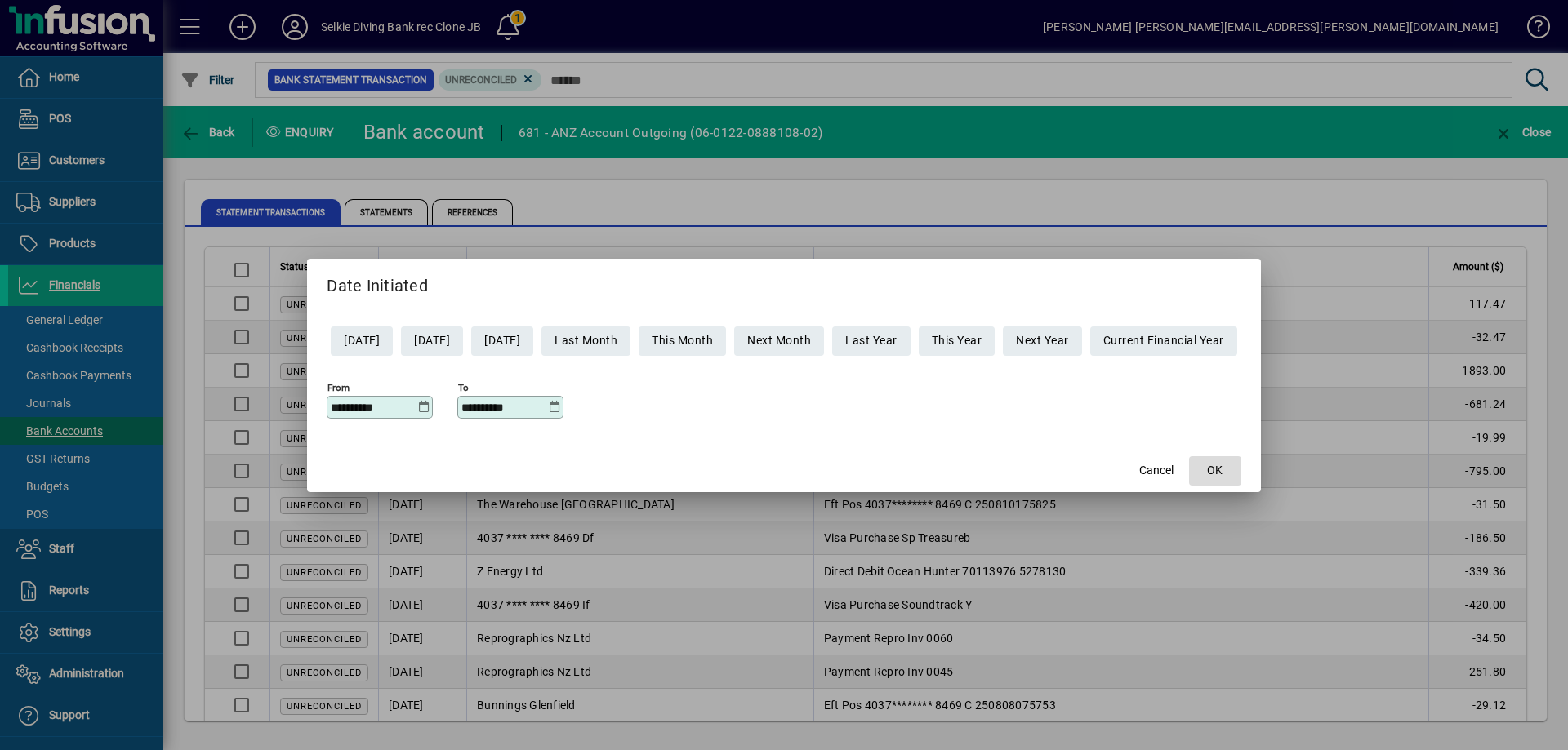
click at [1240, 462] on span "button" at bounding box center [1215, 471] width 52 height 39
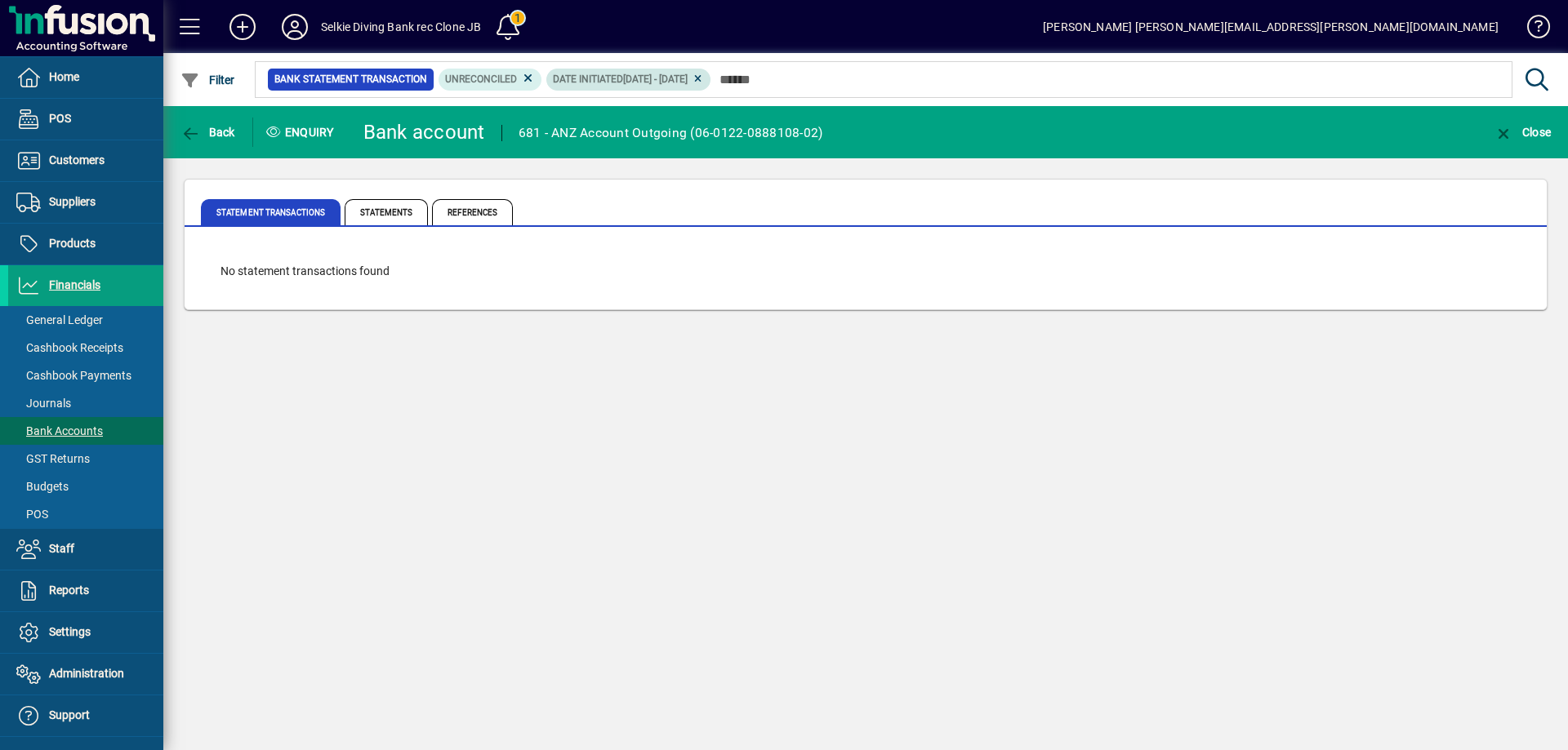
click at [703, 80] on icon at bounding box center [698, 79] width 12 height 10
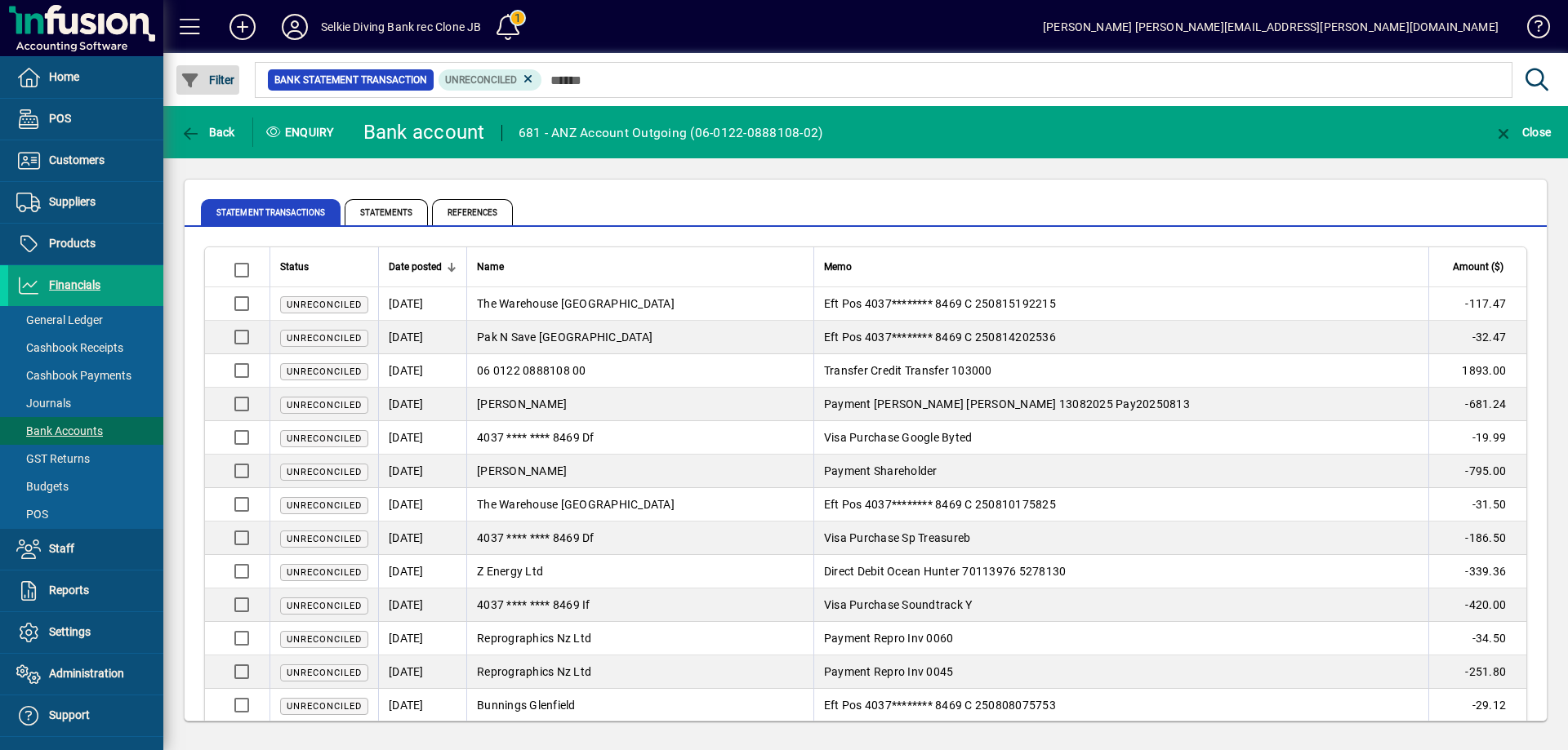
click at [223, 79] on span "Filter" at bounding box center [208, 80] width 55 height 13
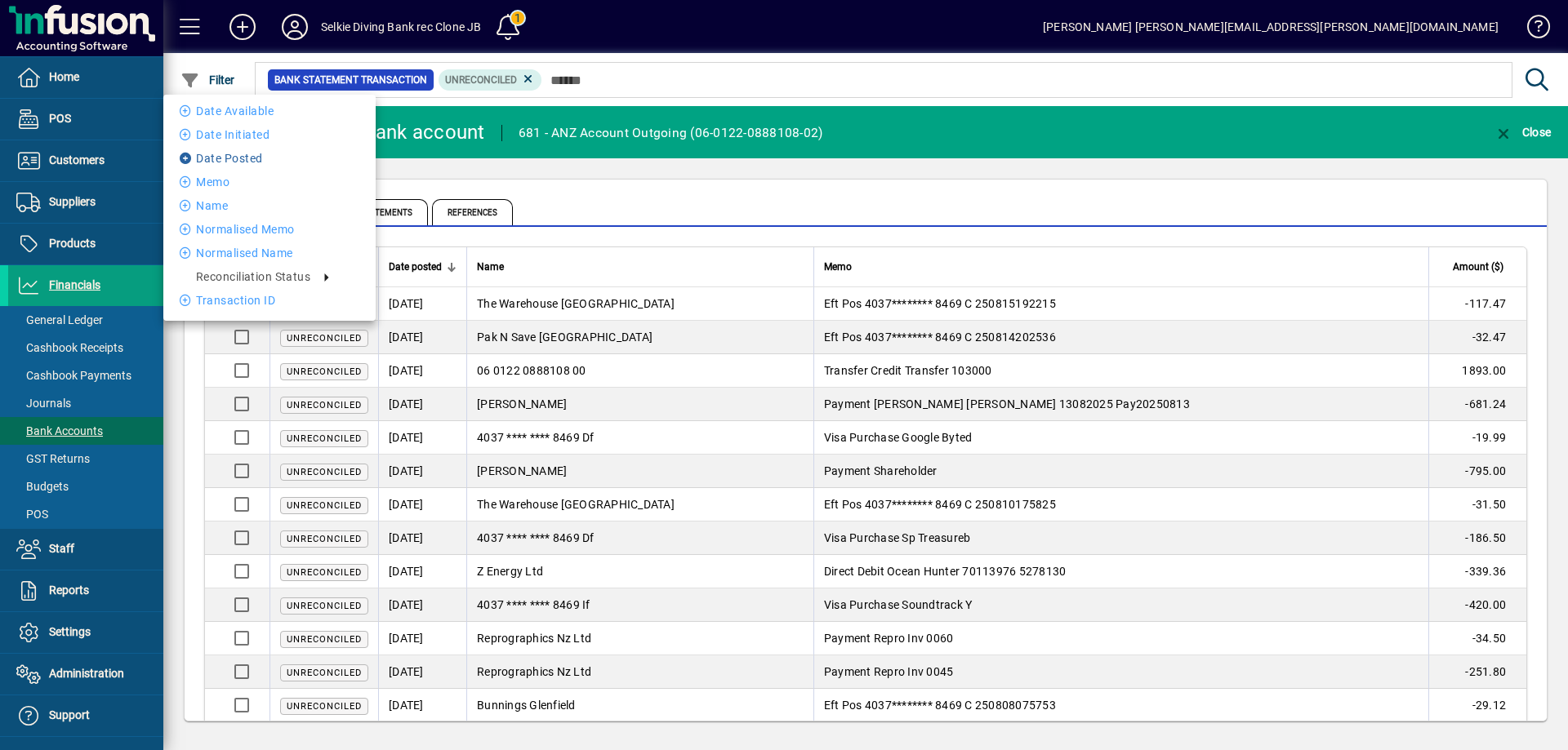
click at [254, 163] on li "Date Posted" at bounding box center [270, 158] width 212 height 19
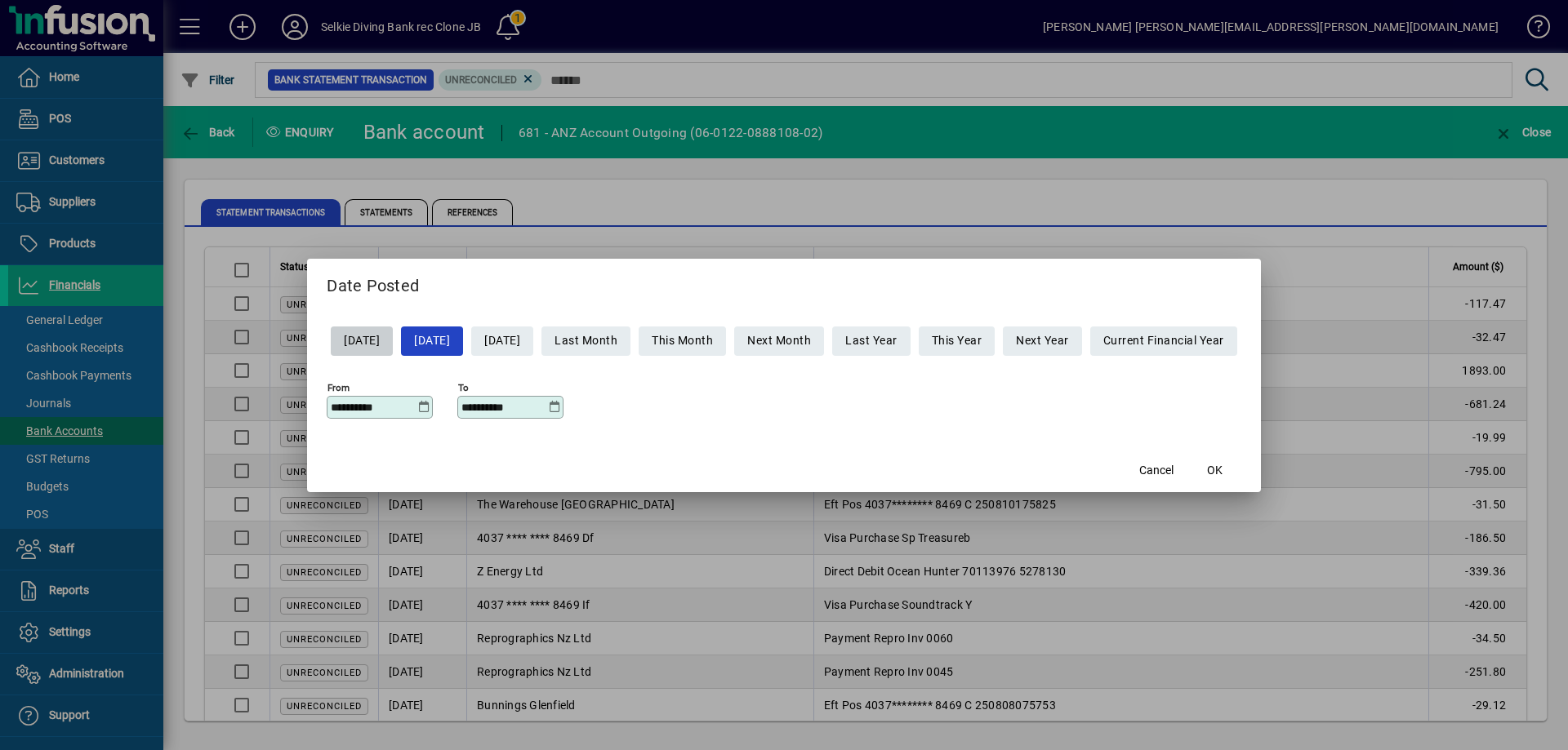
click at [418, 409] on icon at bounding box center [424, 407] width 12 height 13
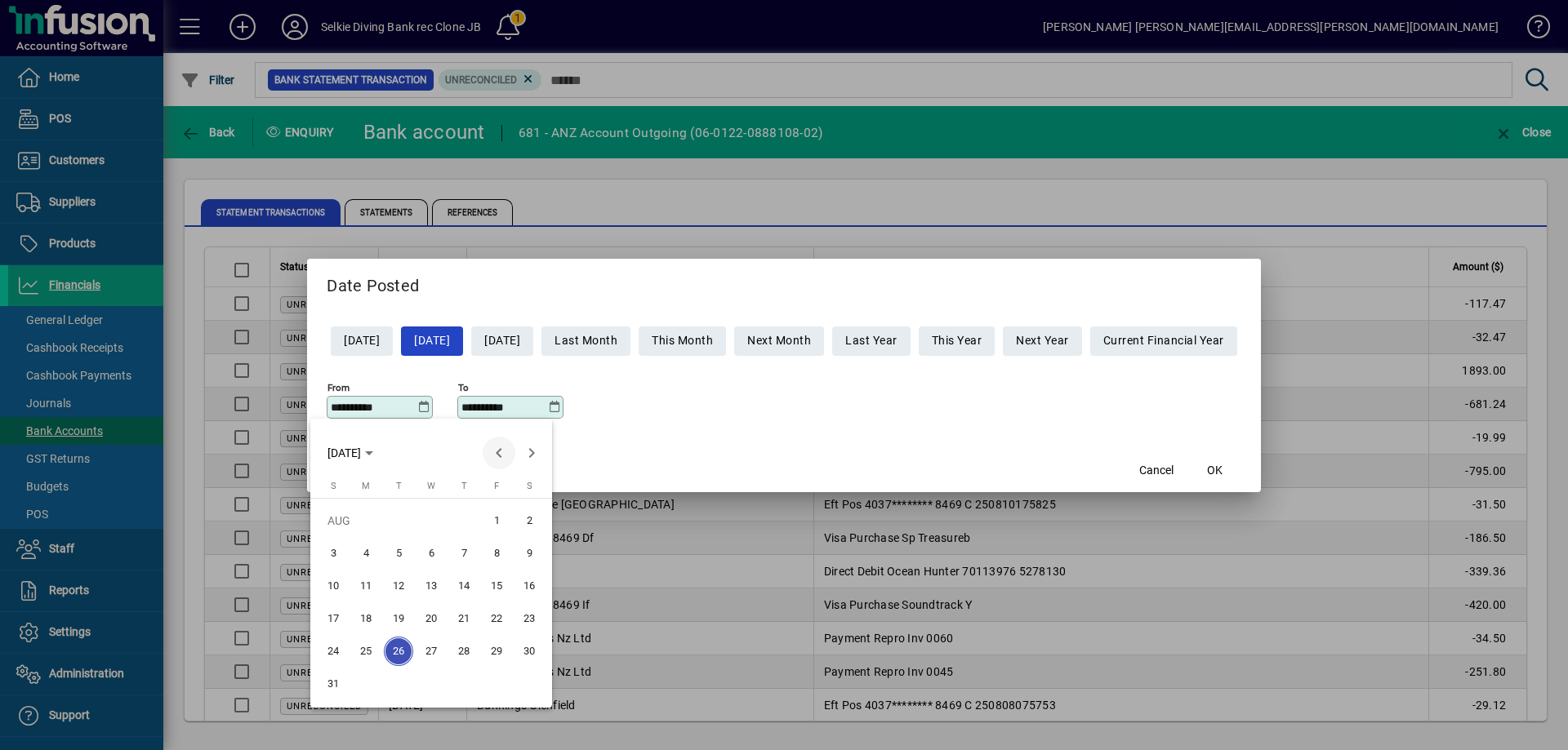
click at [500, 457] on span "Previous month" at bounding box center [498, 453] width 33 height 33
click at [331, 554] on span "1" at bounding box center [333, 553] width 29 height 29
type input "**********"
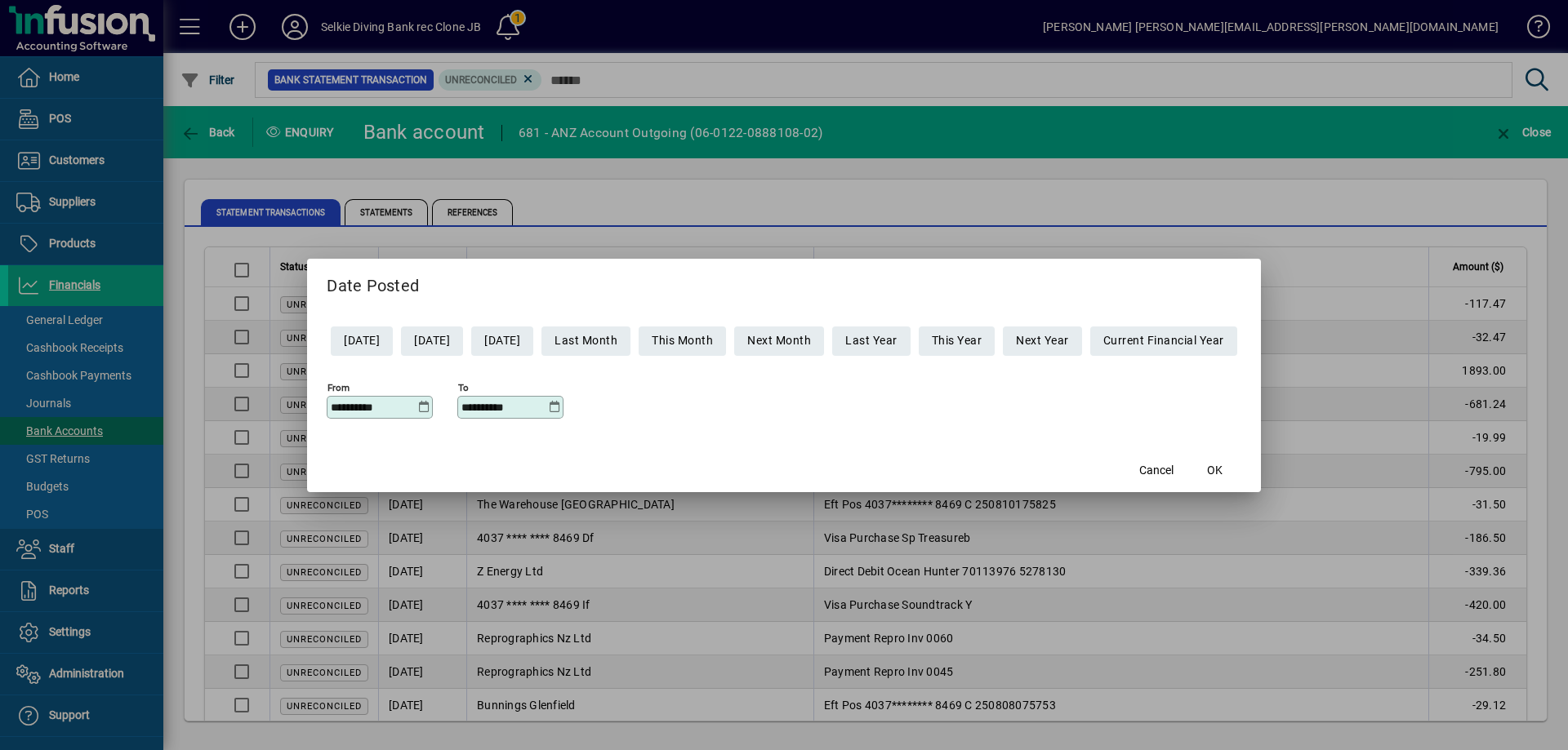
click at [548, 405] on icon at bounding box center [554, 407] width 12 height 13
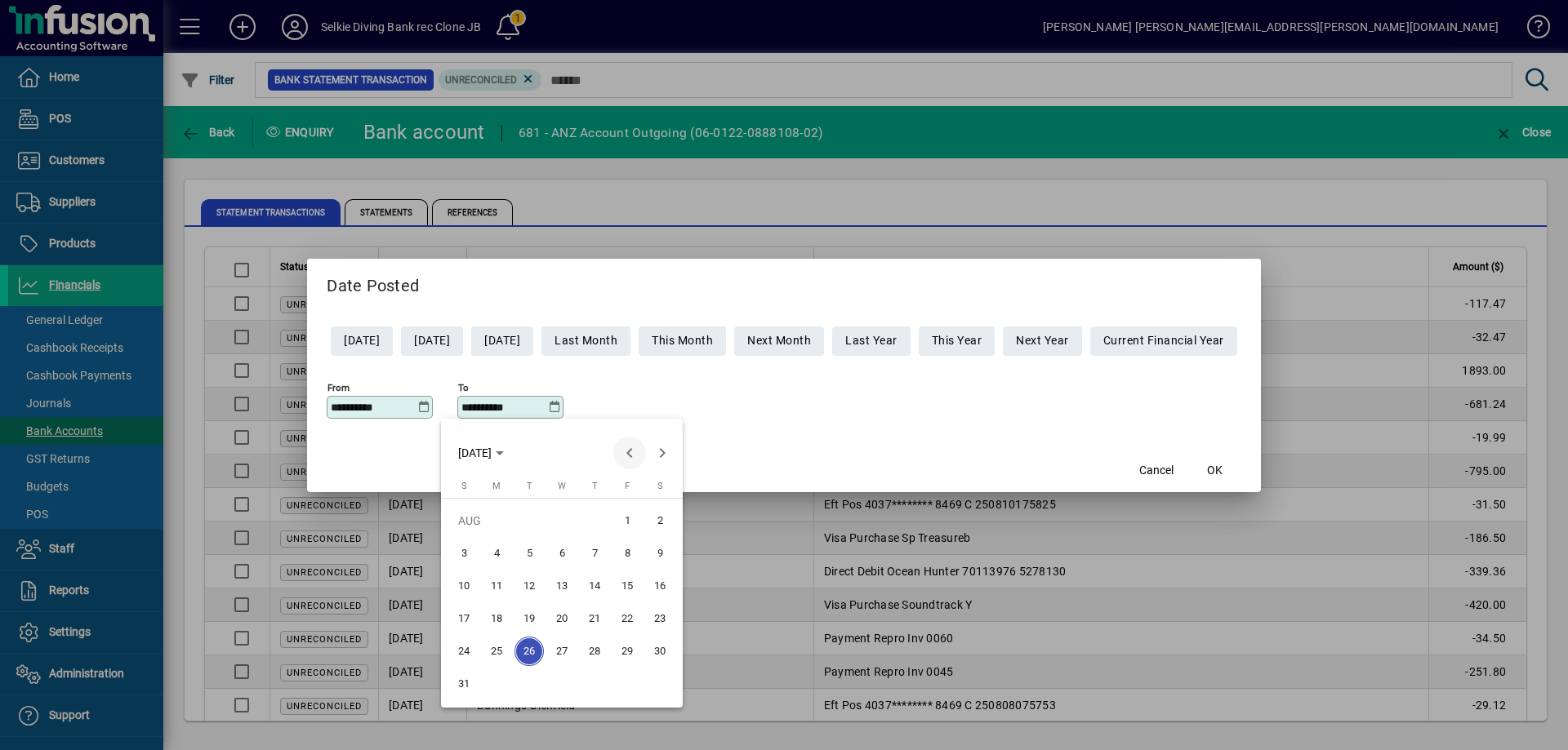
click at [627, 457] on span "Previous month" at bounding box center [629, 453] width 33 height 33
click at [496, 685] on span "30" at bounding box center [496, 684] width 29 height 29
type input "**********"
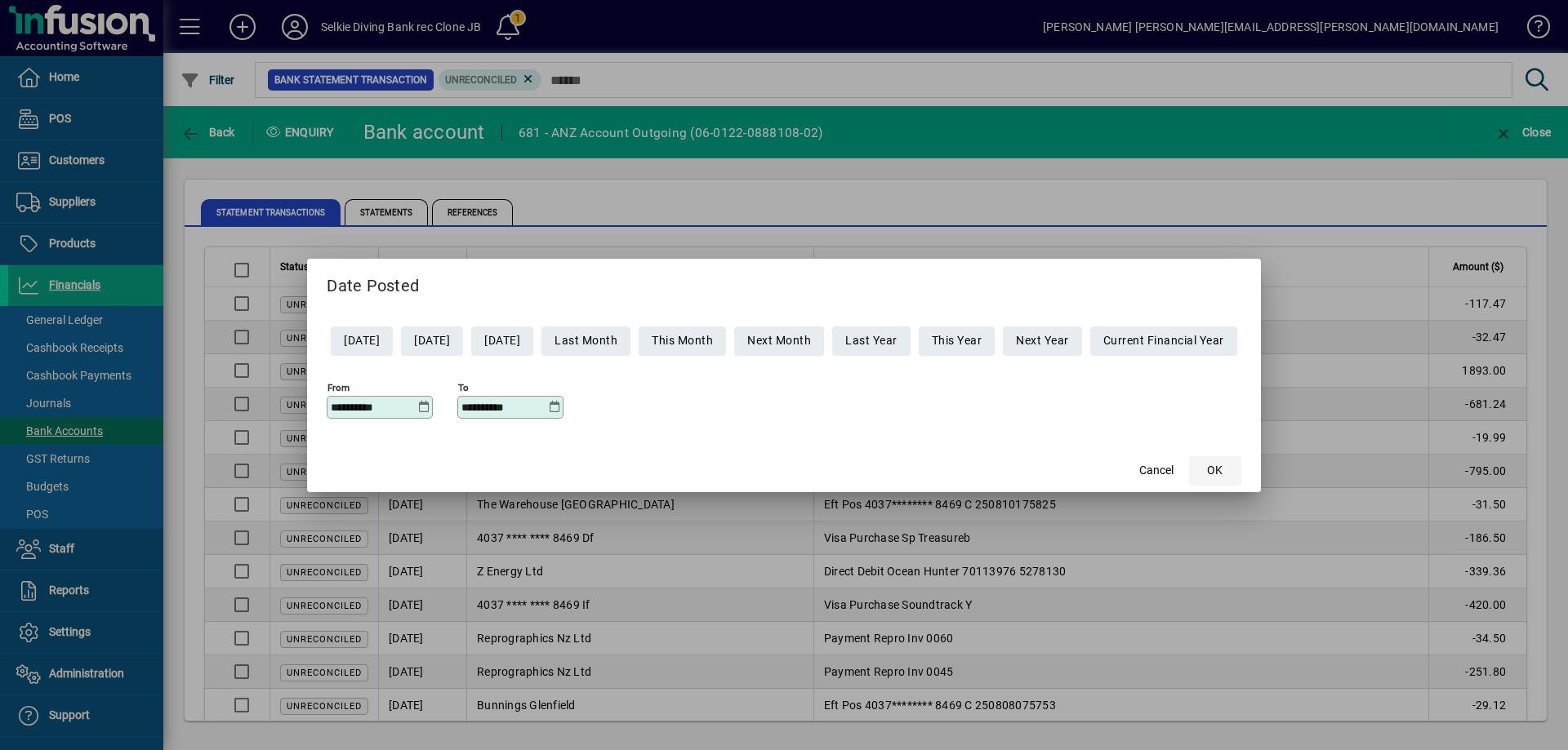
click at [1218, 482] on span "button" at bounding box center [1215, 471] width 52 height 39
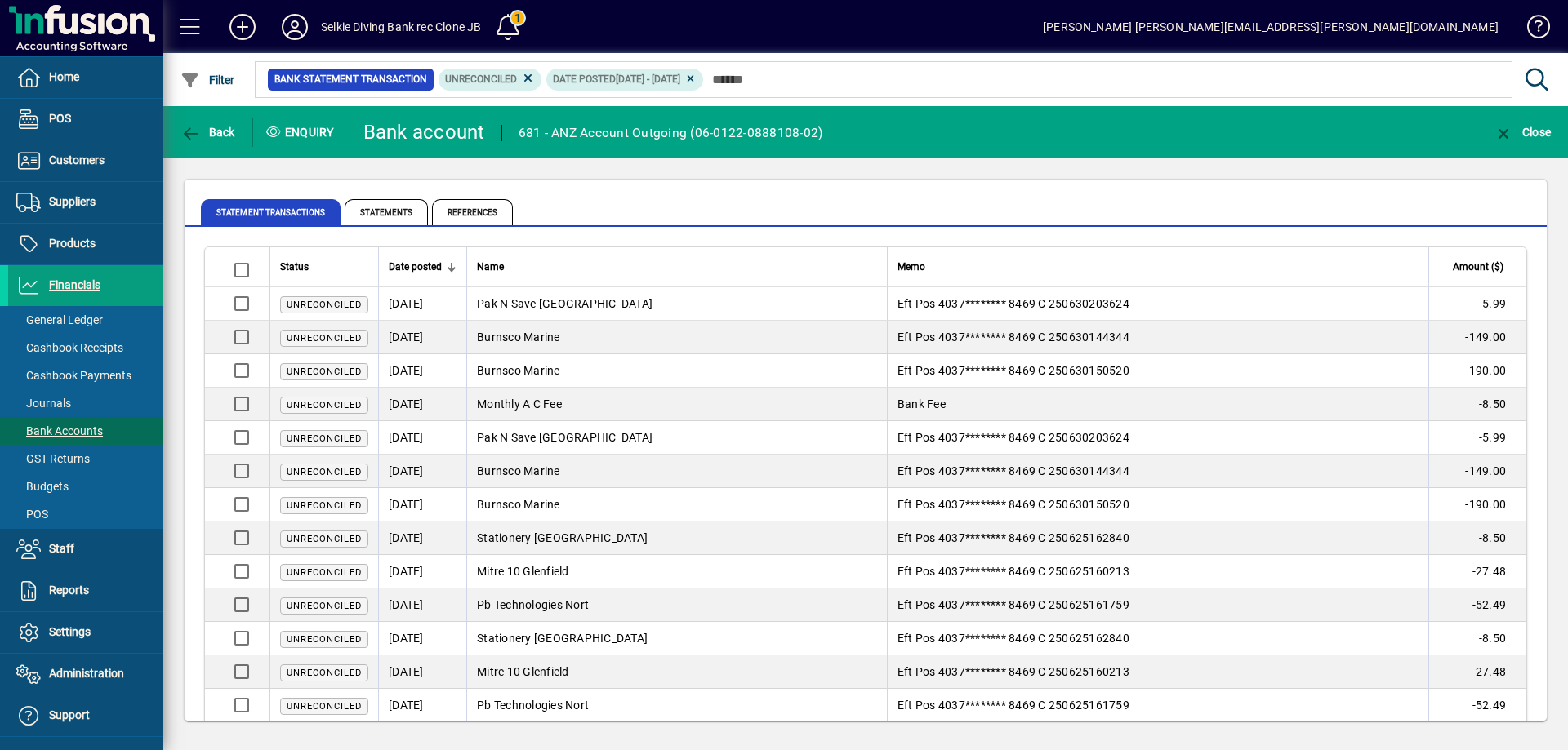
click at [683, 380] on td "Burnsco Marine" at bounding box center [676, 371] width 420 height 34
click at [428, 268] on span "Date posted" at bounding box center [415, 267] width 53 height 18
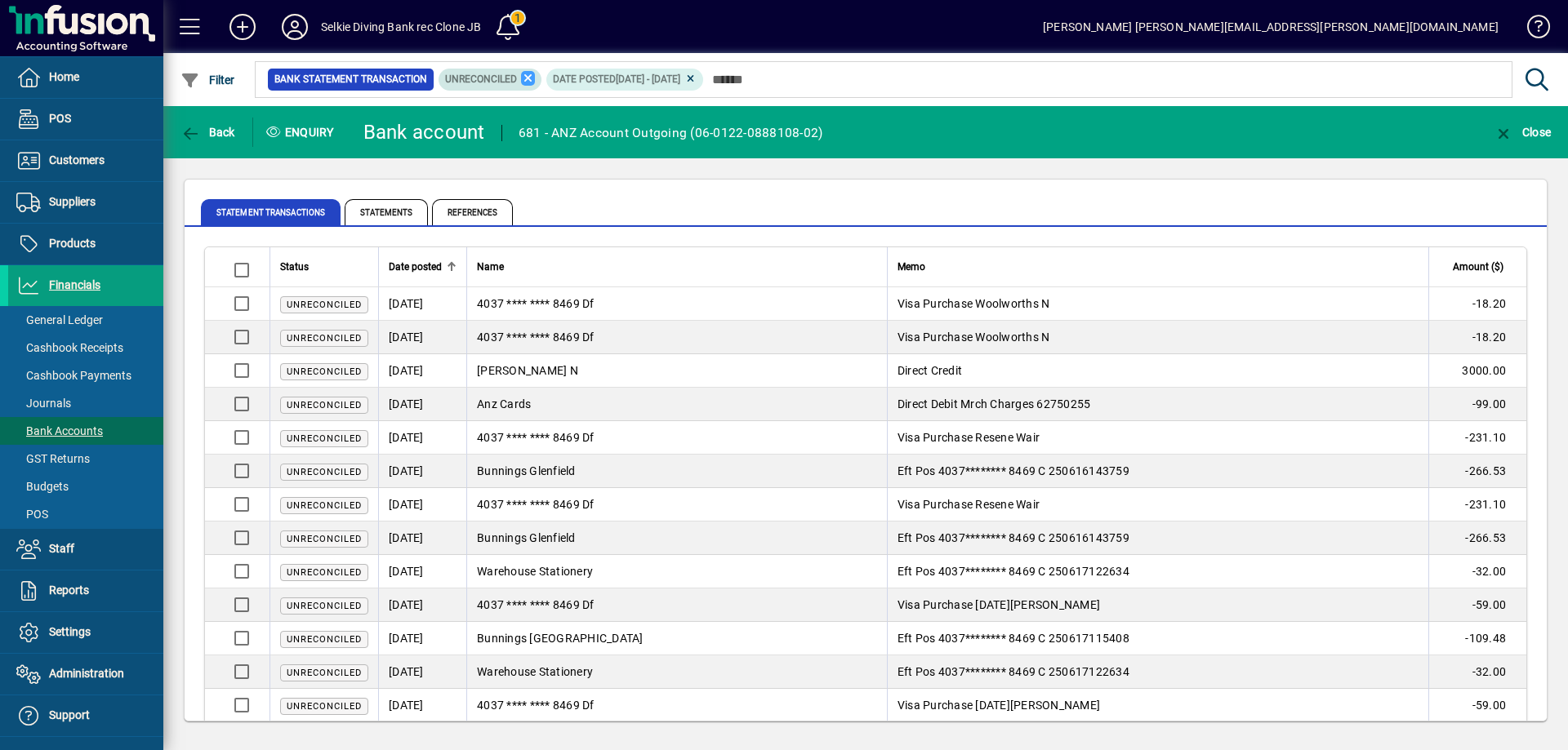
click at [522, 79] on icon at bounding box center [528, 78] width 15 height 15
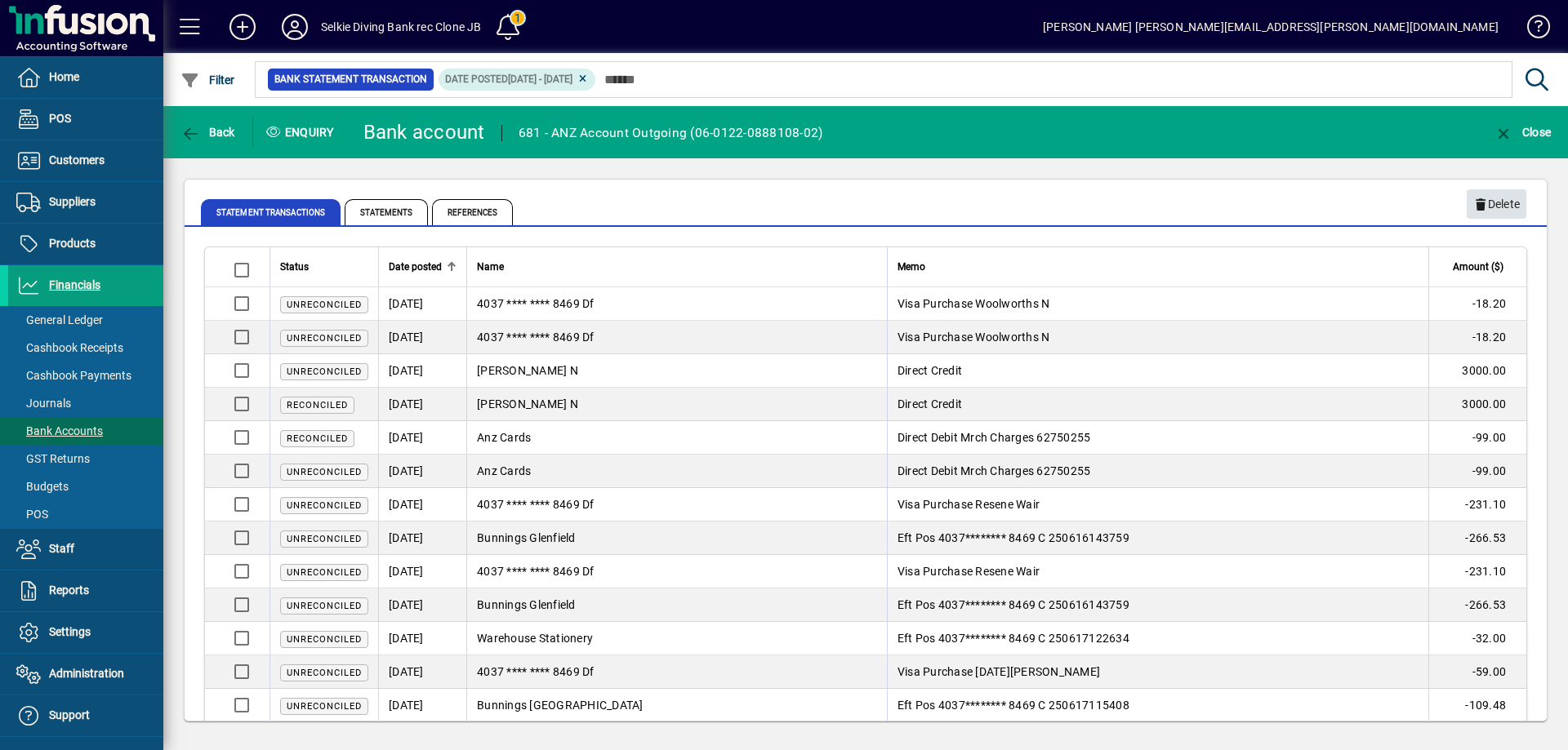
click at [1502, 209] on span "Delete" at bounding box center [1496, 204] width 47 height 27
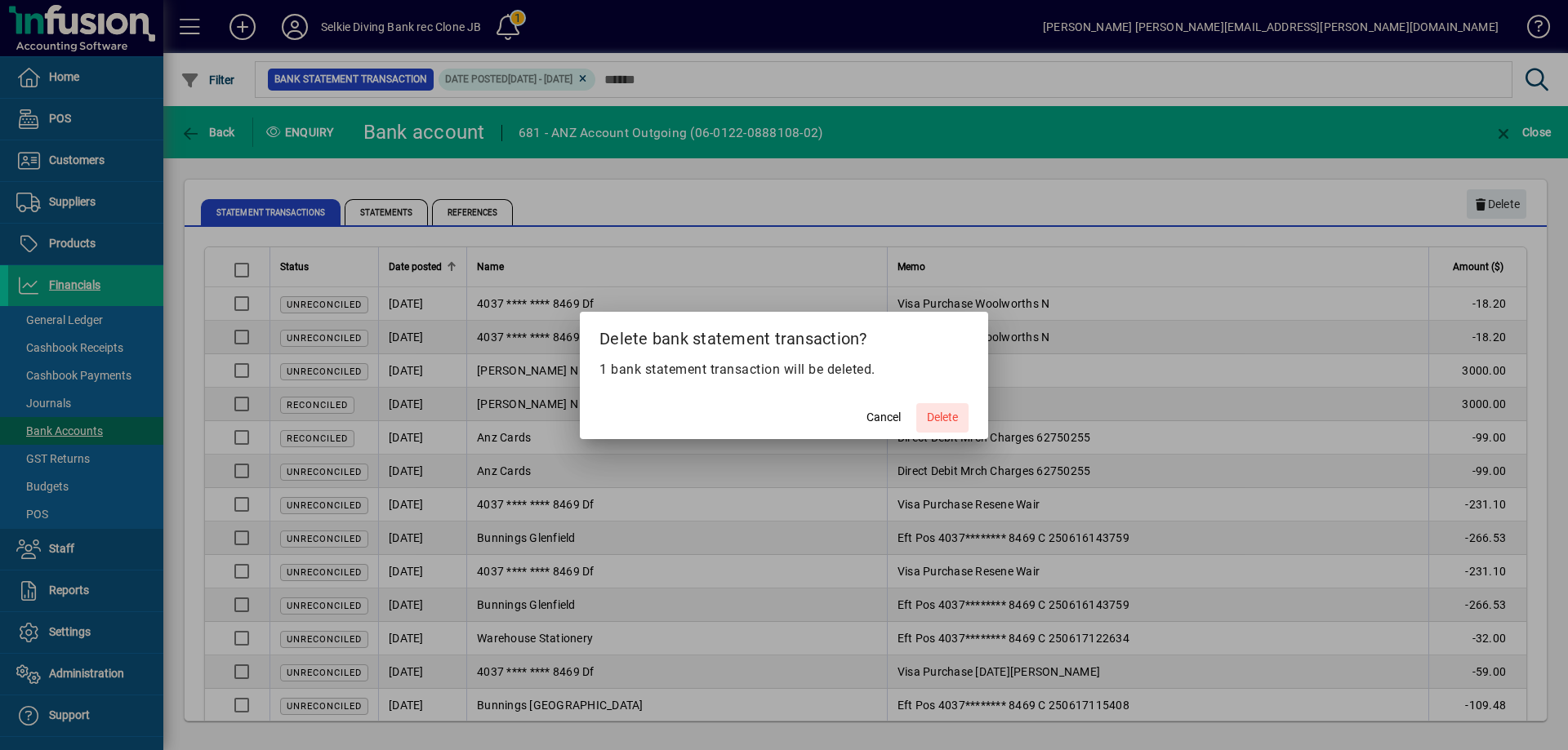
click at [940, 413] on span "Delete" at bounding box center [942, 417] width 31 height 17
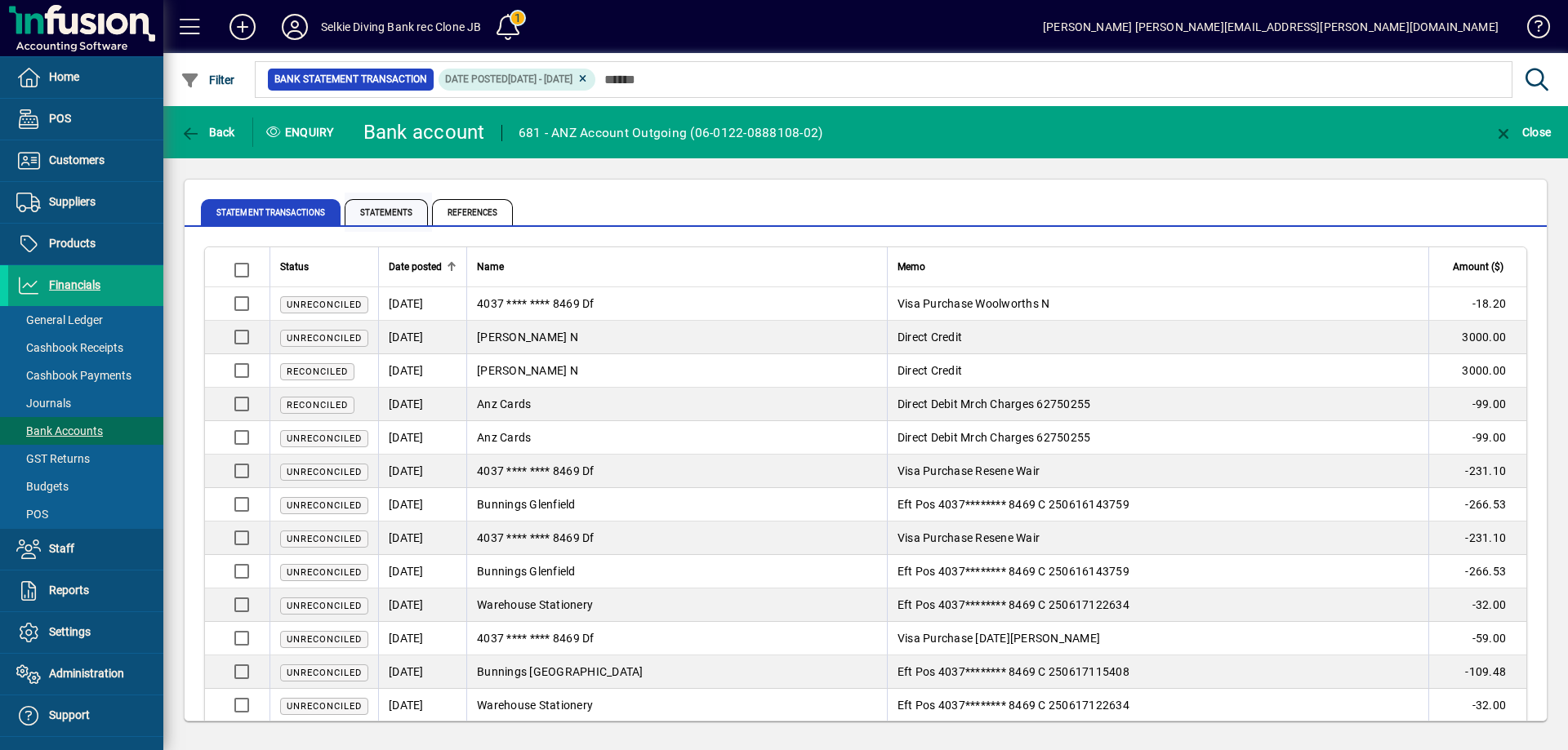
click at [363, 203] on span "Statements" at bounding box center [386, 212] width 83 height 27
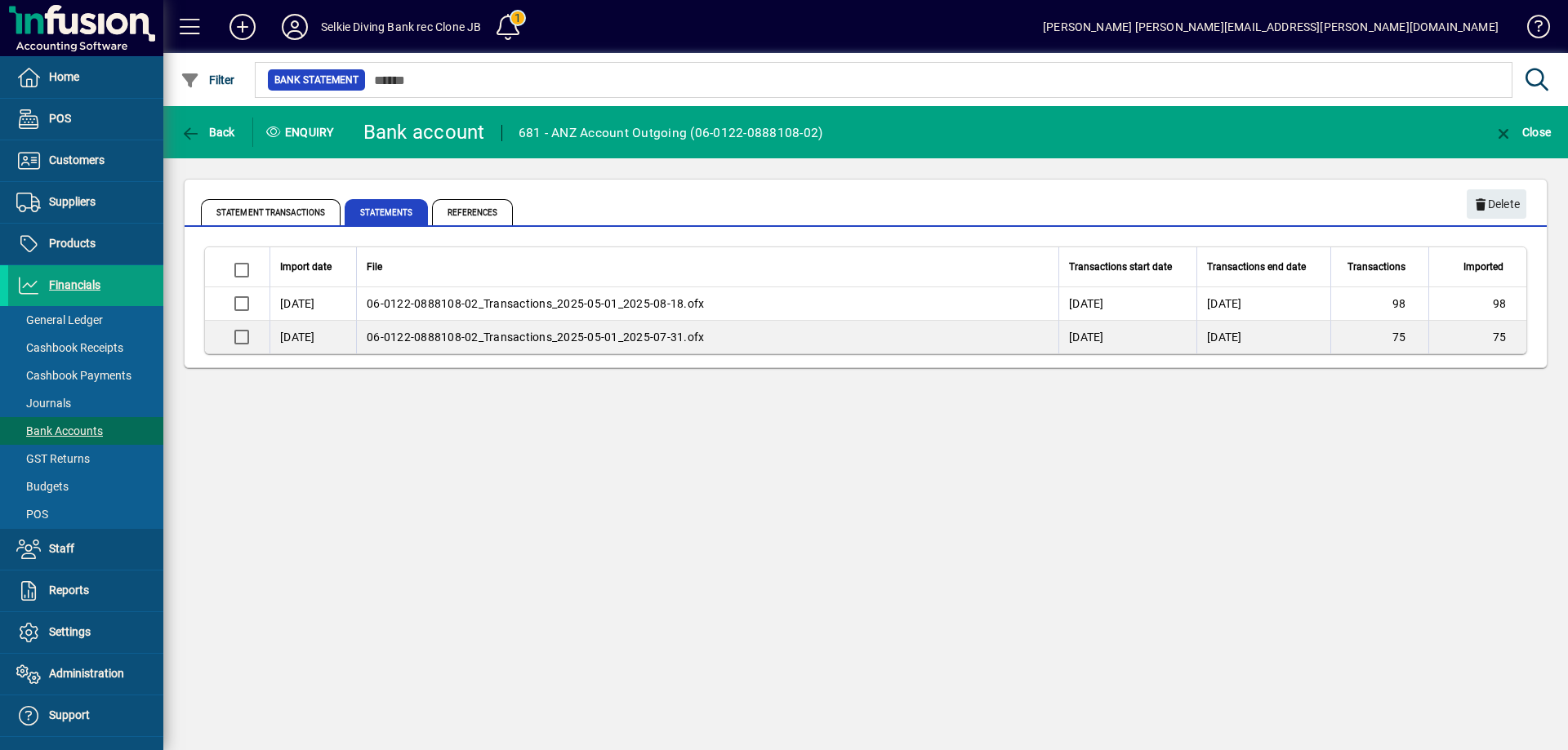
click at [511, 337] on span "06-0122-0888108-02_Transactions_2025-05-01_2025-07-31.ofx" at bounding box center [534, 337] width 337 height 13
click at [450, 210] on span "References" at bounding box center [472, 212] width 81 height 27
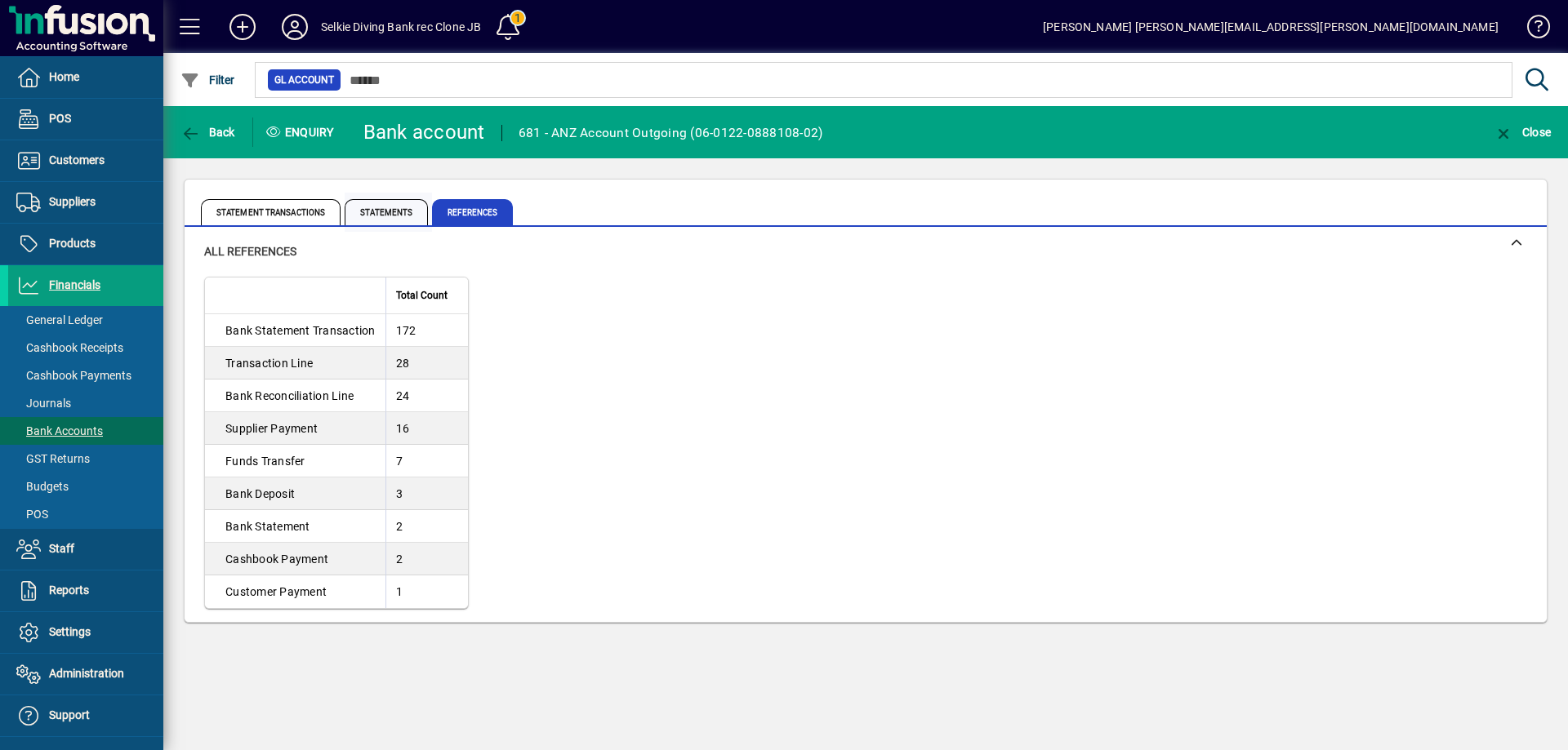
click at [376, 212] on span "Statements" at bounding box center [386, 212] width 83 height 27
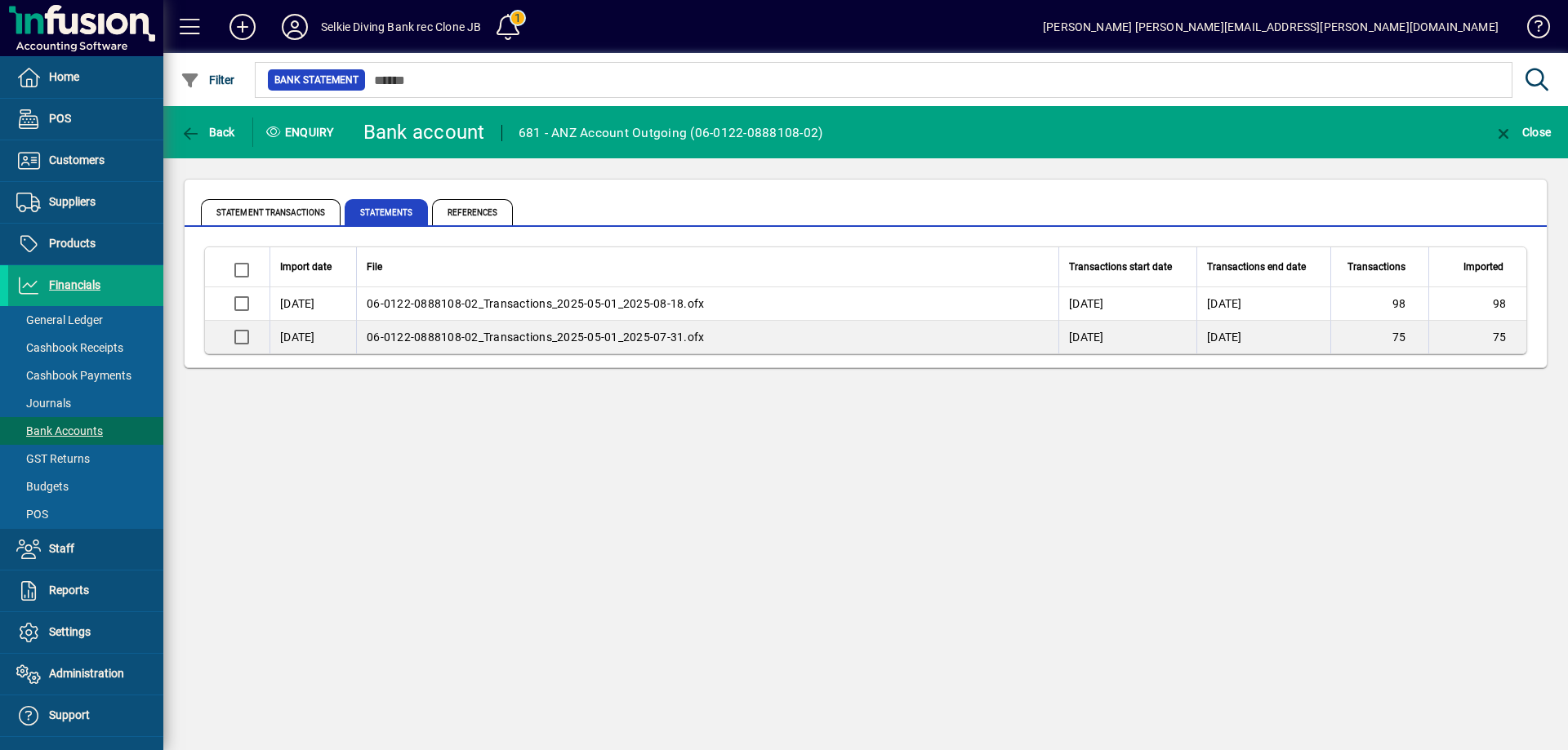
click at [488, 425] on div "Back Enquiry Bank account 681 - ANZ Account Outgoing ([FINANCIAL_ID]) Close Sta…" at bounding box center [865, 428] width 1404 height 644
click at [211, 131] on span "Back" at bounding box center [208, 132] width 55 height 13
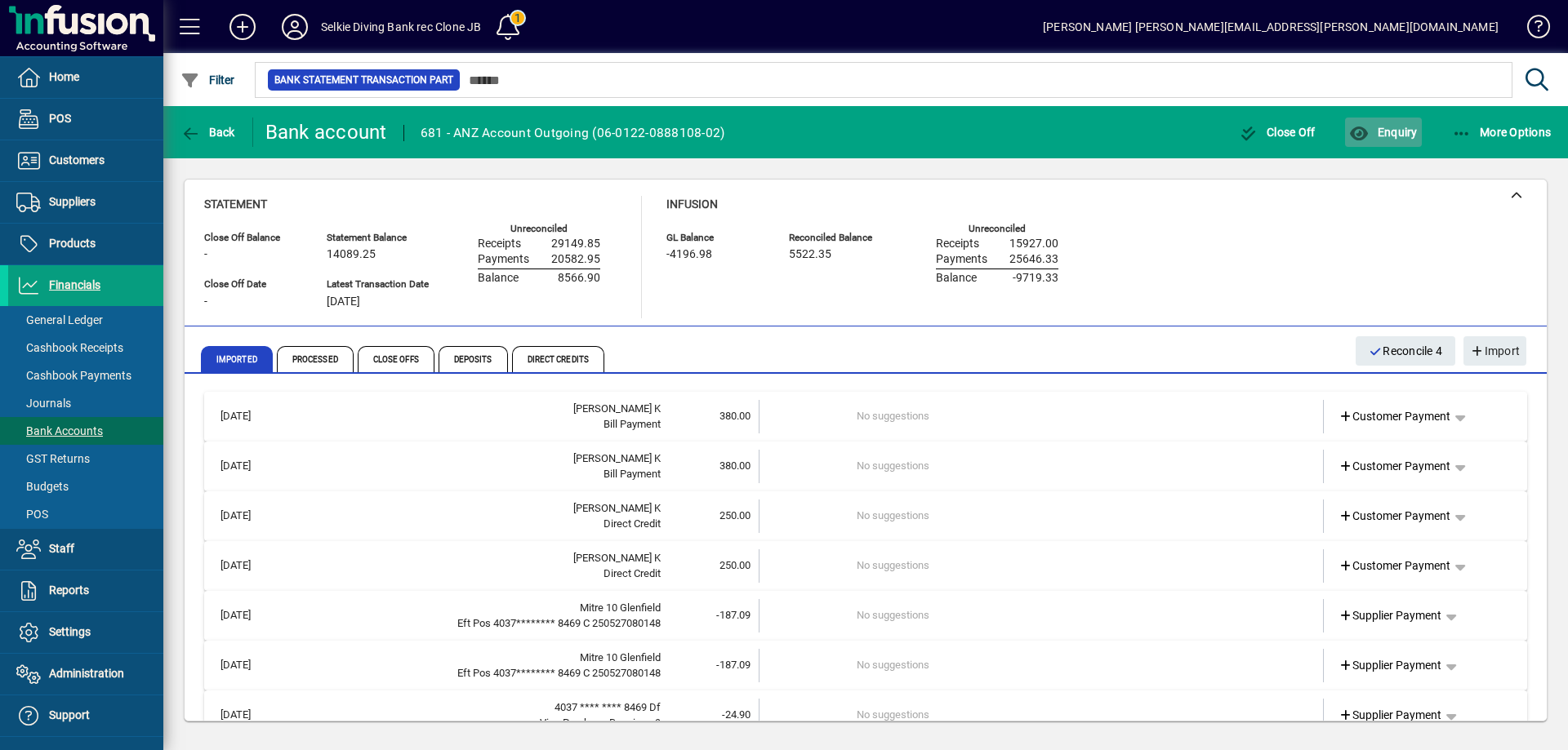
click at [1387, 126] on span "Enquiry" at bounding box center [1382, 132] width 68 height 13
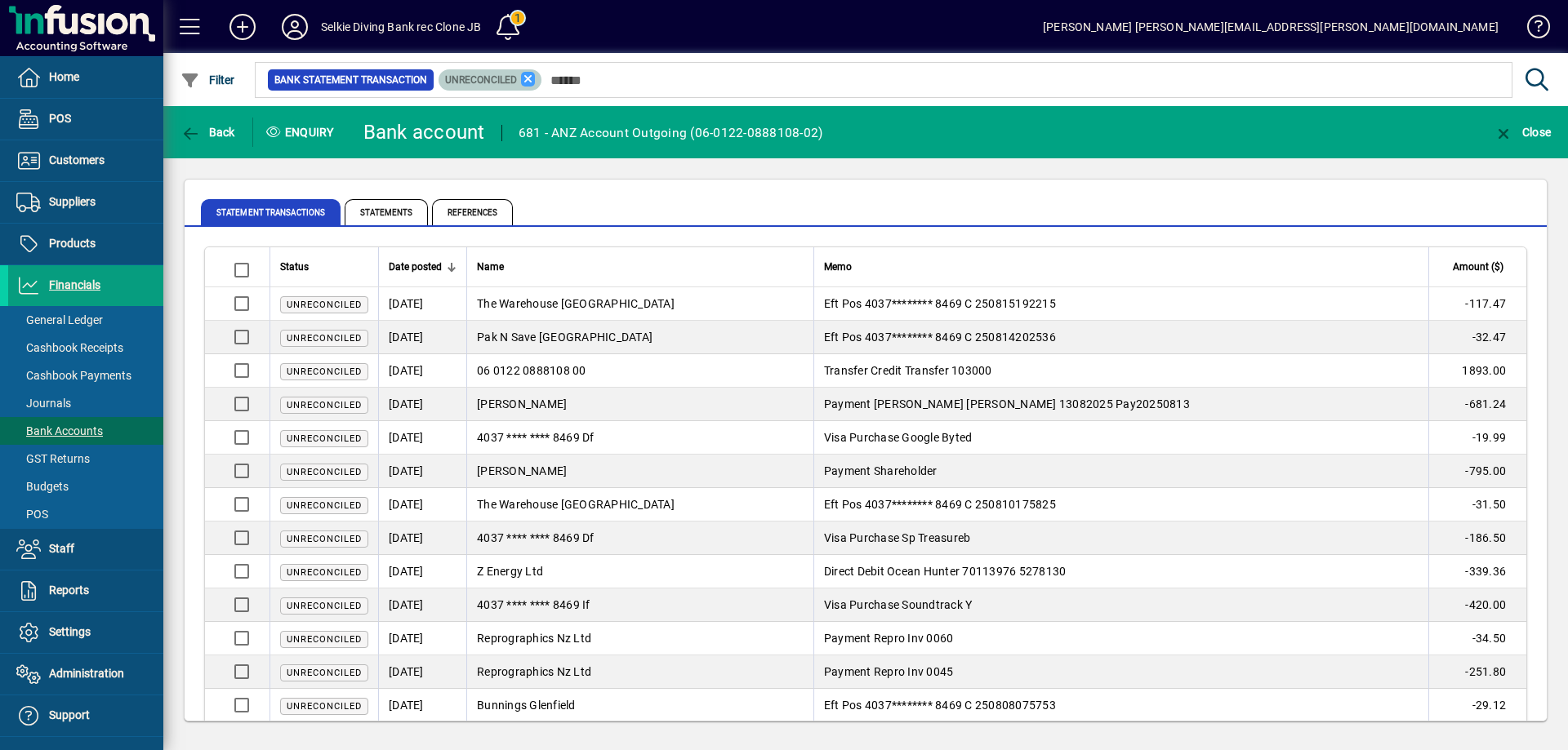
click at [524, 77] on icon at bounding box center [528, 79] width 15 height 15
click at [213, 76] on span "Filter" at bounding box center [208, 80] width 55 height 13
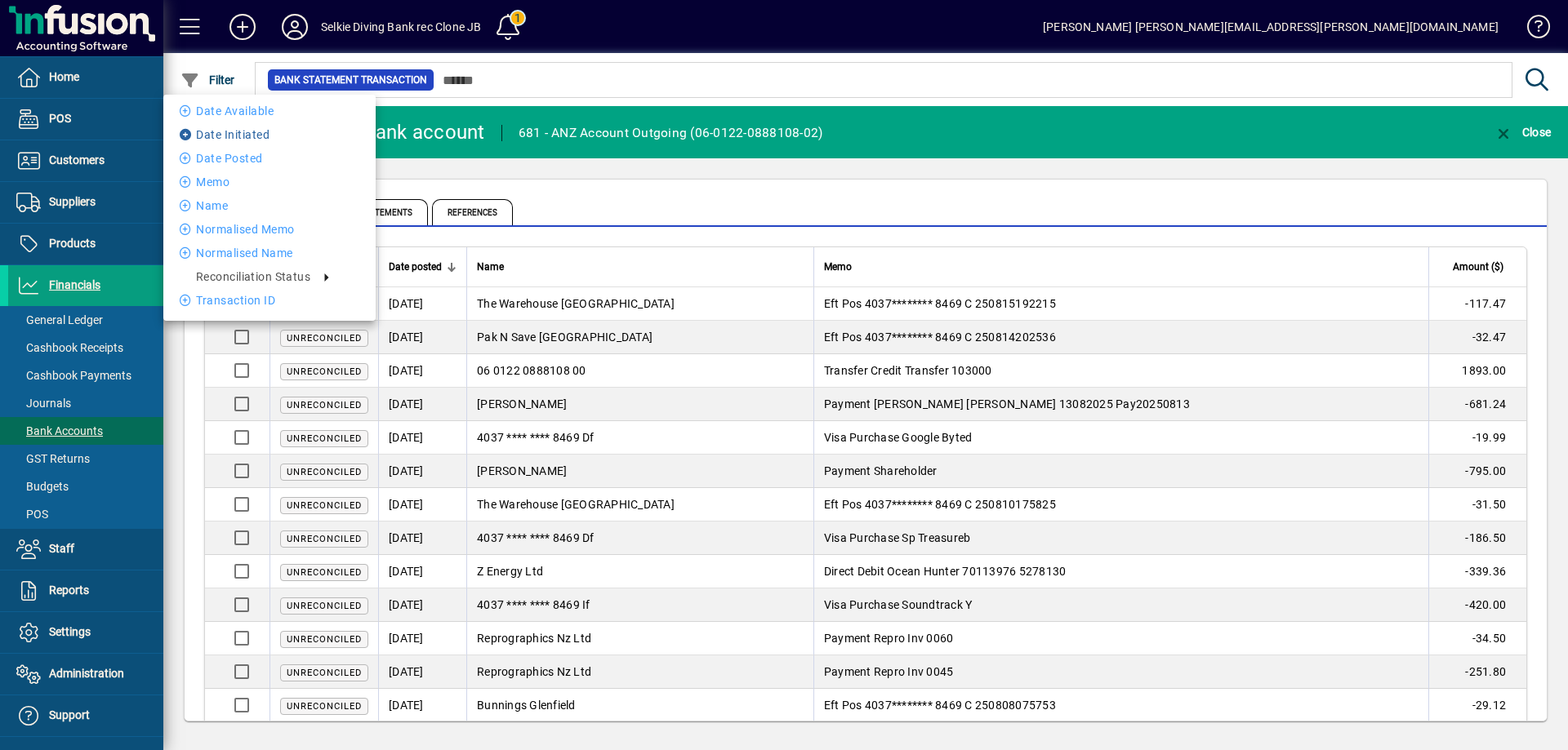
click at [243, 134] on li "Date Initiated" at bounding box center [270, 134] width 212 height 19
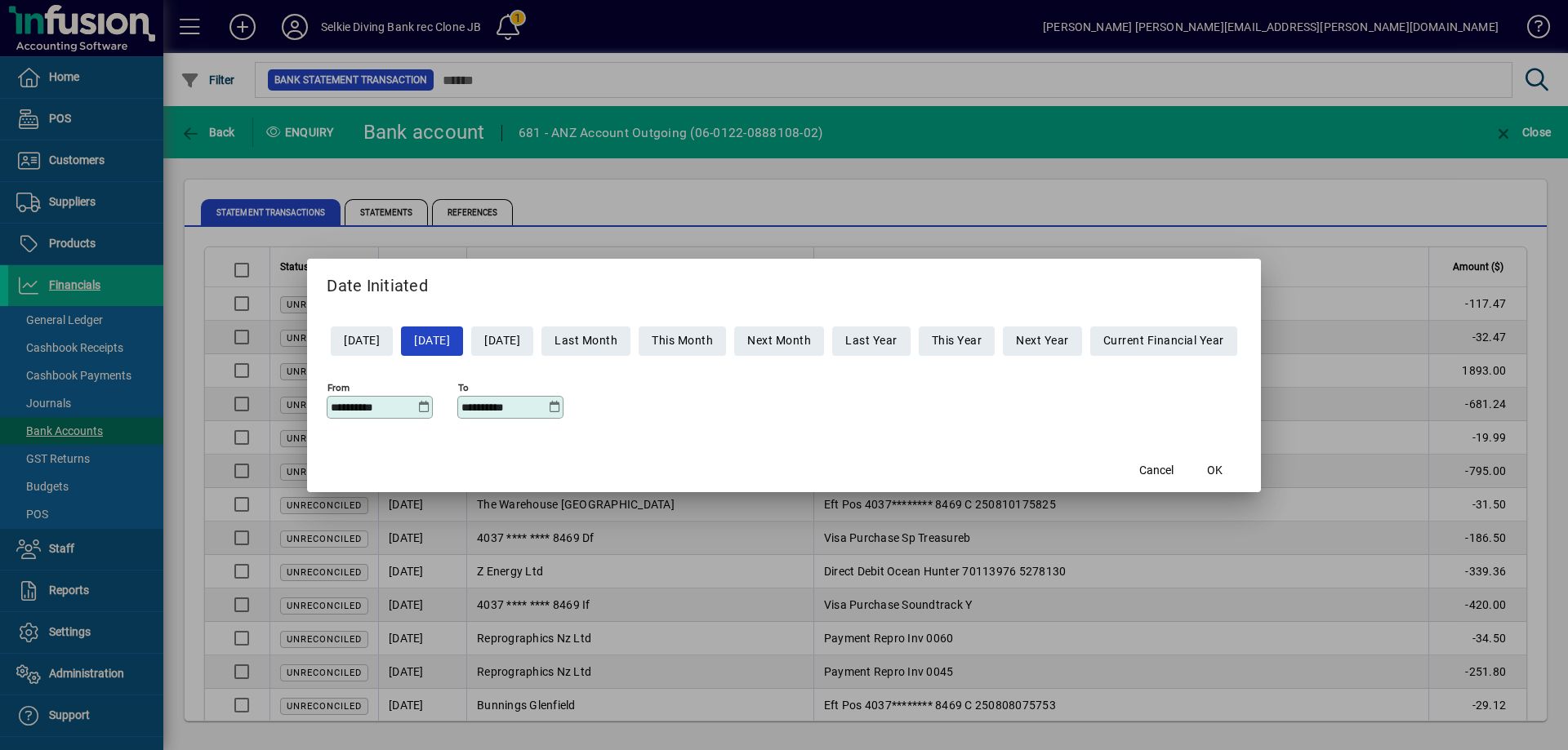
click at [418, 409] on icon at bounding box center [424, 407] width 12 height 13
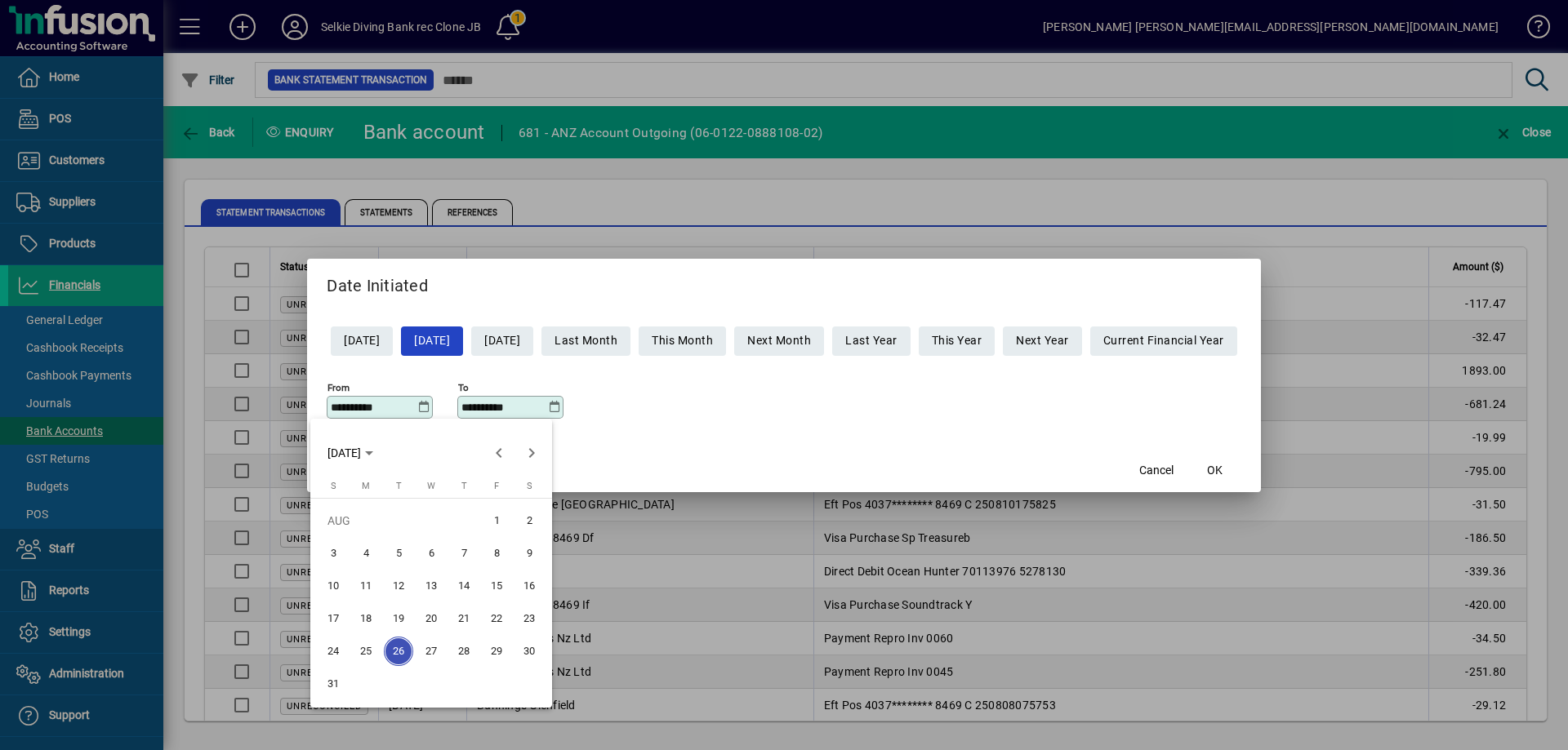
click at [367, 616] on span "18" at bounding box center [365, 618] width 29 height 29
type input "**********"
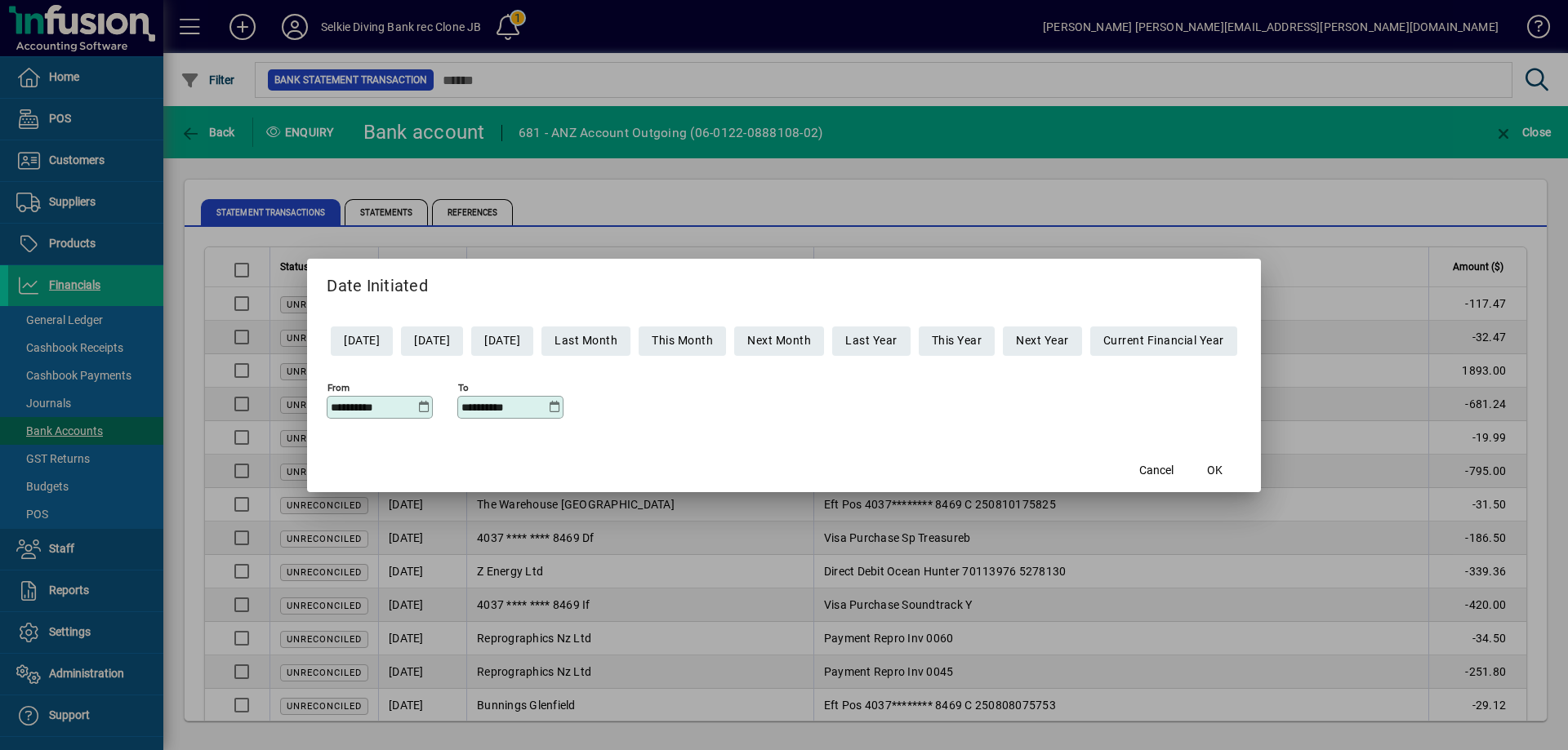
click at [548, 409] on icon at bounding box center [554, 407] width 12 height 13
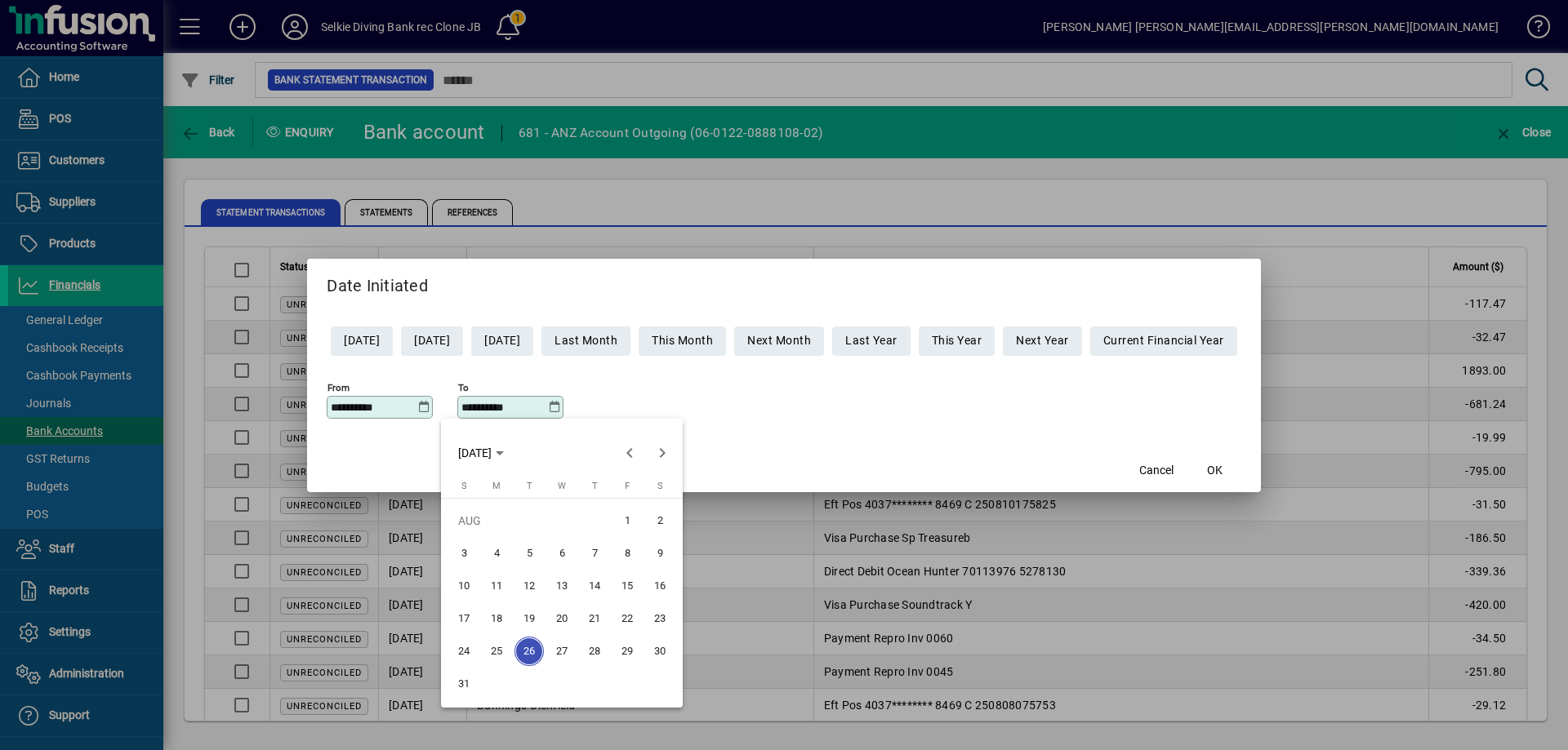
click at [497, 613] on span "18" at bounding box center [496, 618] width 29 height 29
type input "**********"
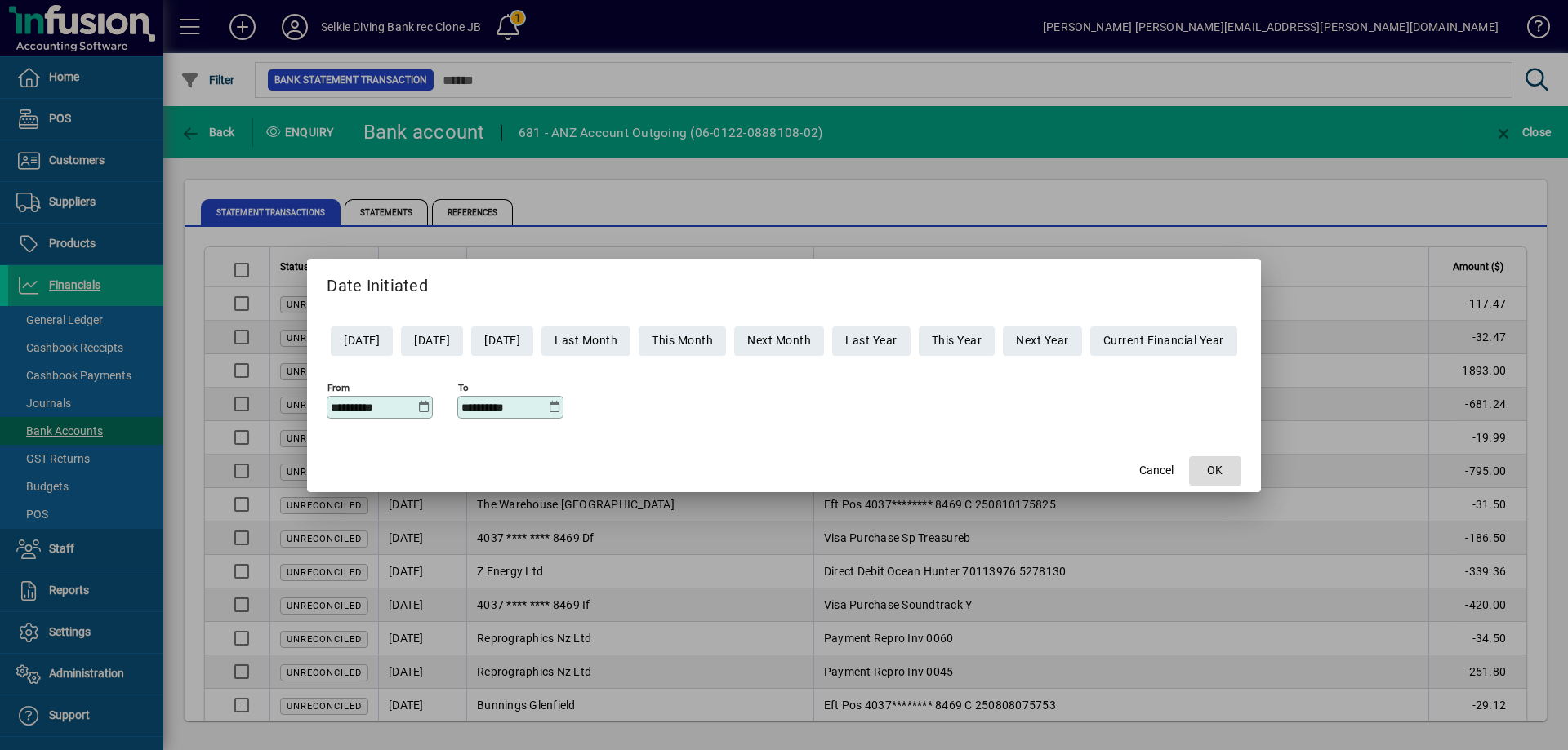
click at [1222, 471] on span "OK" at bounding box center [1215, 470] width 16 height 17
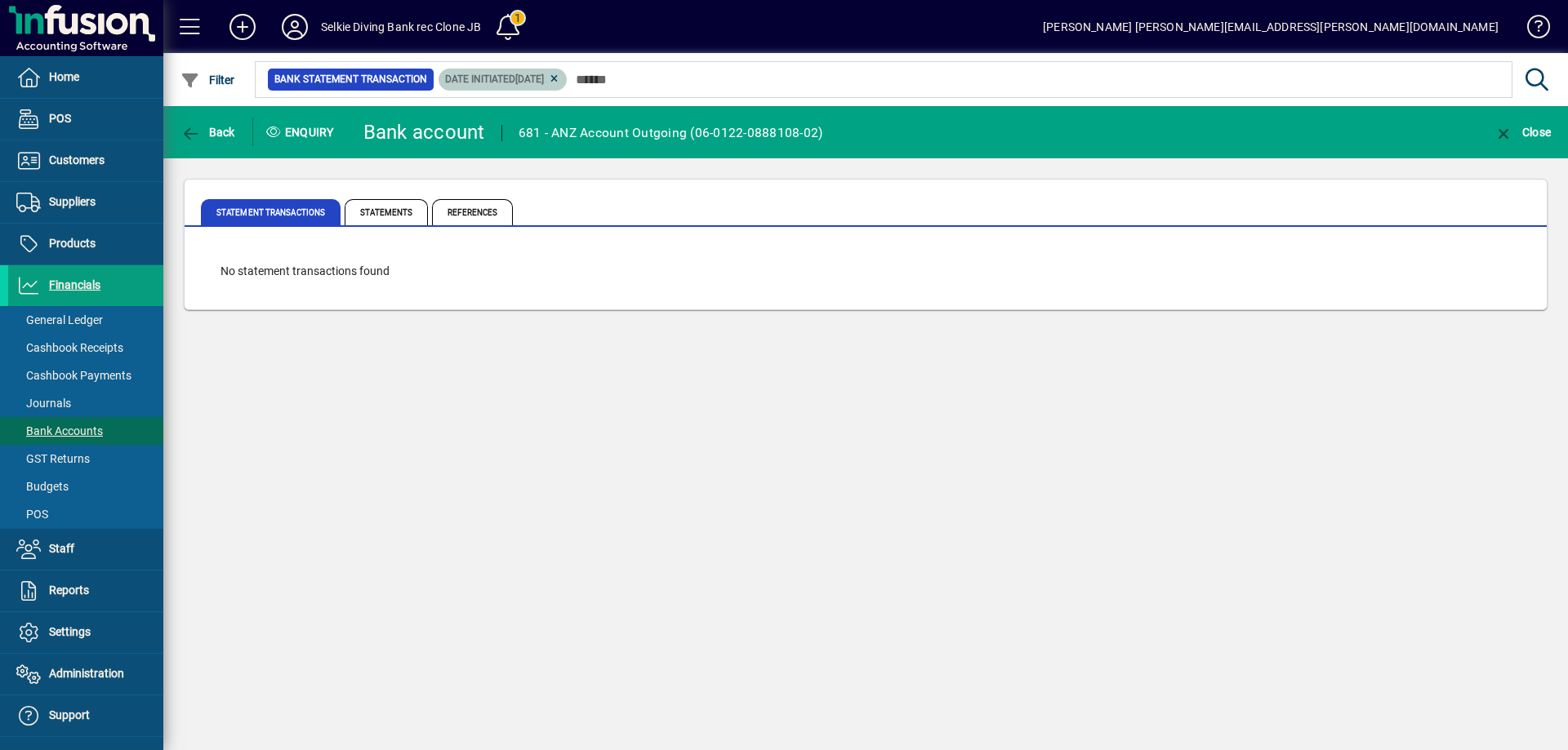
click at [560, 80] on icon at bounding box center [554, 79] width 12 height 10
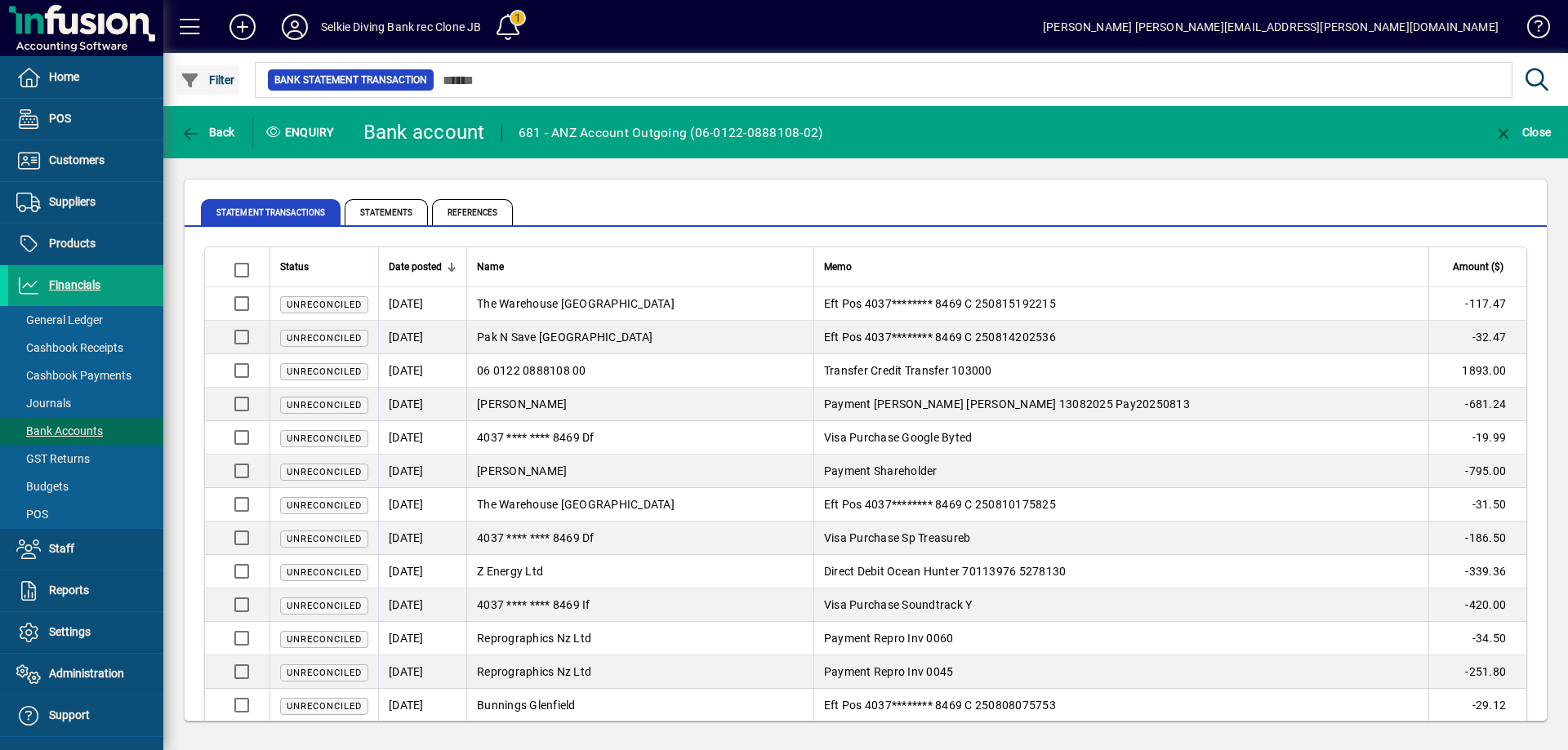
click at [222, 80] on span "Filter" at bounding box center [208, 80] width 55 height 13
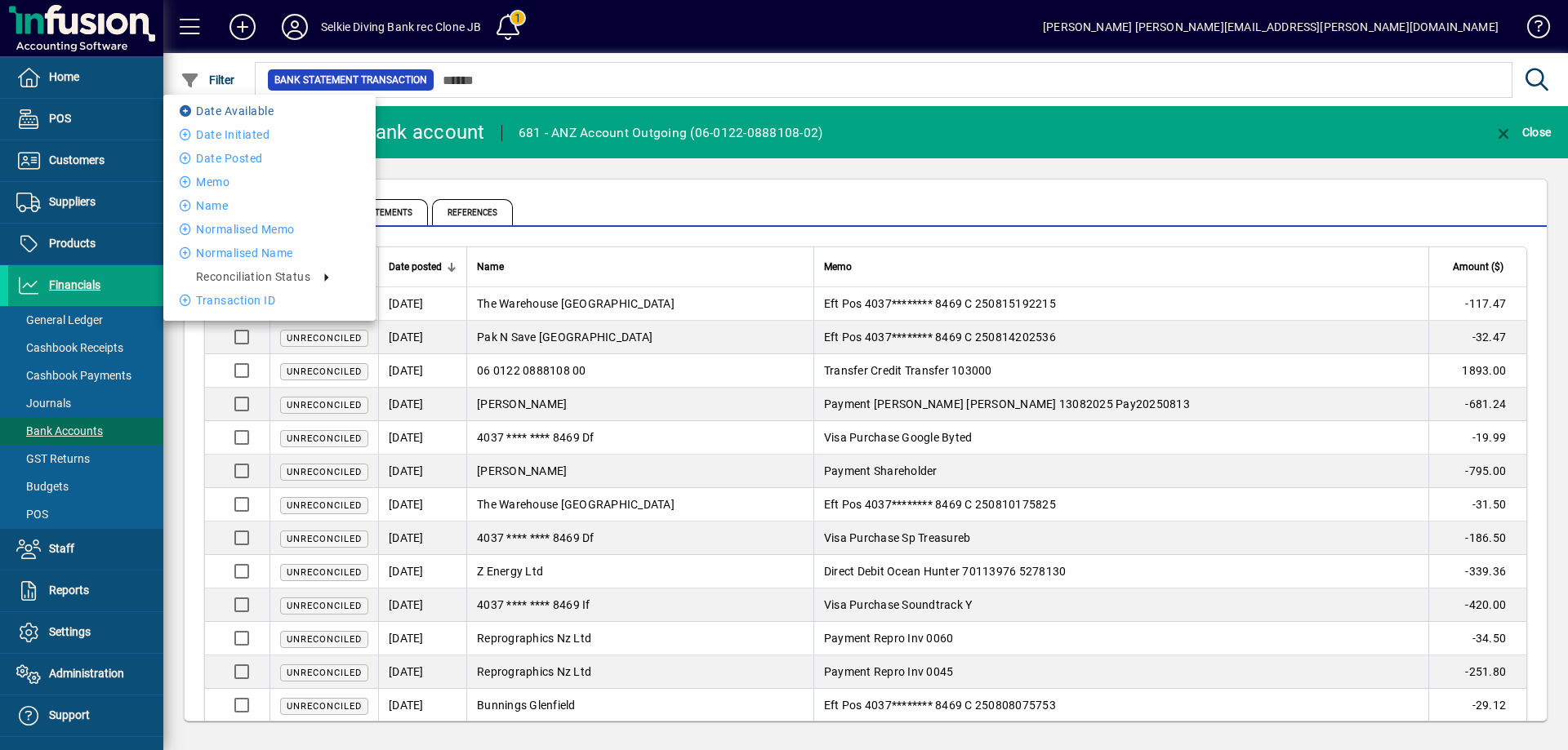
click at [237, 109] on li "Date Available" at bounding box center [270, 111] width 212 height 19
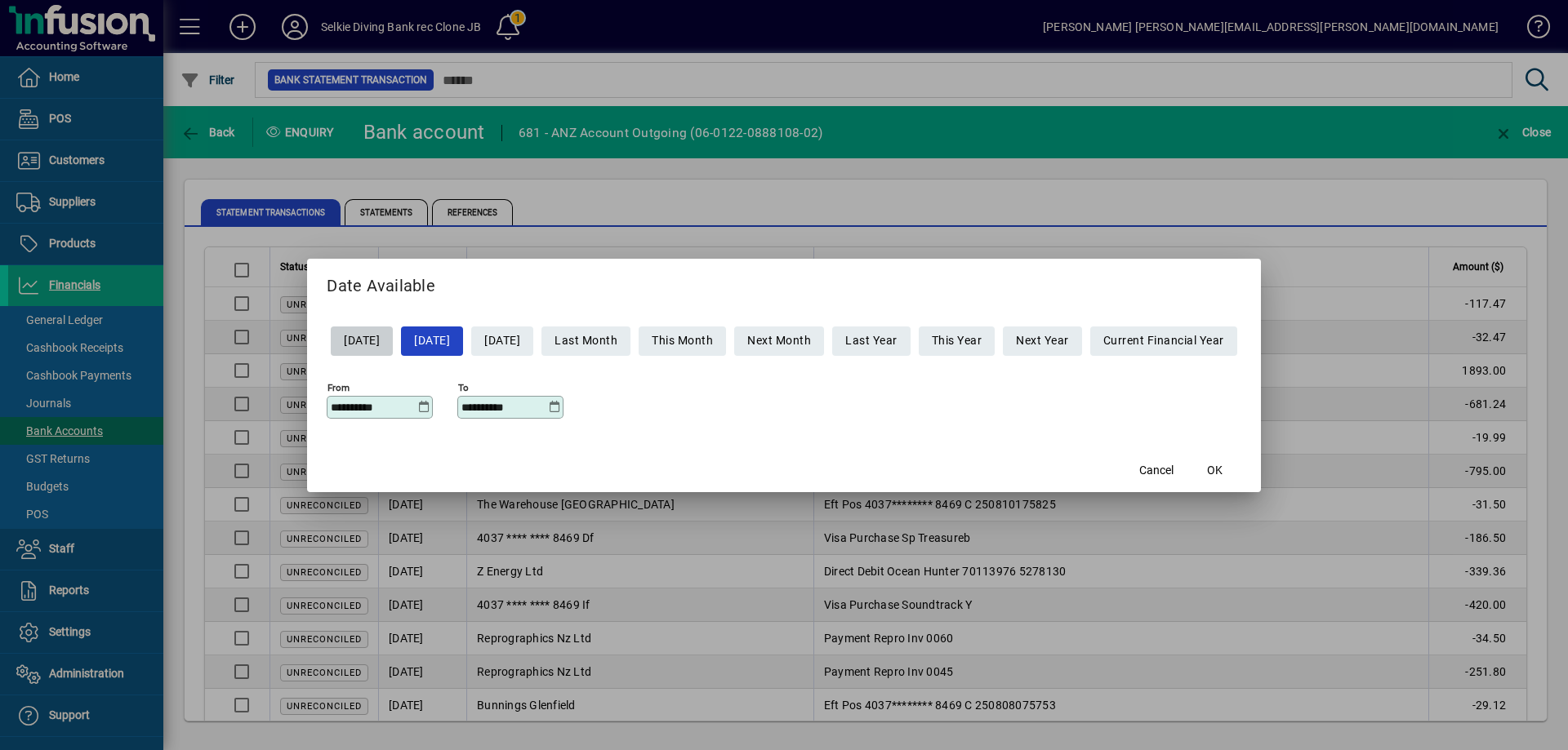
click at [418, 405] on icon at bounding box center [424, 407] width 12 height 13
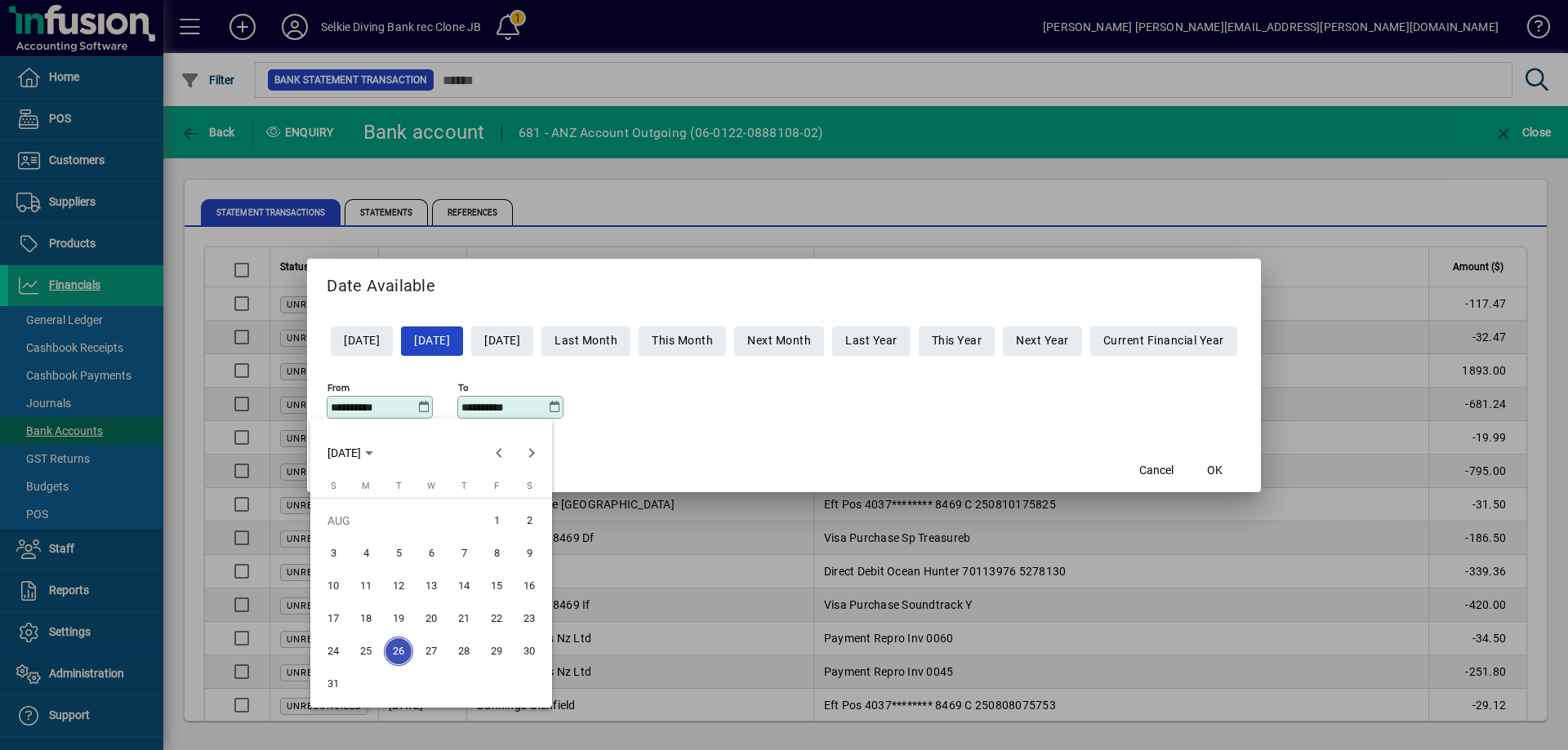
click at [373, 617] on span "18" at bounding box center [365, 618] width 29 height 29
type input "**********"
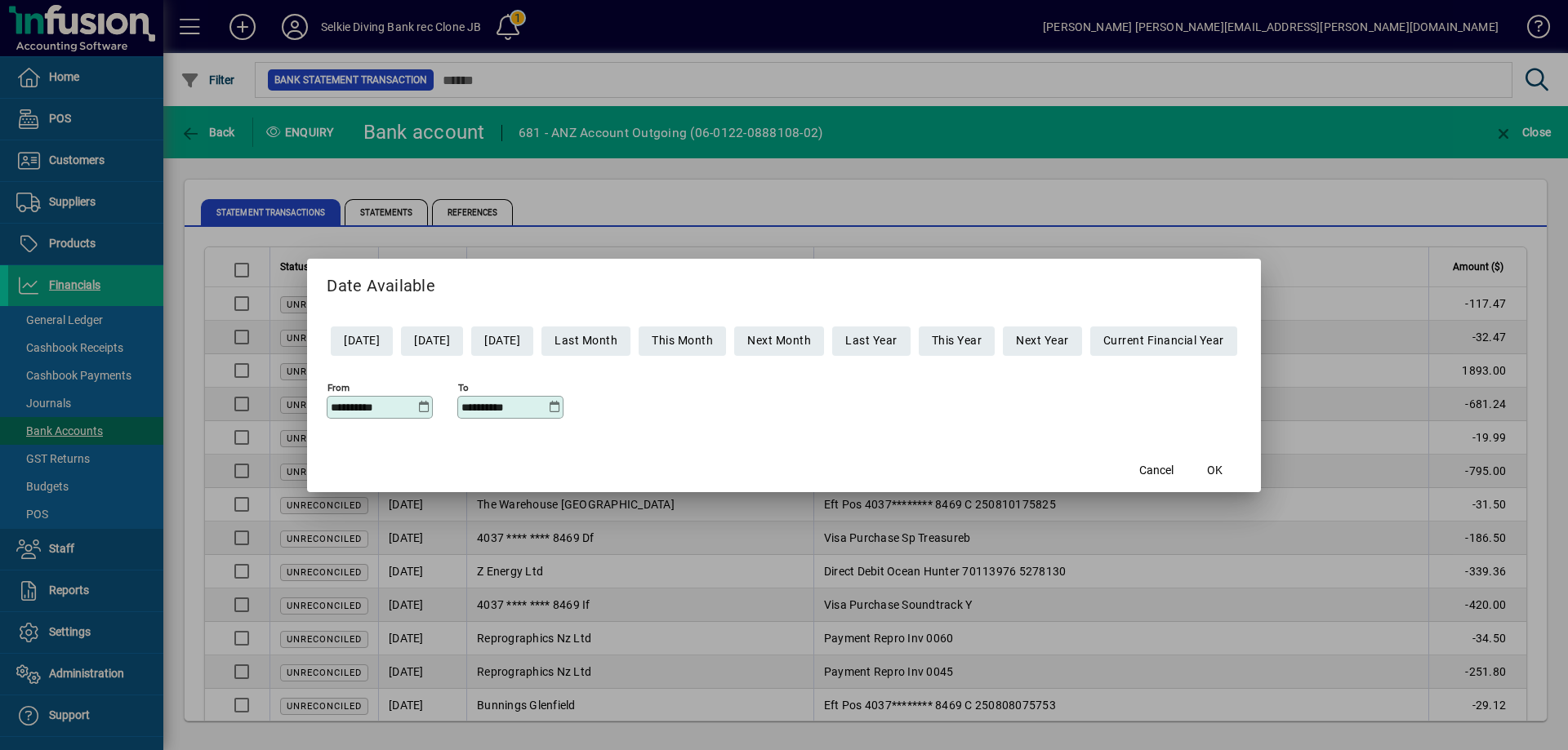
click at [535, 415] on div "**********" at bounding box center [511, 408] width 106 height 23
click at [548, 410] on icon at bounding box center [554, 407] width 12 height 13
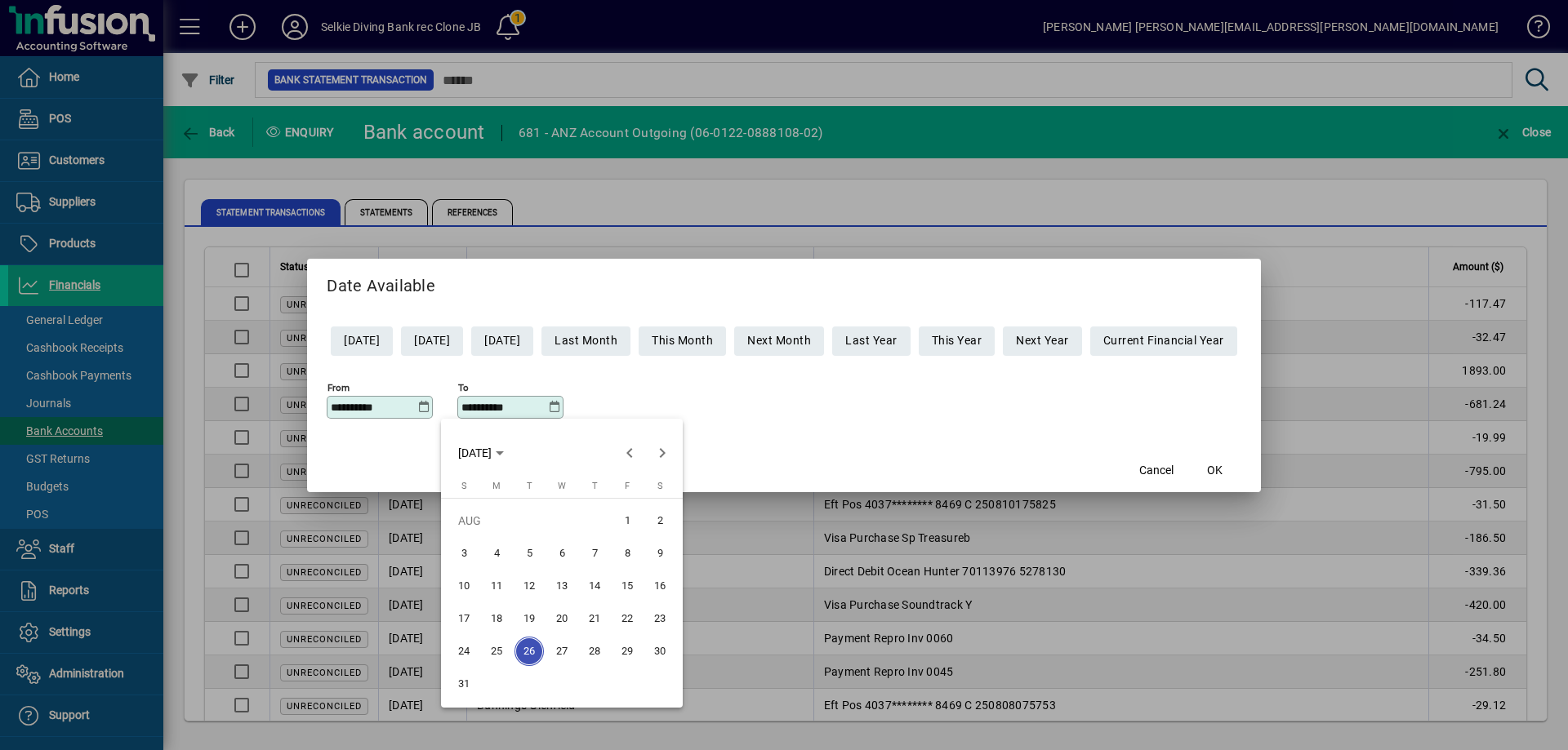
click at [496, 621] on span "18" at bounding box center [496, 618] width 29 height 29
type input "**********"
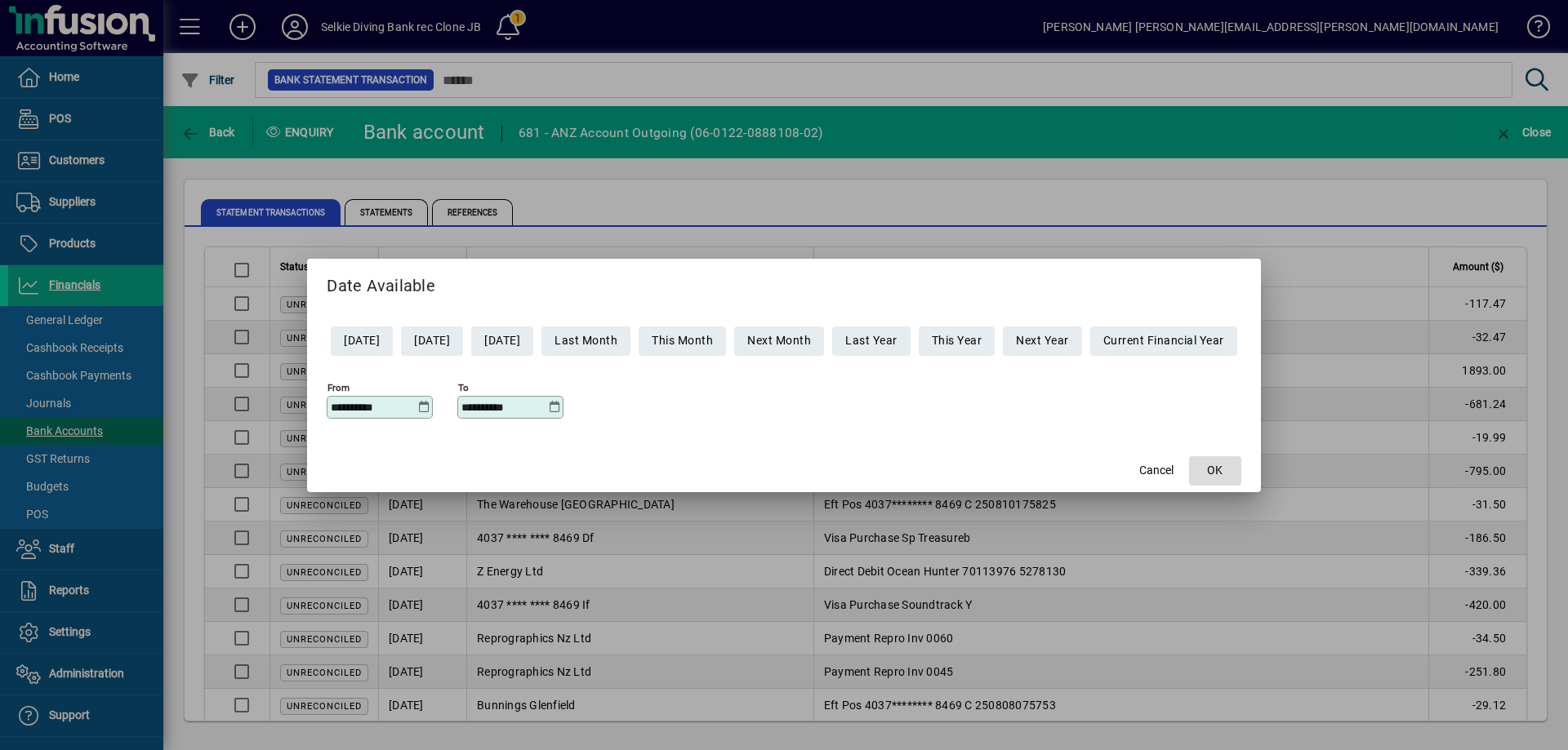
click at [1222, 475] on span "OK" at bounding box center [1215, 470] width 16 height 17
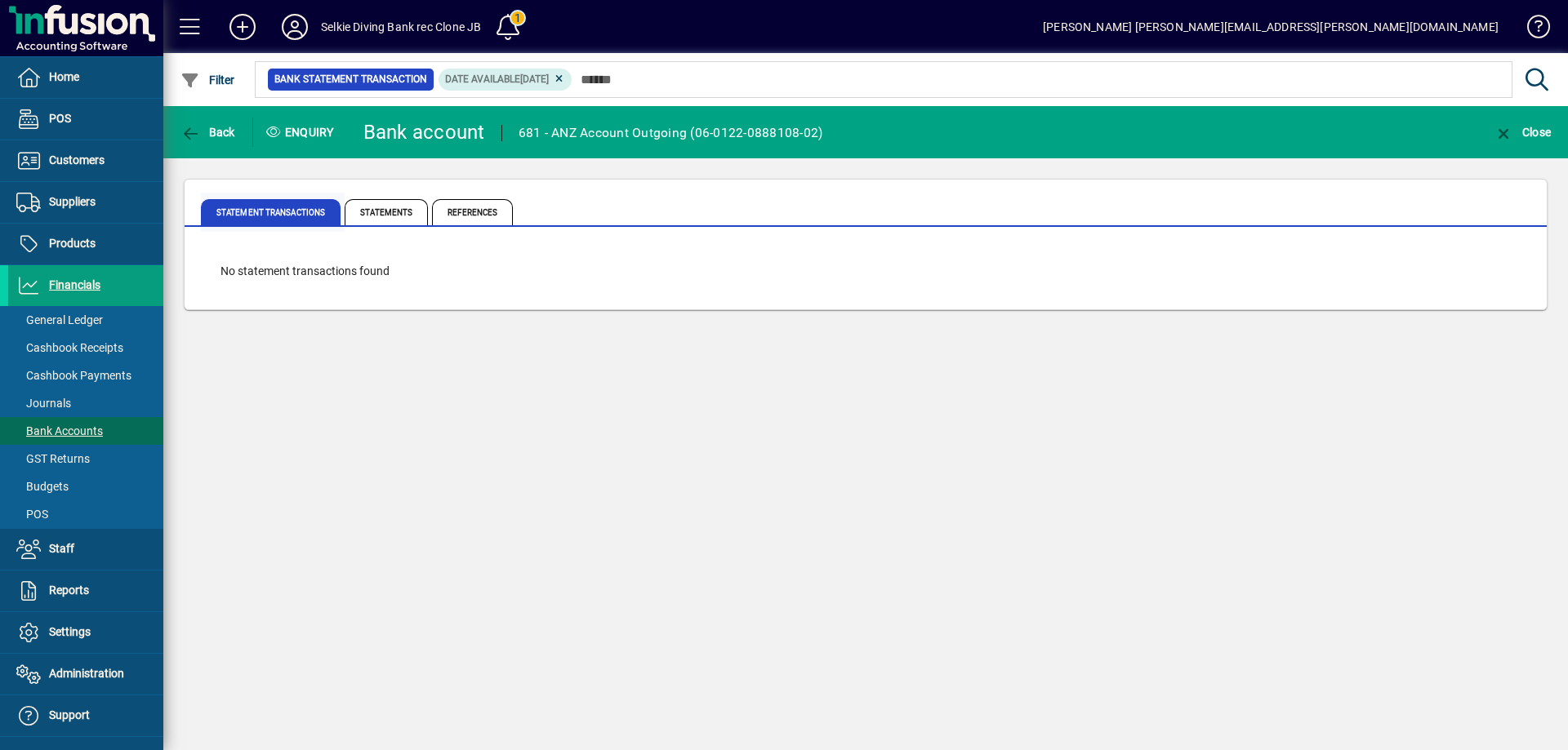
click at [307, 210] on span "Statement Transactions" at bounding box center [271, 212] width 140 height 27
click at [194, 119] on span "button" at bounding box center [207, 132] width 63 height 39
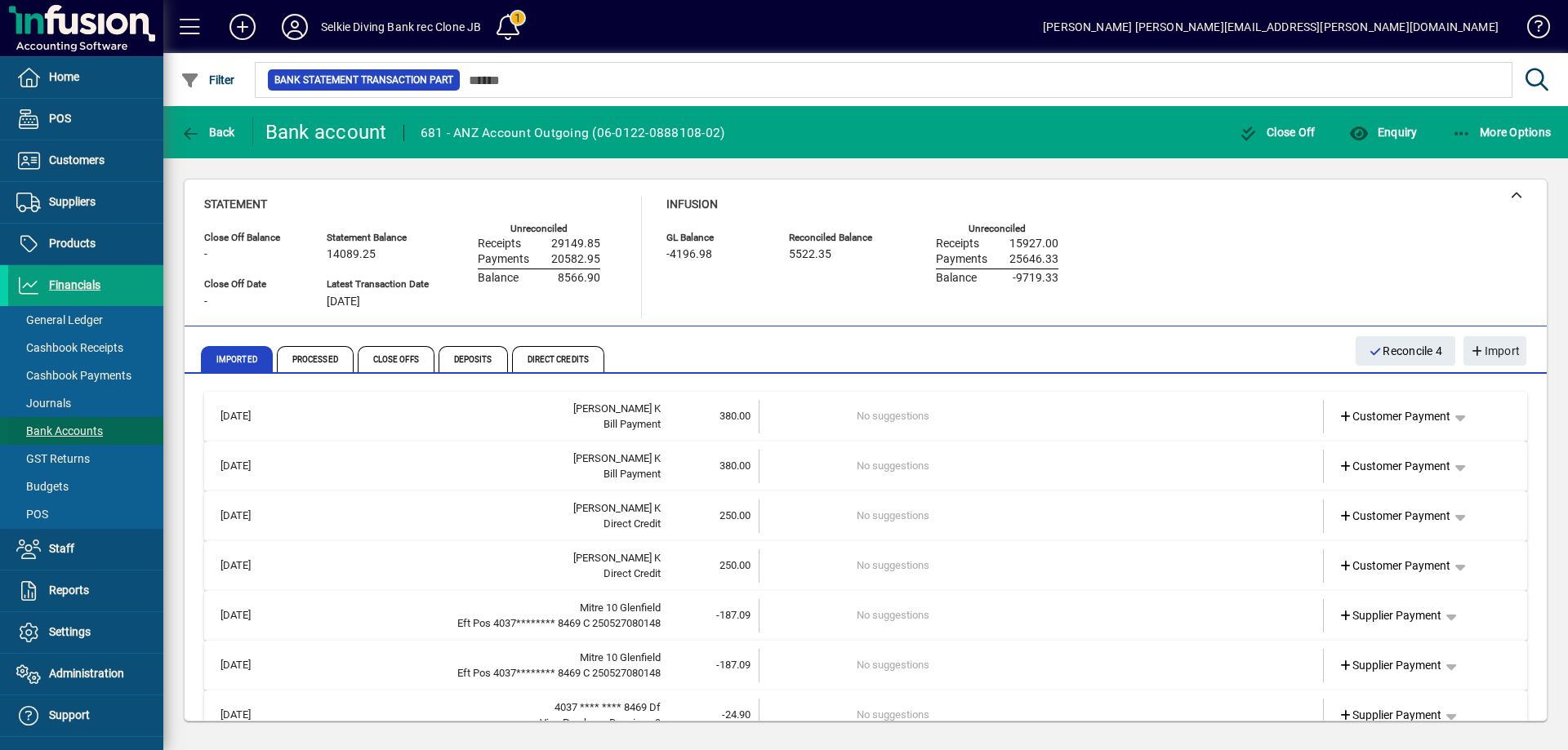
click at [58, 424] on span "Bank Accounts" at bounding box center [55, 431] width 95 height 17
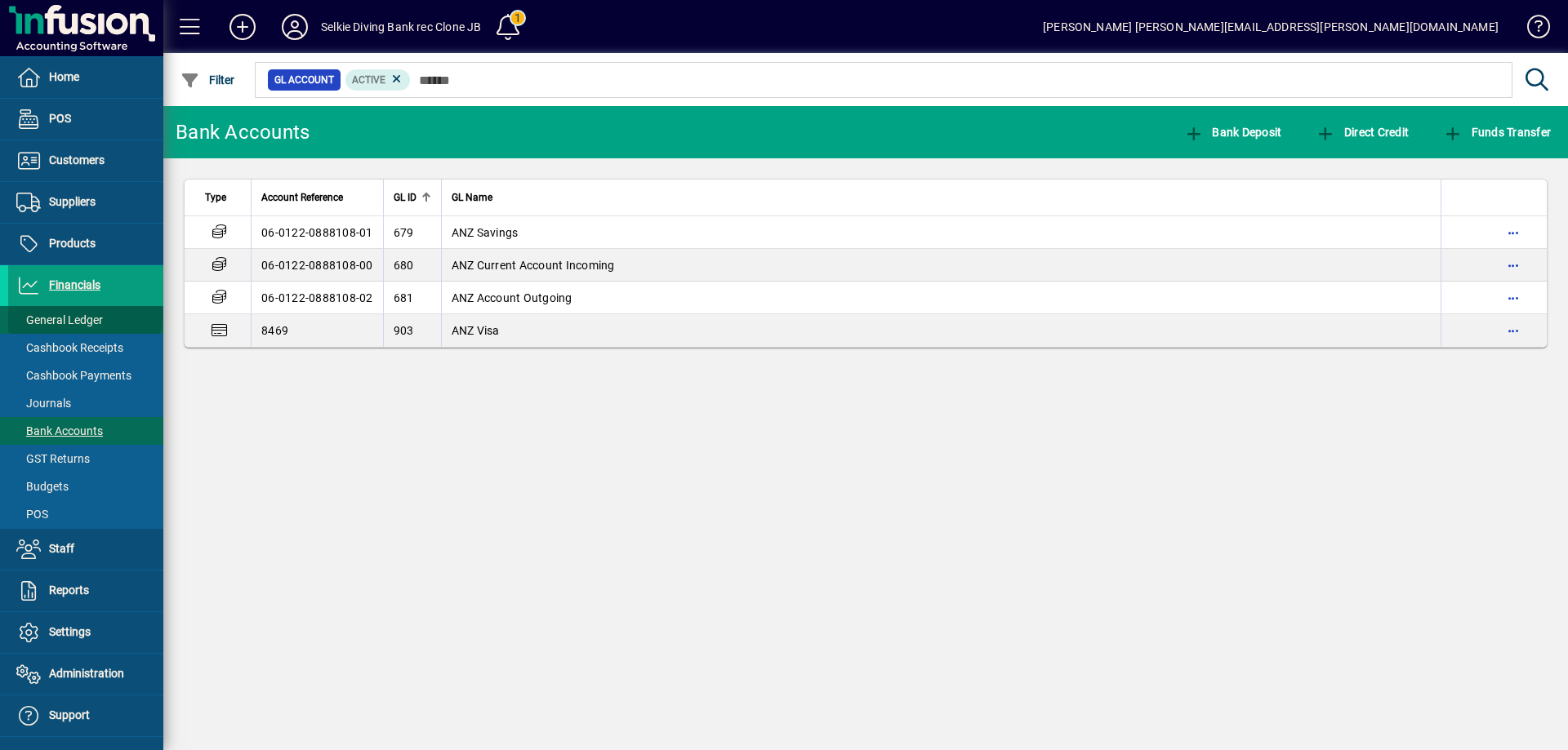
click at [84, 313] on span "General Ledger" at bounding box center [59, 319] width 87 height 13
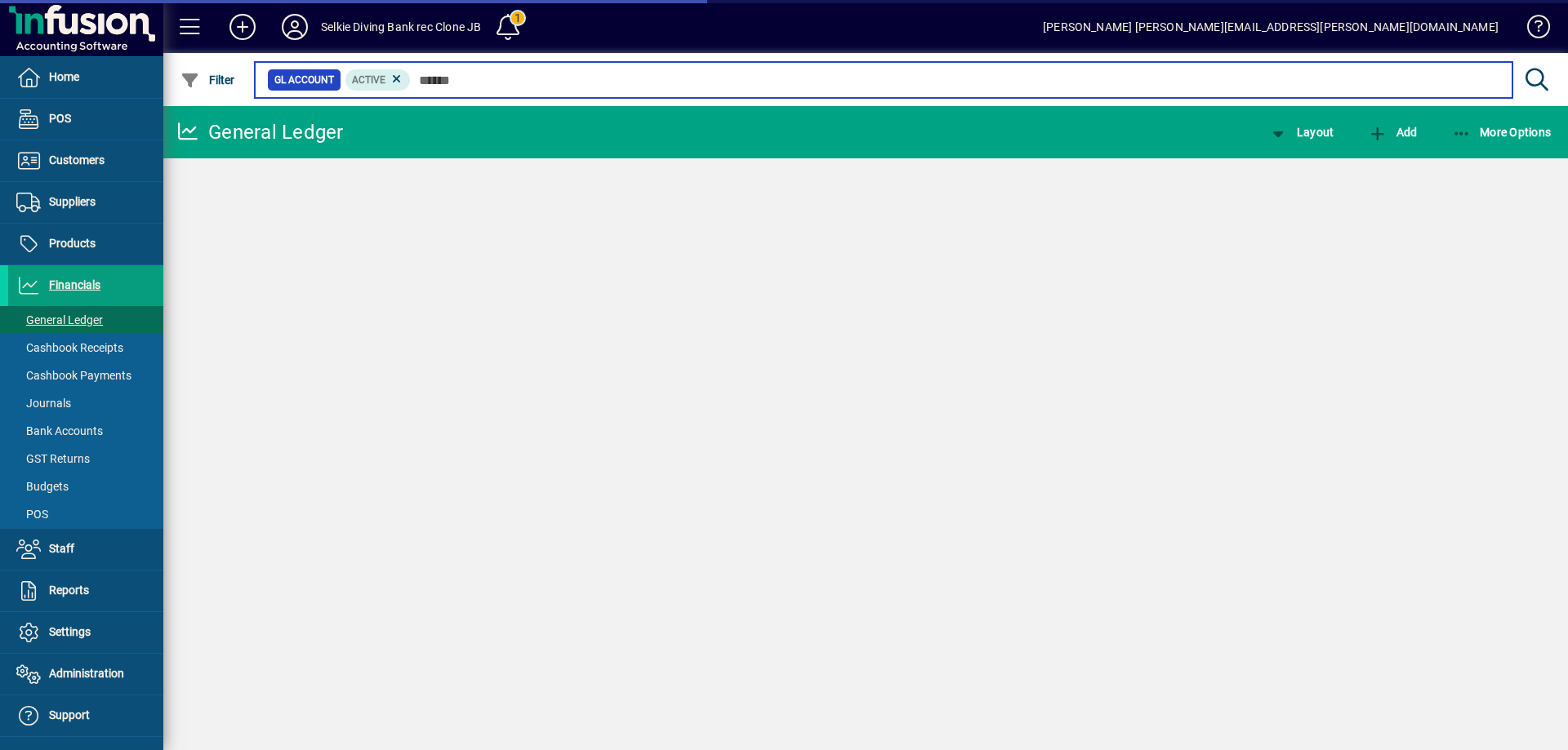
click at [443, 82] on input "text" at bounding box center [955, 80] width 1088 height 23
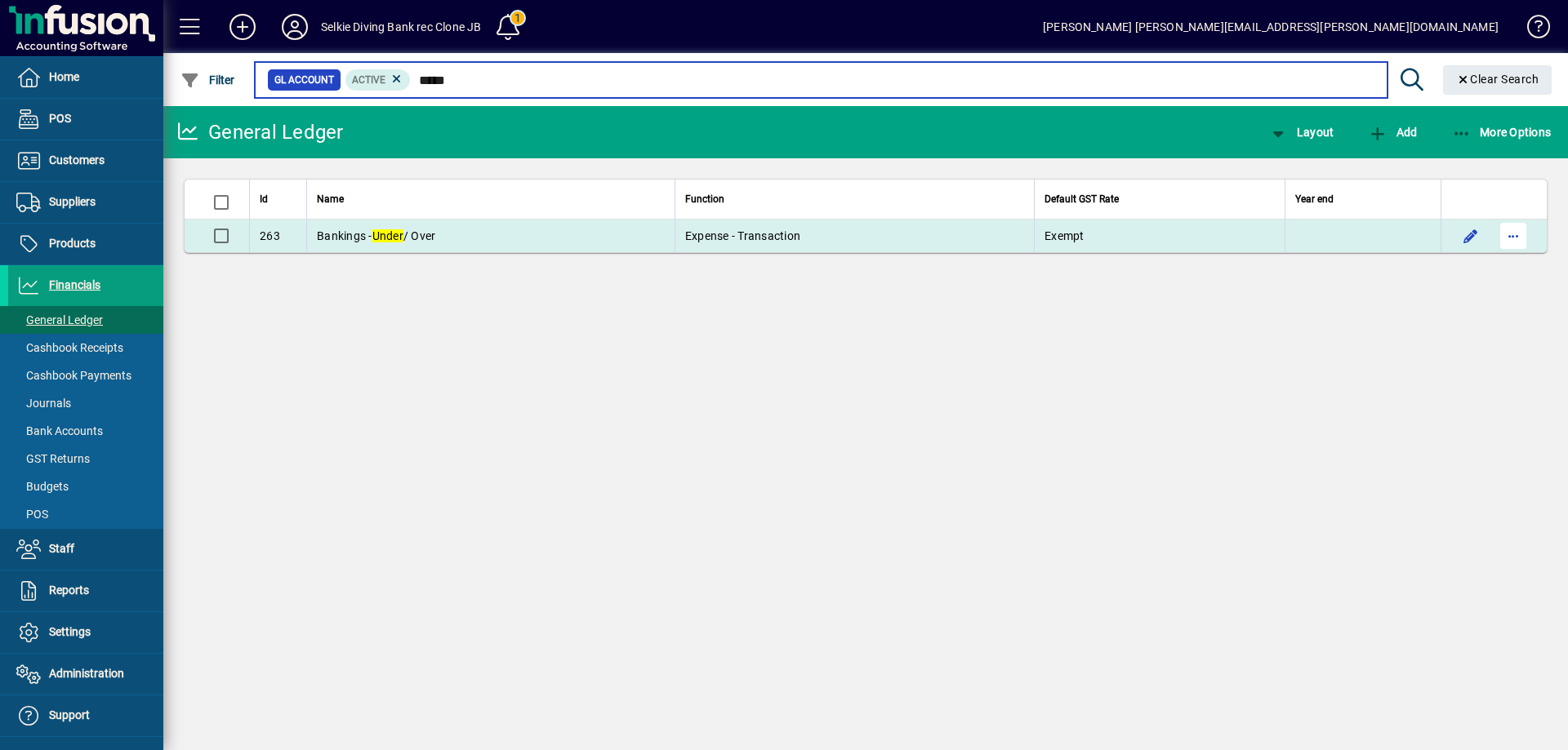
type input "*****"
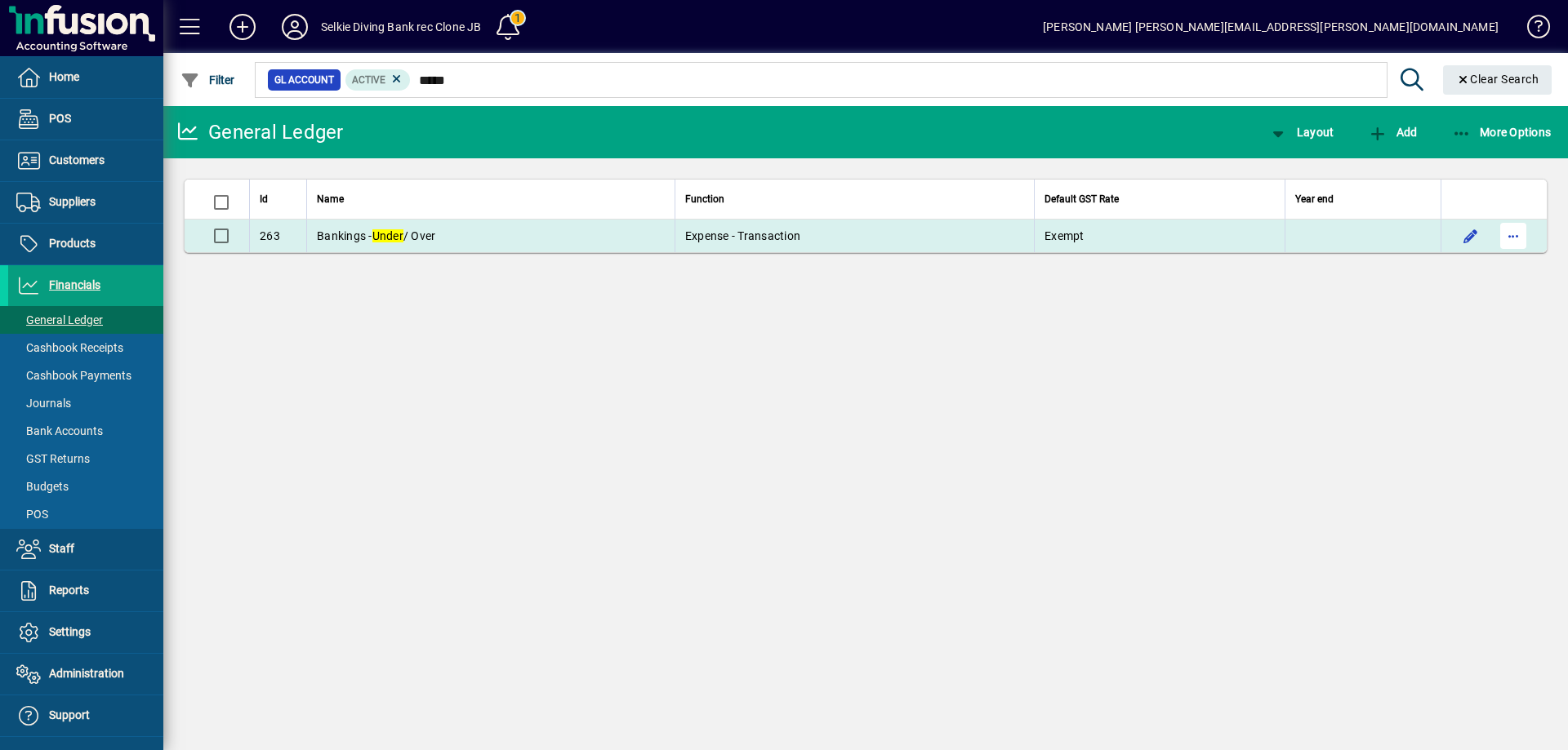
click at [1507, 238] on span "button" at bounding box center [1513, 236] width 39 height 39
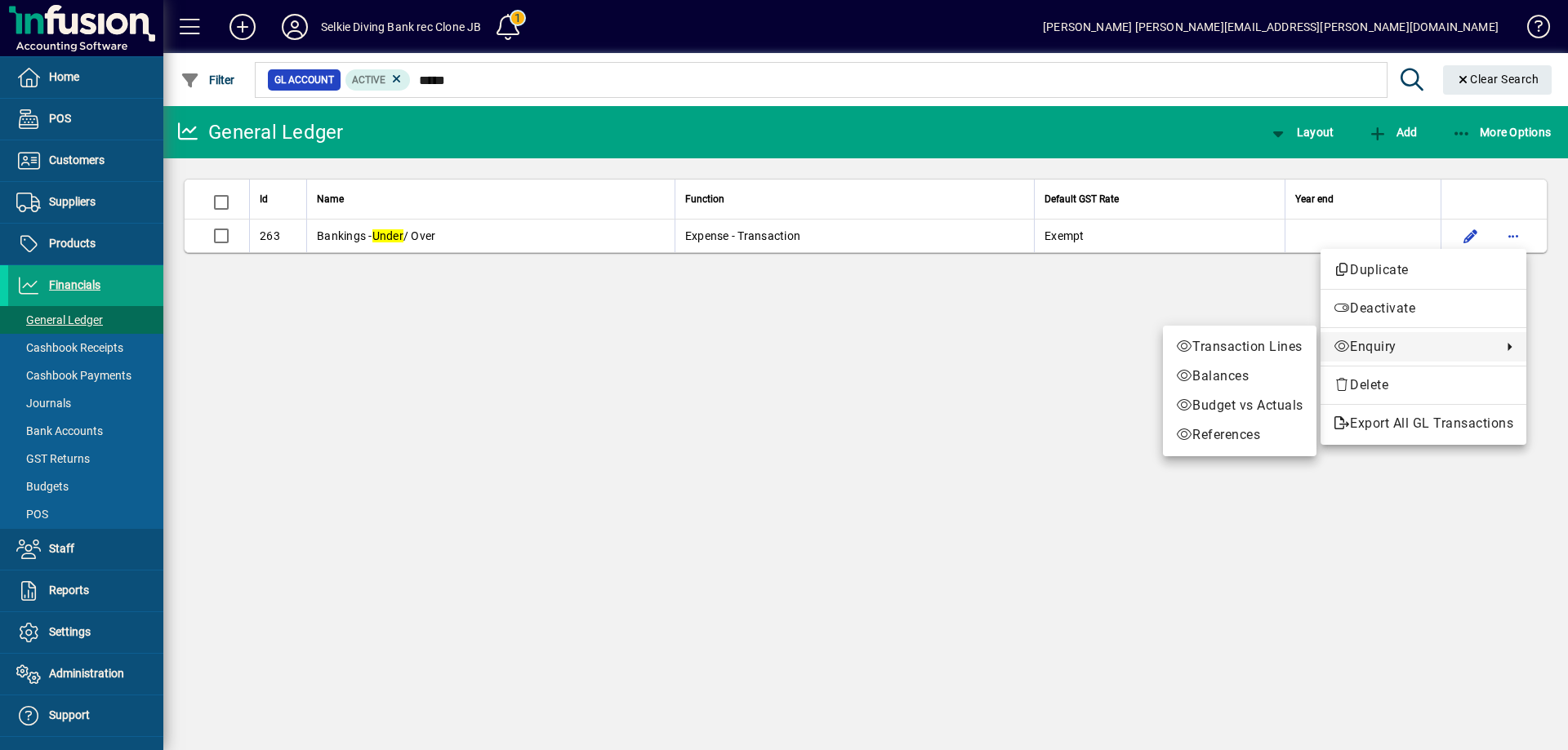
click at [1371, 349] on span "Enquiry" at bounding box center [1413, 347] width 160 height 19
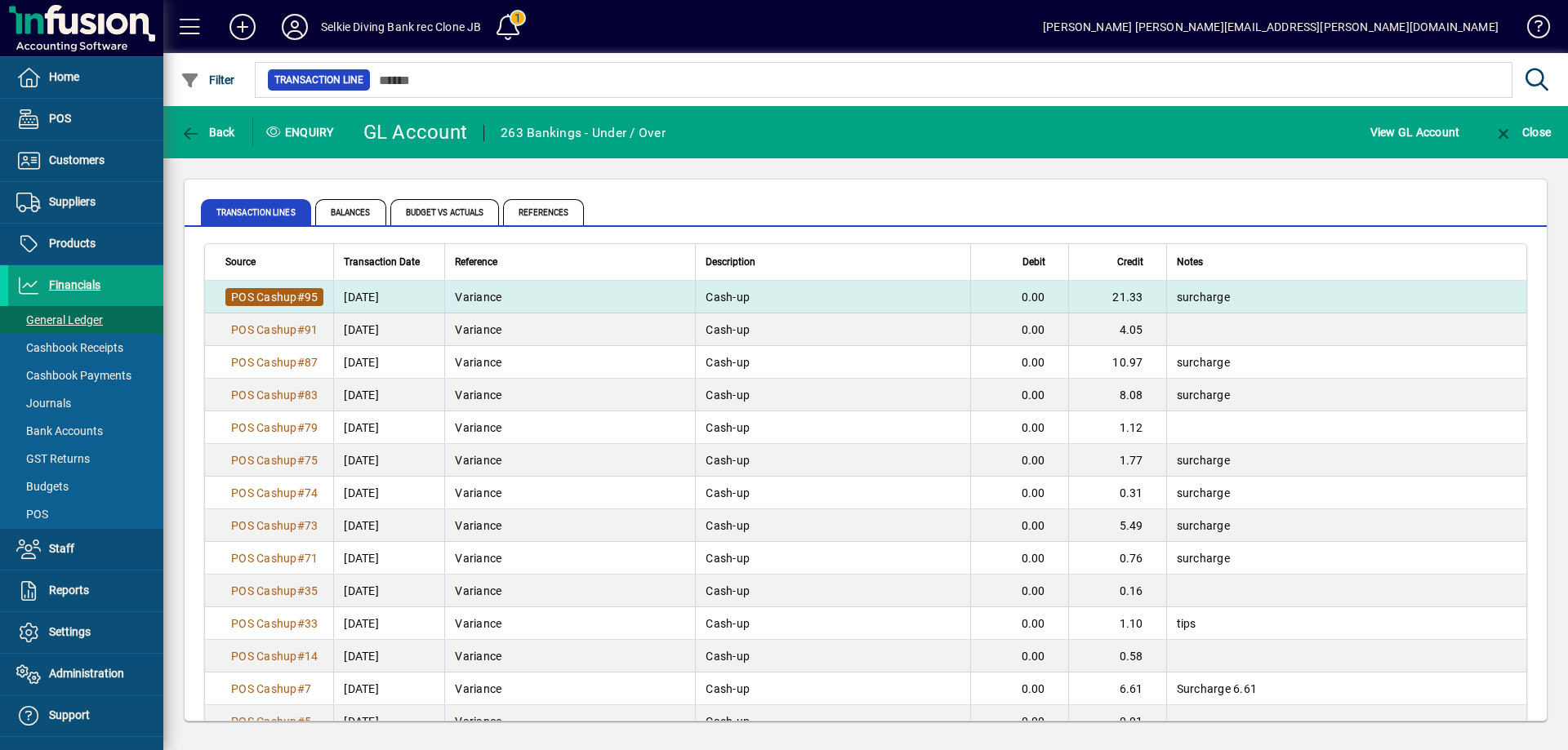
click at [279, 296] on span "POS Cashup" at bounding box center [264, 297] width 66 height 13
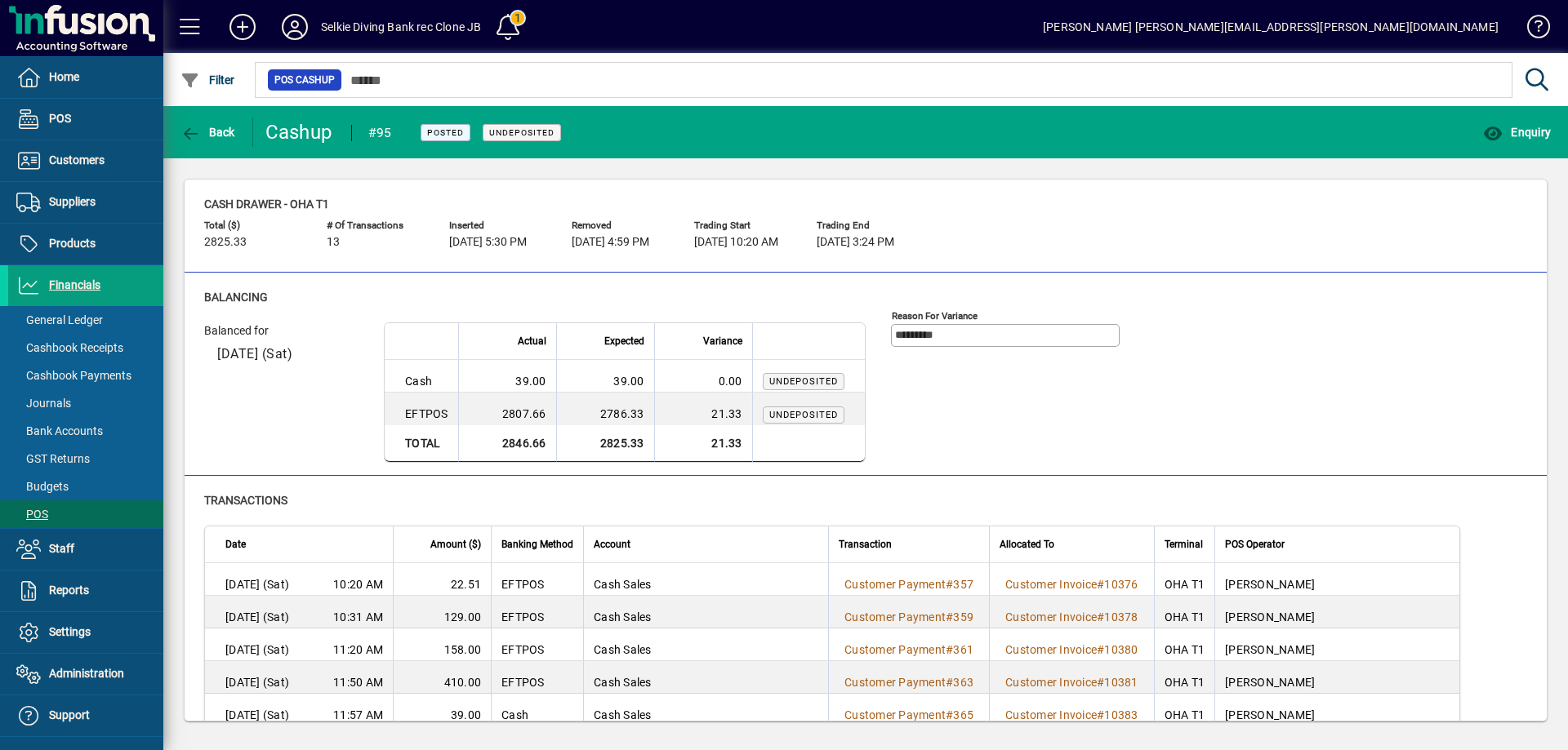
click at [196, 111] on mat-toolbar-row "Back Cashup #95 Posted Undeposited Enquiry" at bounding box center [865, 132] width 1404 height 52
click at [215, 140] on span "button" at bounding box center [207, 132] width 63 height 39
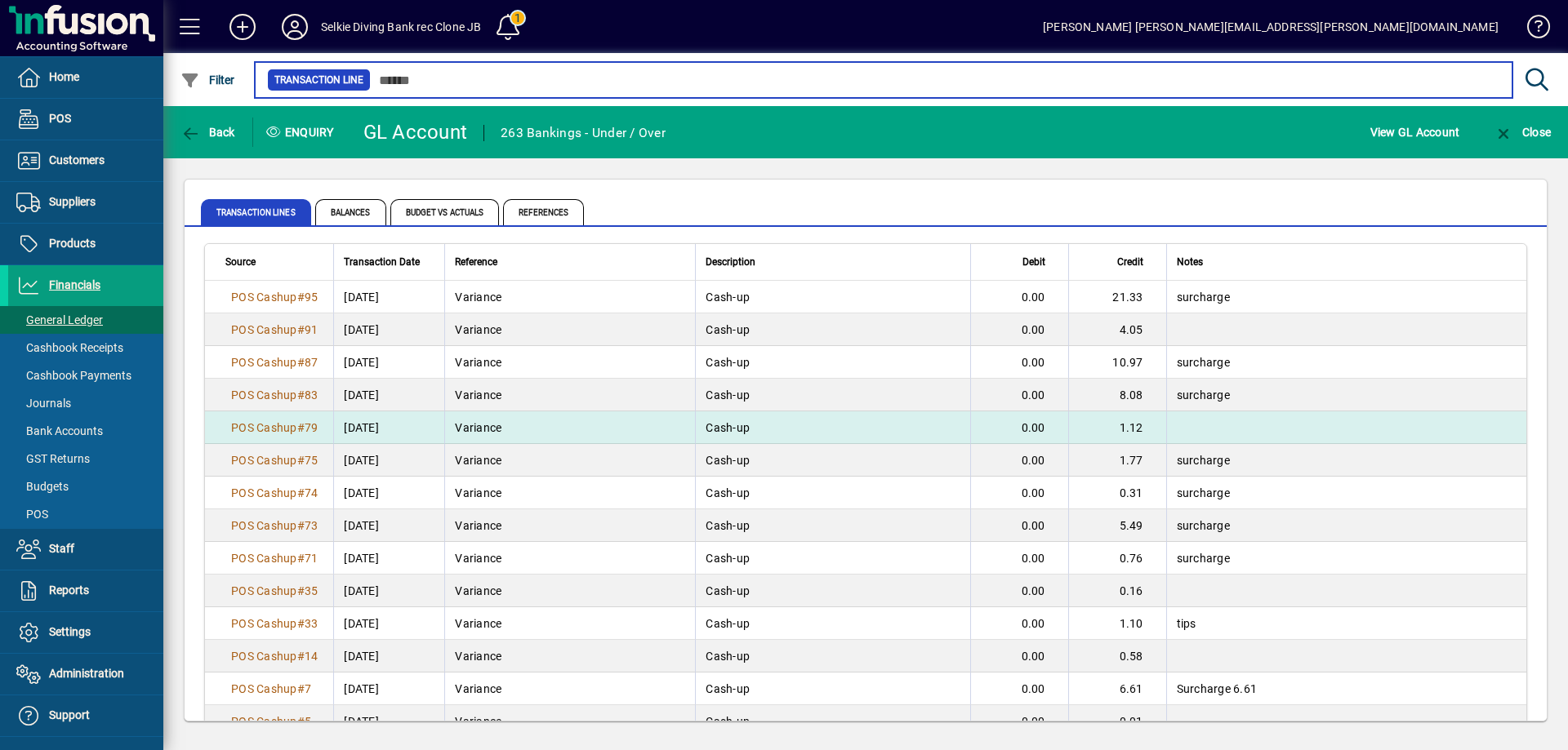
scroll to position [31, 0]
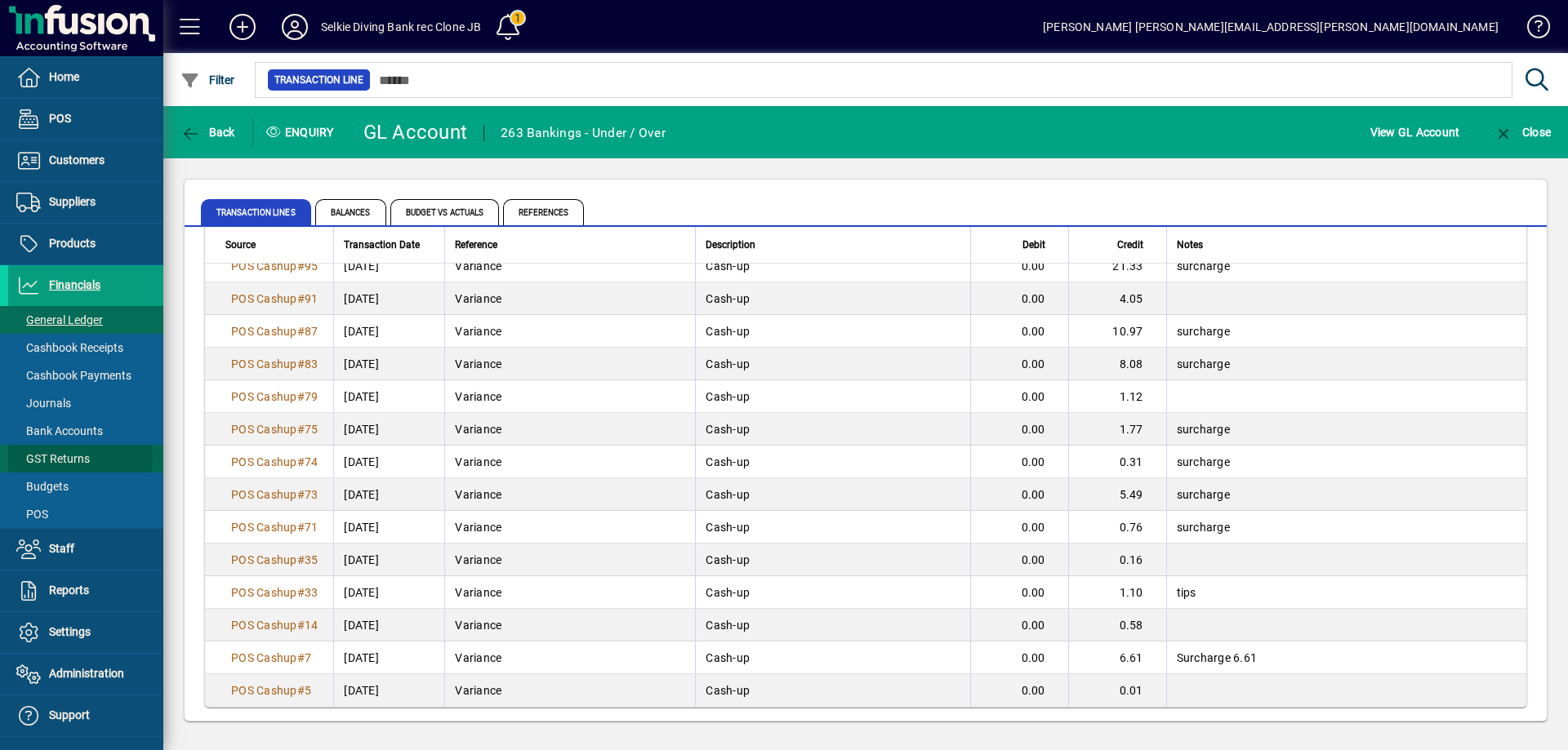
click at [60, 457] on span "GST Returns" at bounding box center [52, 458] width 73 height 13
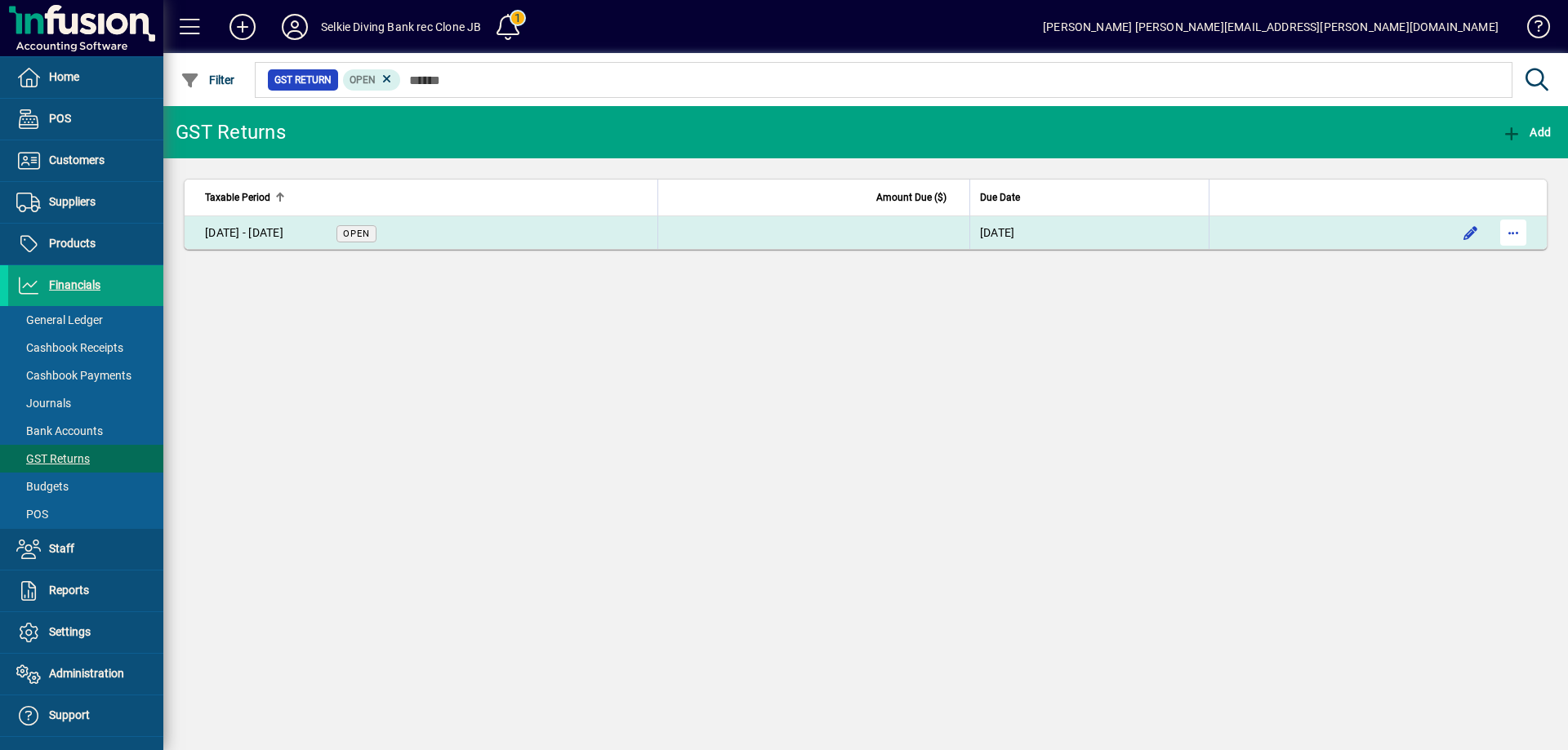
click at [1514, 225] on span "button" at bounding box center [1513, 233] width 39 height 39
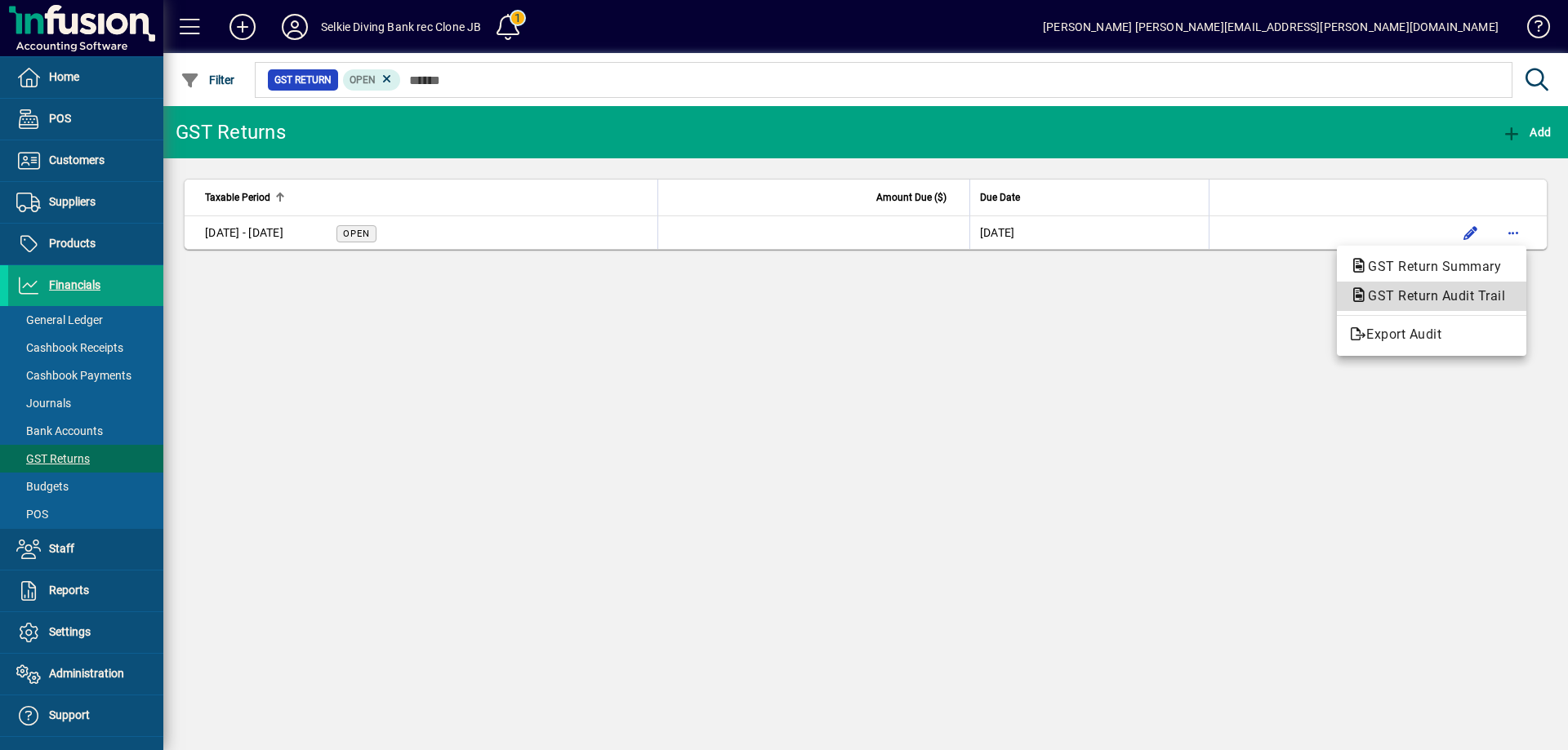
click at [1422, 302] on span "GST Return Audit Trail" at bounding box center [1431, 296] width 164 height 16
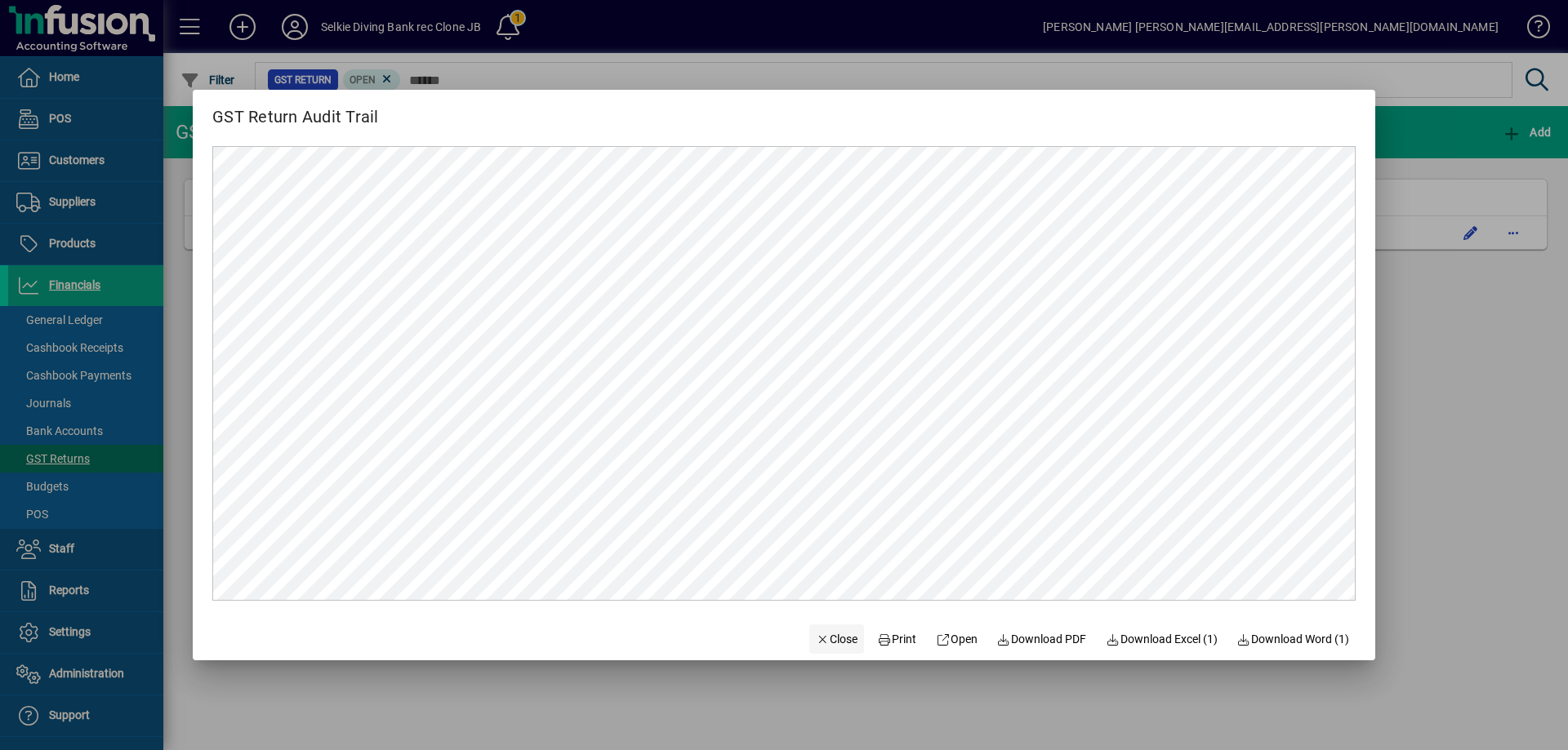
click at [826, 641] on span "Close" at bounding box center [837, 639] width 42 height 17
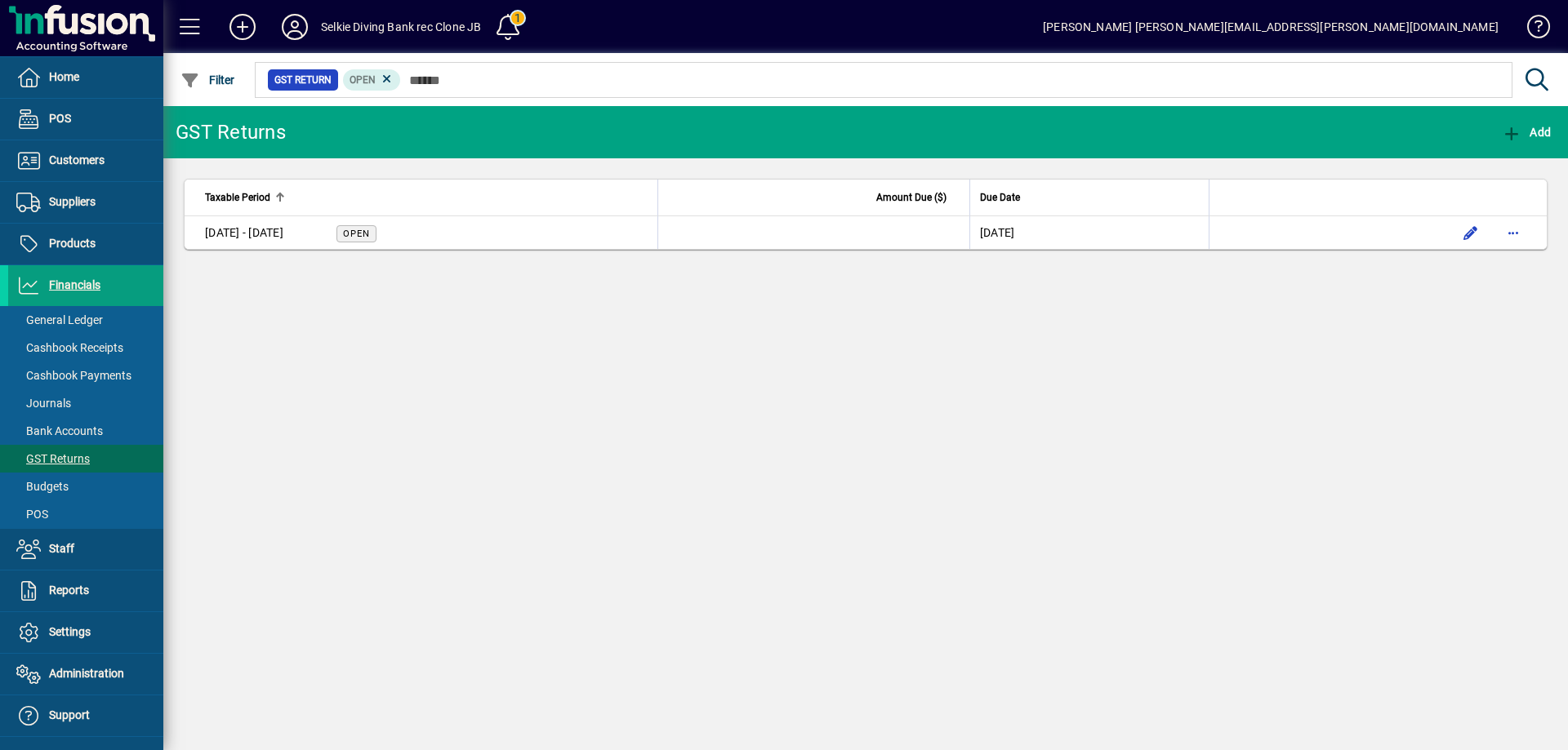
click at [466, 393] on div "GST Returns Add Taxable Period Amount Due ($) Due Date [DATE] - [DATE] Open [DA…" at bounding box center [865, 428] width 1404 height 644
click at [61, 437] on span "Bank Accounts" at bounding box center [59, 431] width 87 height 13
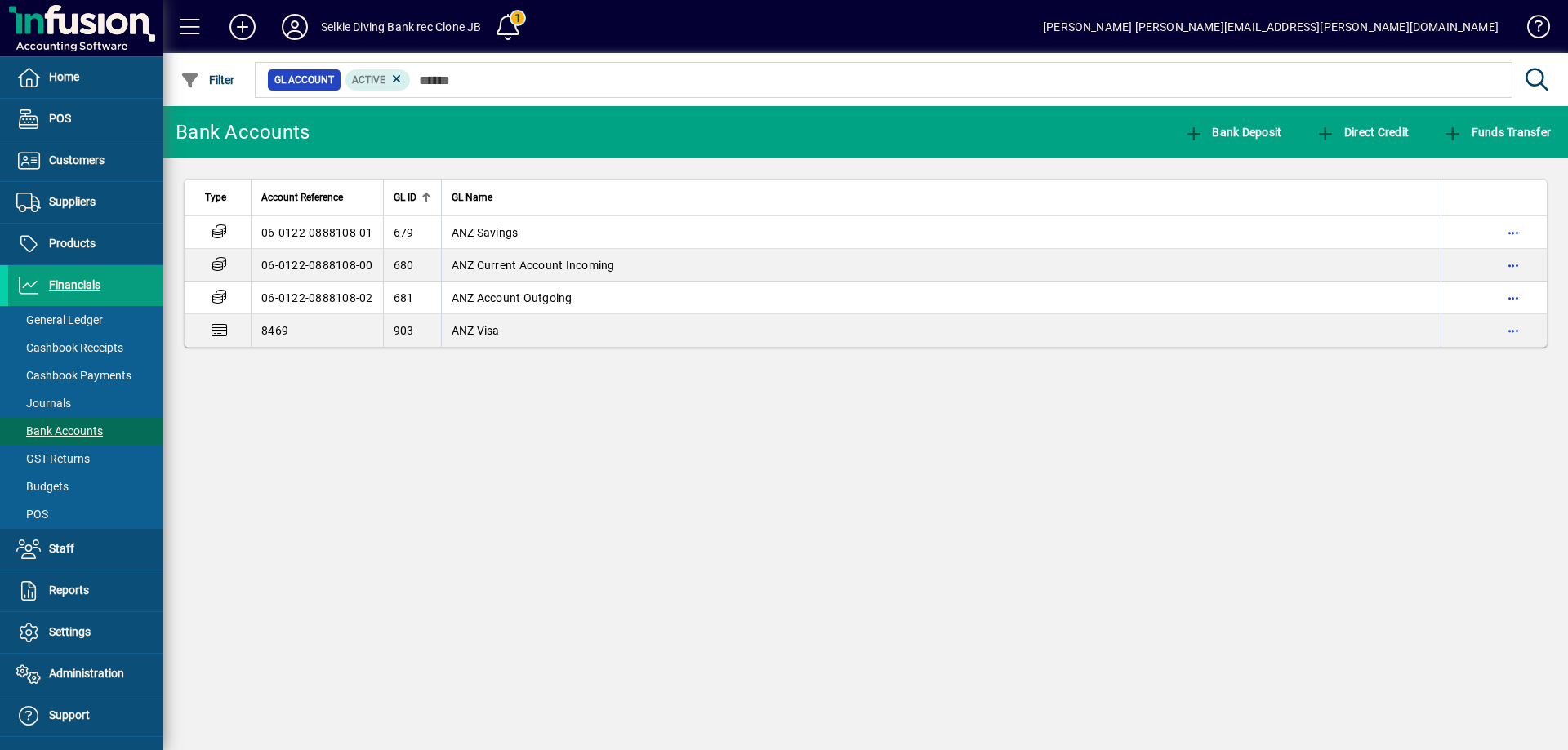
click at [365, 492] on div "Bank Accounts Bank Deposit Direct Credit Funds Transfer Type Account Reference …" at bounding box center [865, 428] width 1404 height 644
click at [293, 23] on icon at bounding box center [295, 27] width 33 height 27
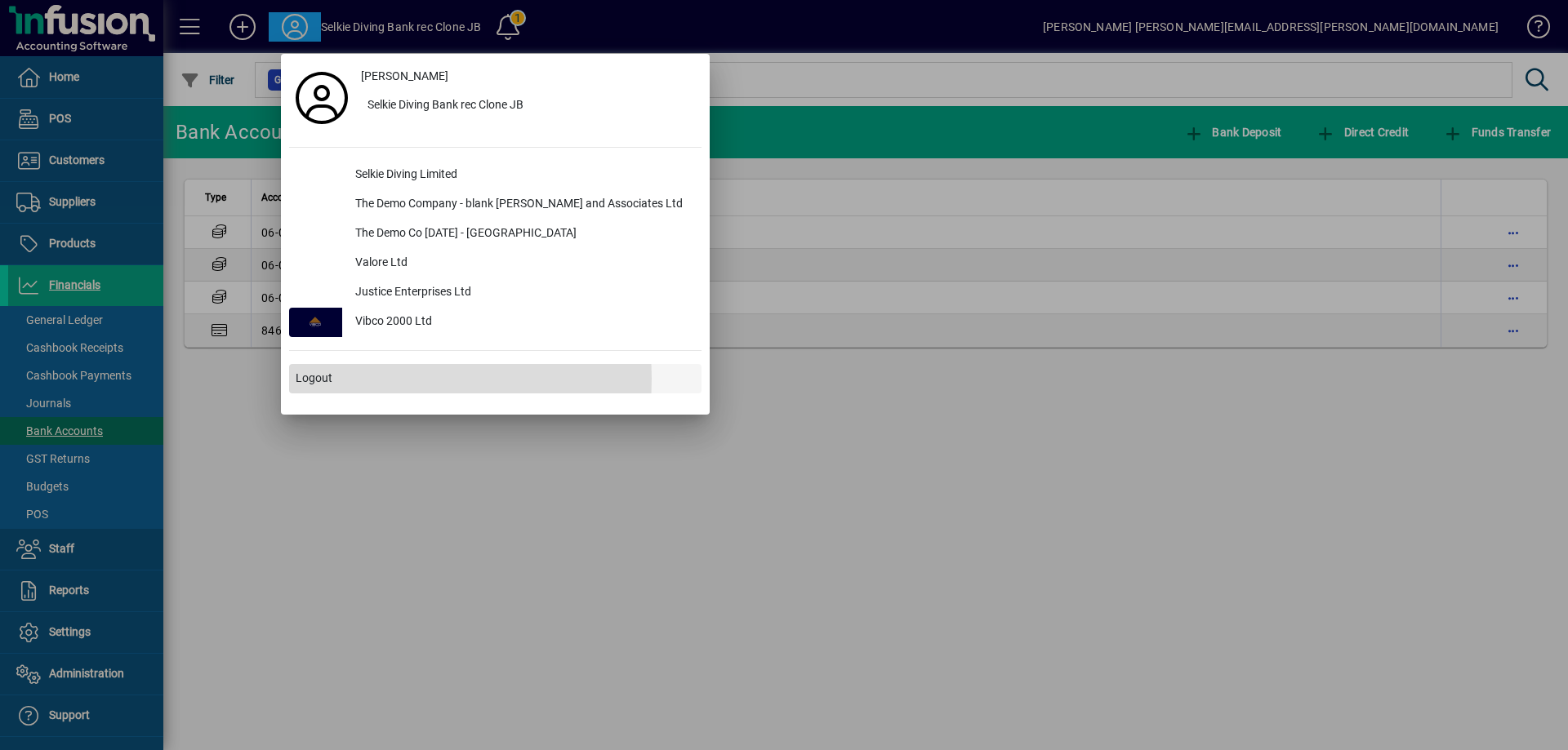
click at [319, 379] on span "Logout" at bounding box center [314, 378] width 37 height 17
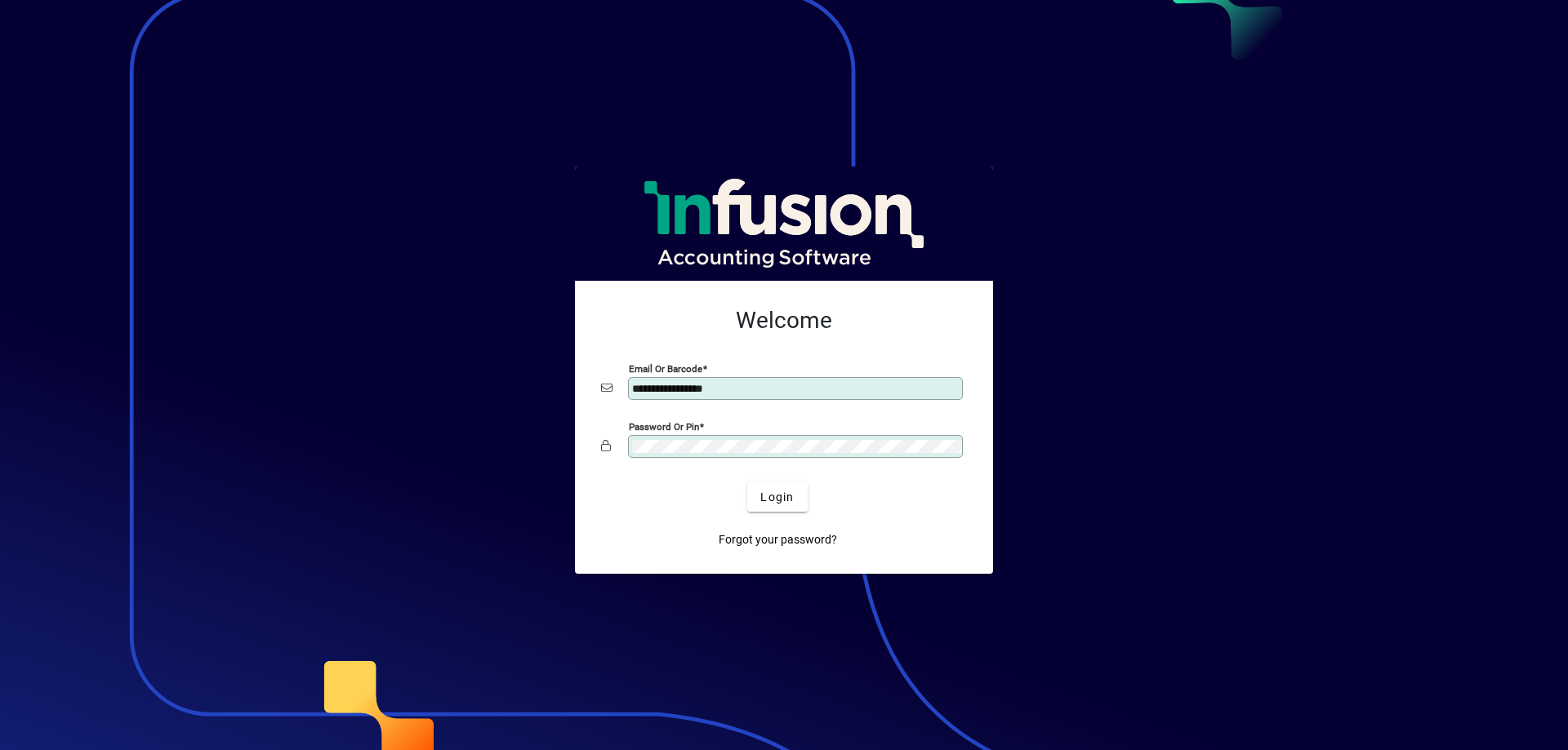
drag, startPoint x: 739, startPoint y: 386, endPoint x: 468, endPoint y: 326, distance: 277.6
click at [468, 326] on app-login-layout "**********" at bounding box center [784, 375] width 1568 height 750
type input "**********"
click at [522, 407] on app-login-layout "**********" at bounding box center [784, 375] width 1568 height 750
click at [680, 524] on div "Forgot your password?" at bounding box center [777, 533] width 365 height 42
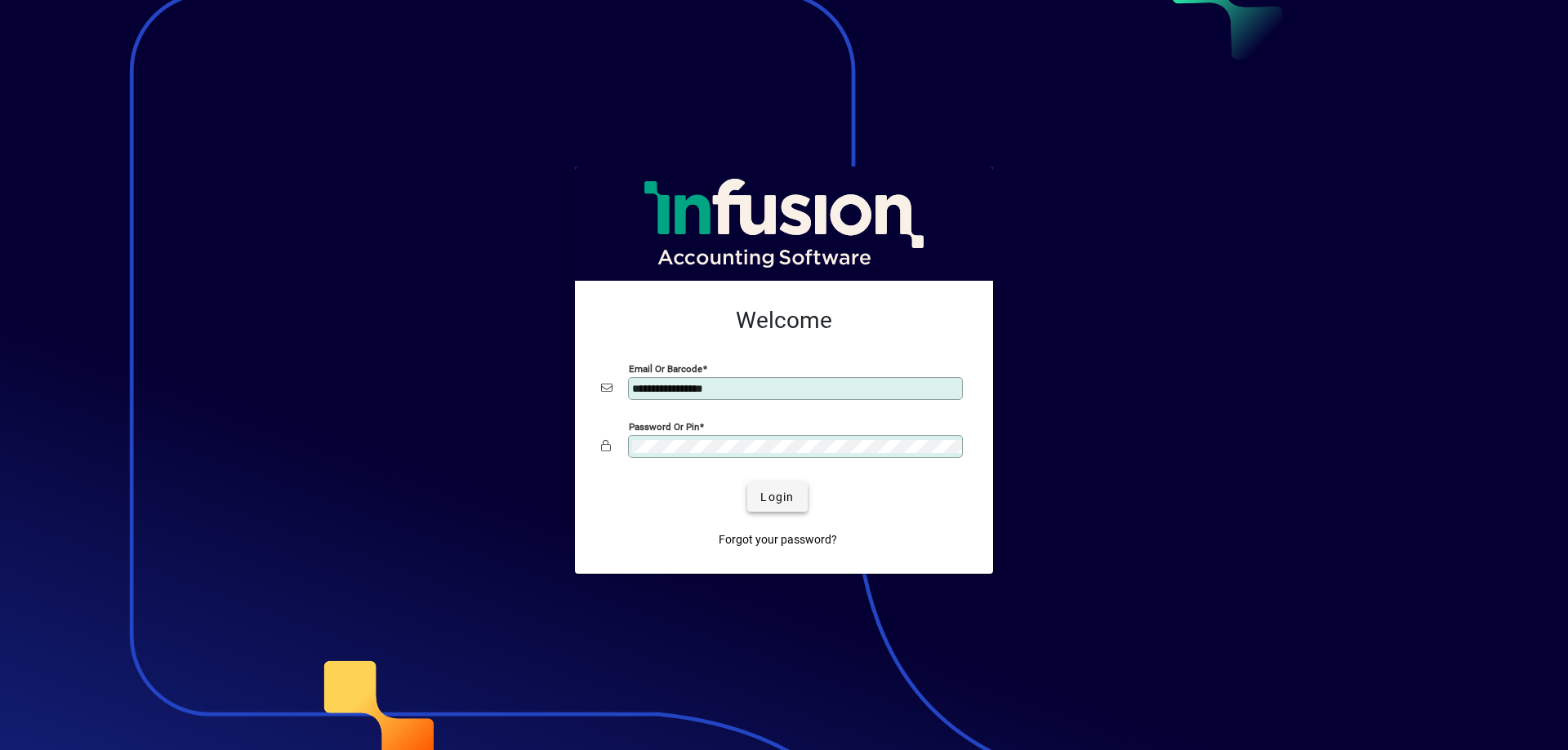
click at [770, 496] on span "Login" at bounding box center [777, 497] width 34 height 17
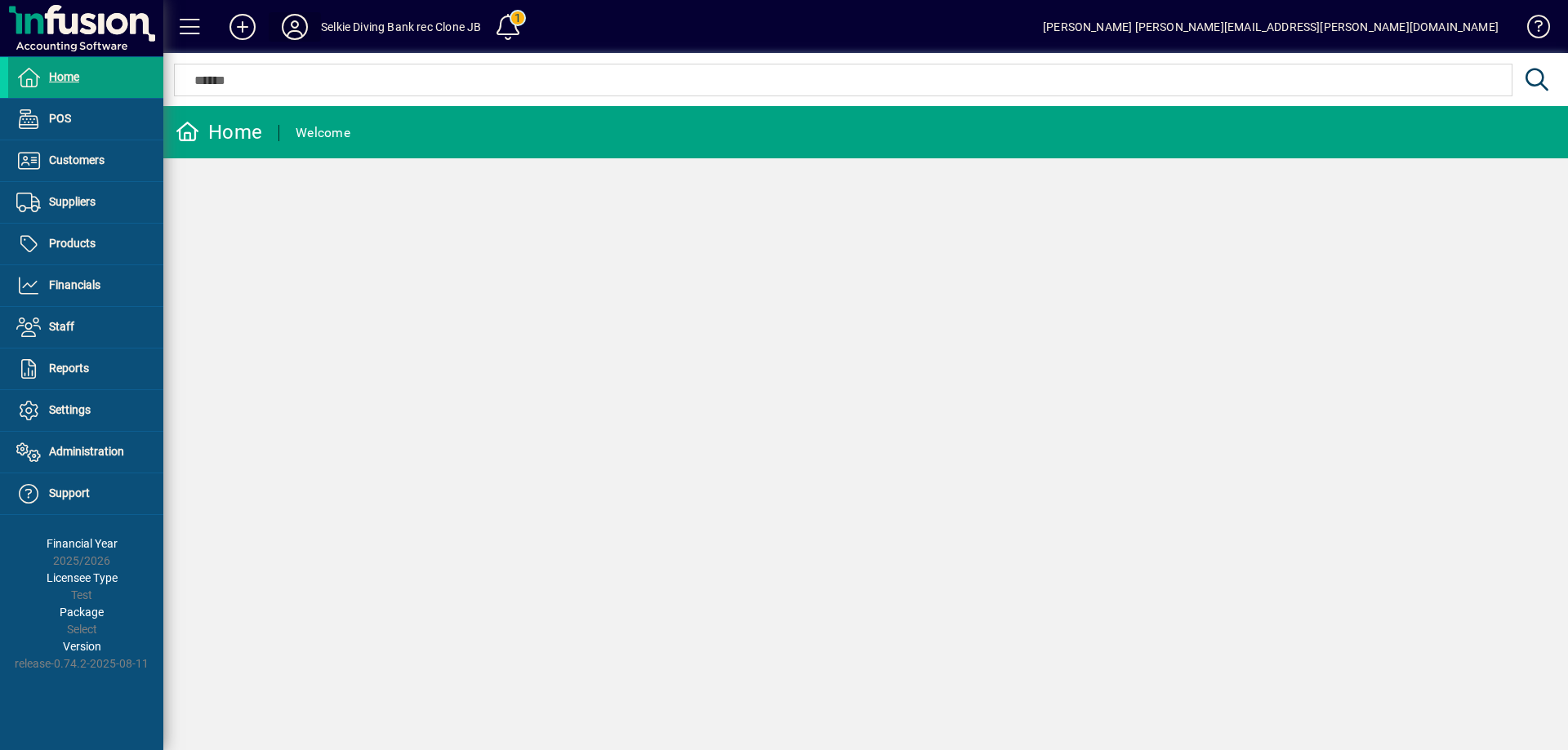
click at [295, 29] on icon at bounding box center [295, 27] width 33 height 27
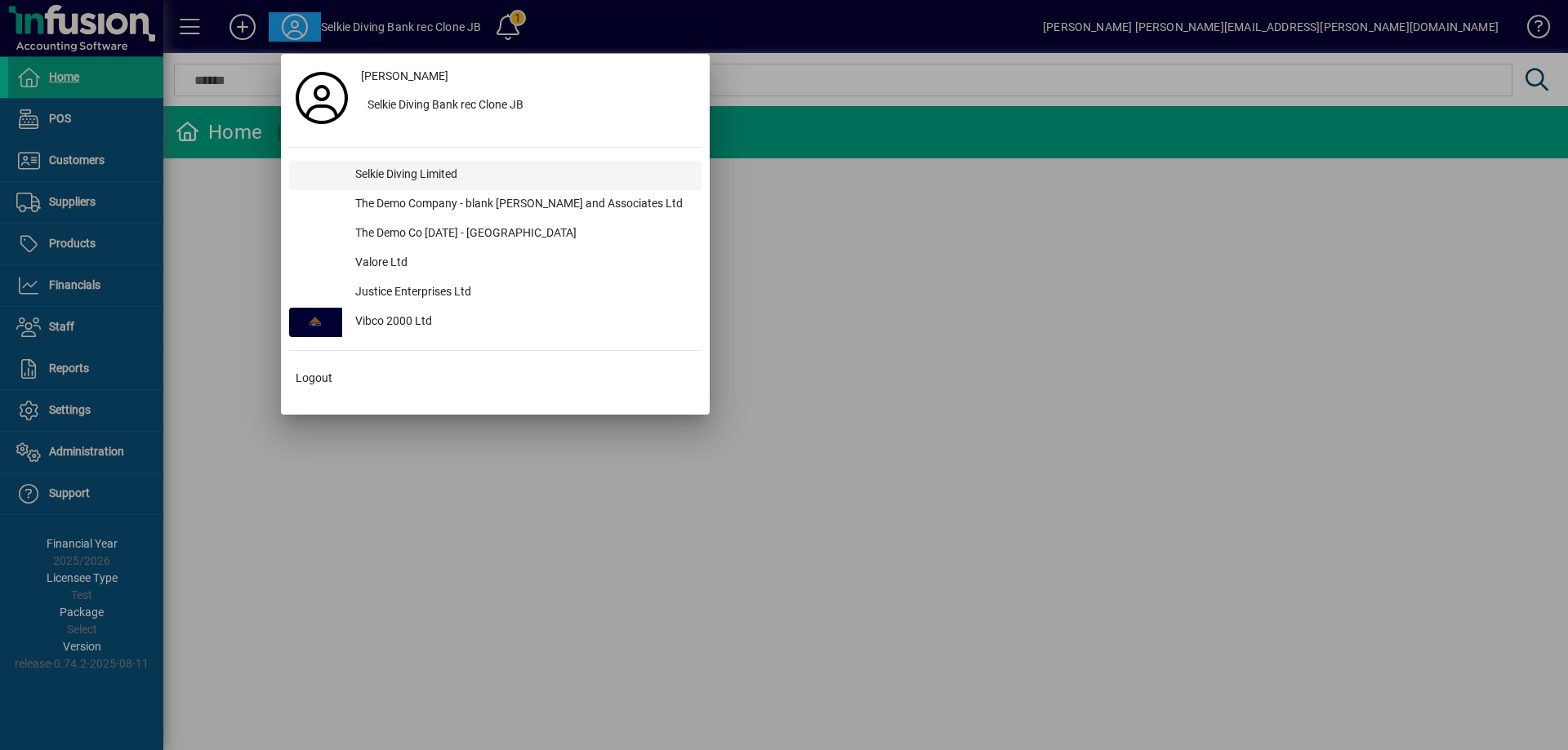
click at [380, 171] on div "Selkie Diving Limited" at bounding box center [522, 175] width 359 height 29
